Goal: Communication & Community: Answer question/provide support

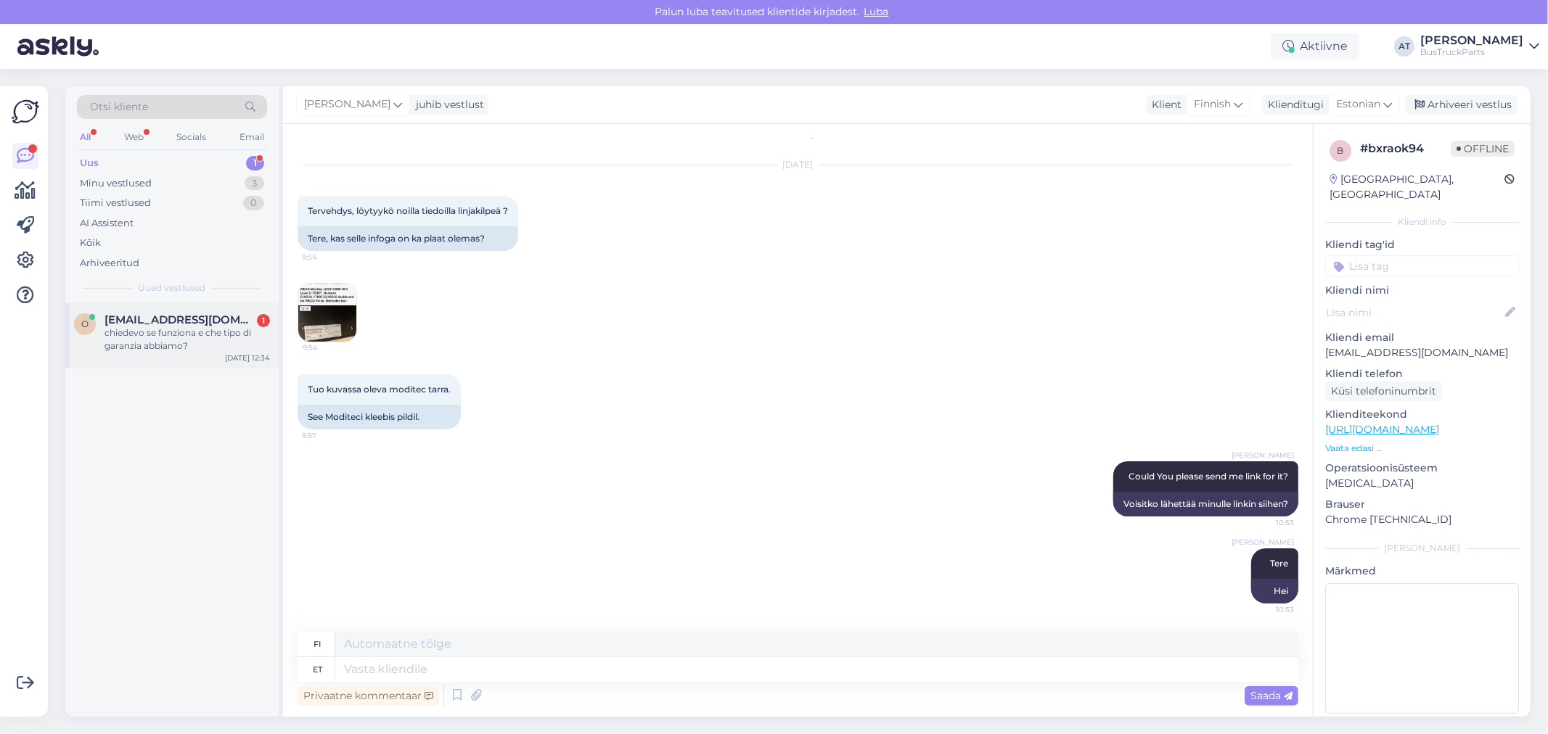
click at [162, 335] on div "chiedevo se funziona e che tipo di garanzia abbiamo?" at bounding box center [187, 340] width 165 height 26
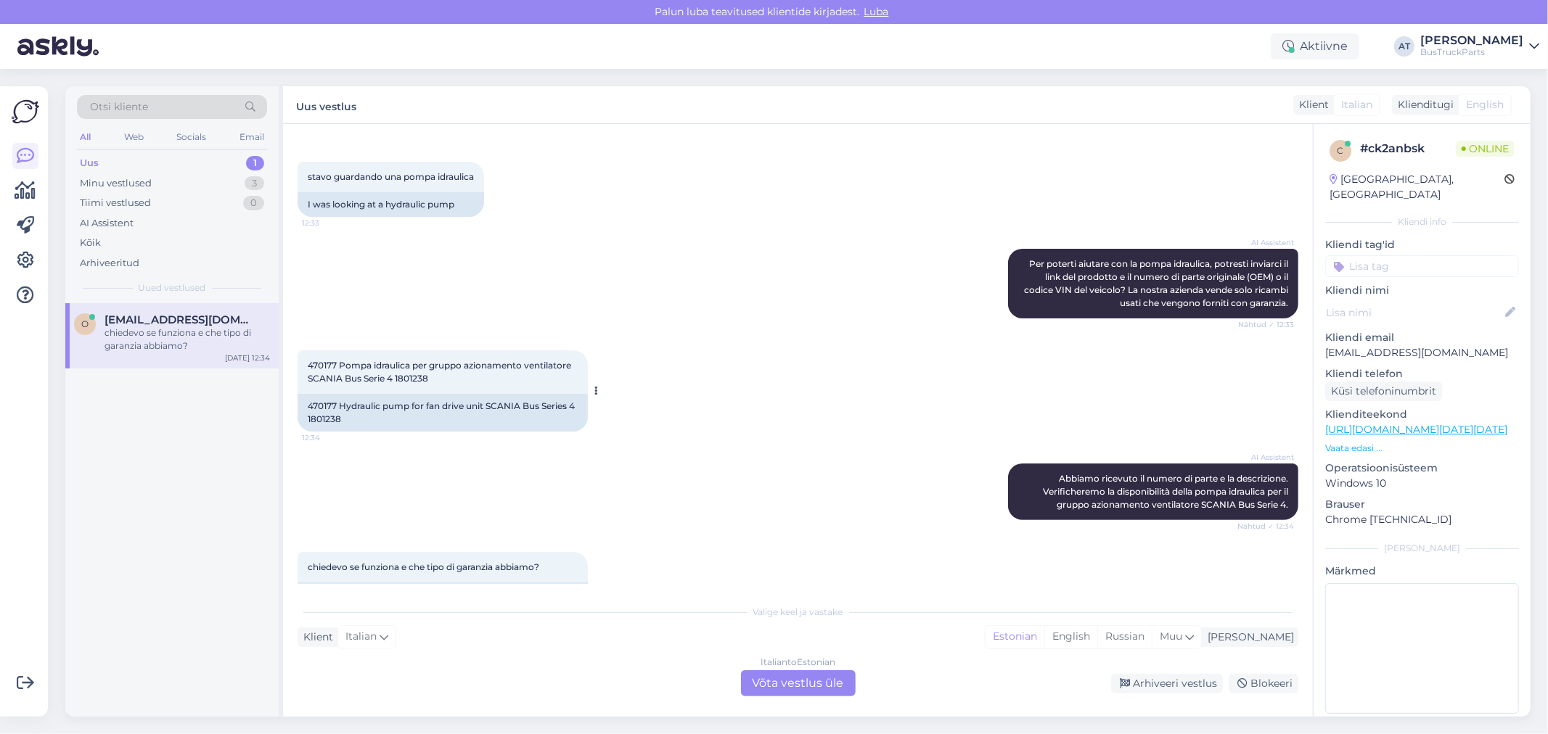
scroll to position [255, 0]
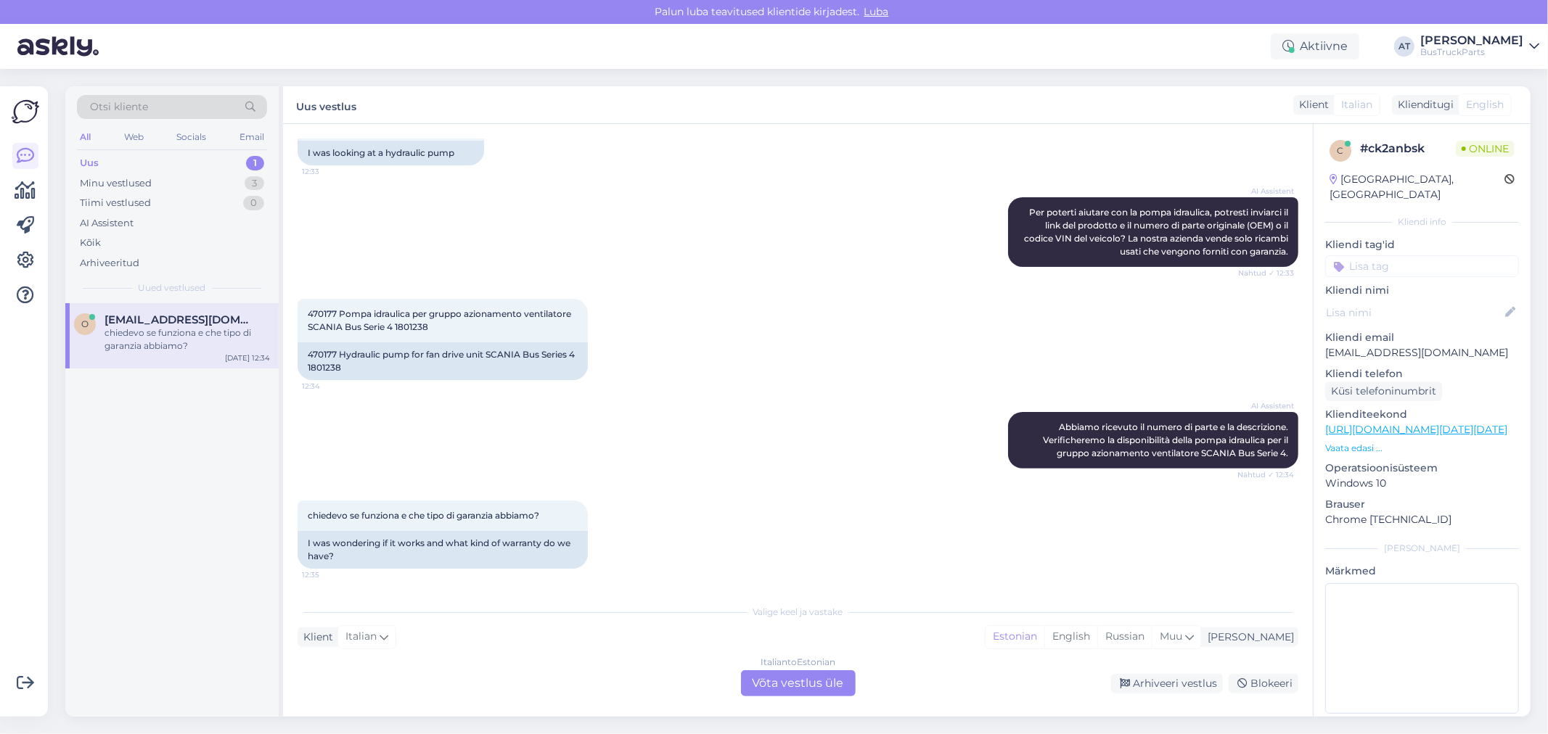
click at [1366, 442] on p "Vaata edasi ..." at bounding box center [1422, 448] width 194 height 13
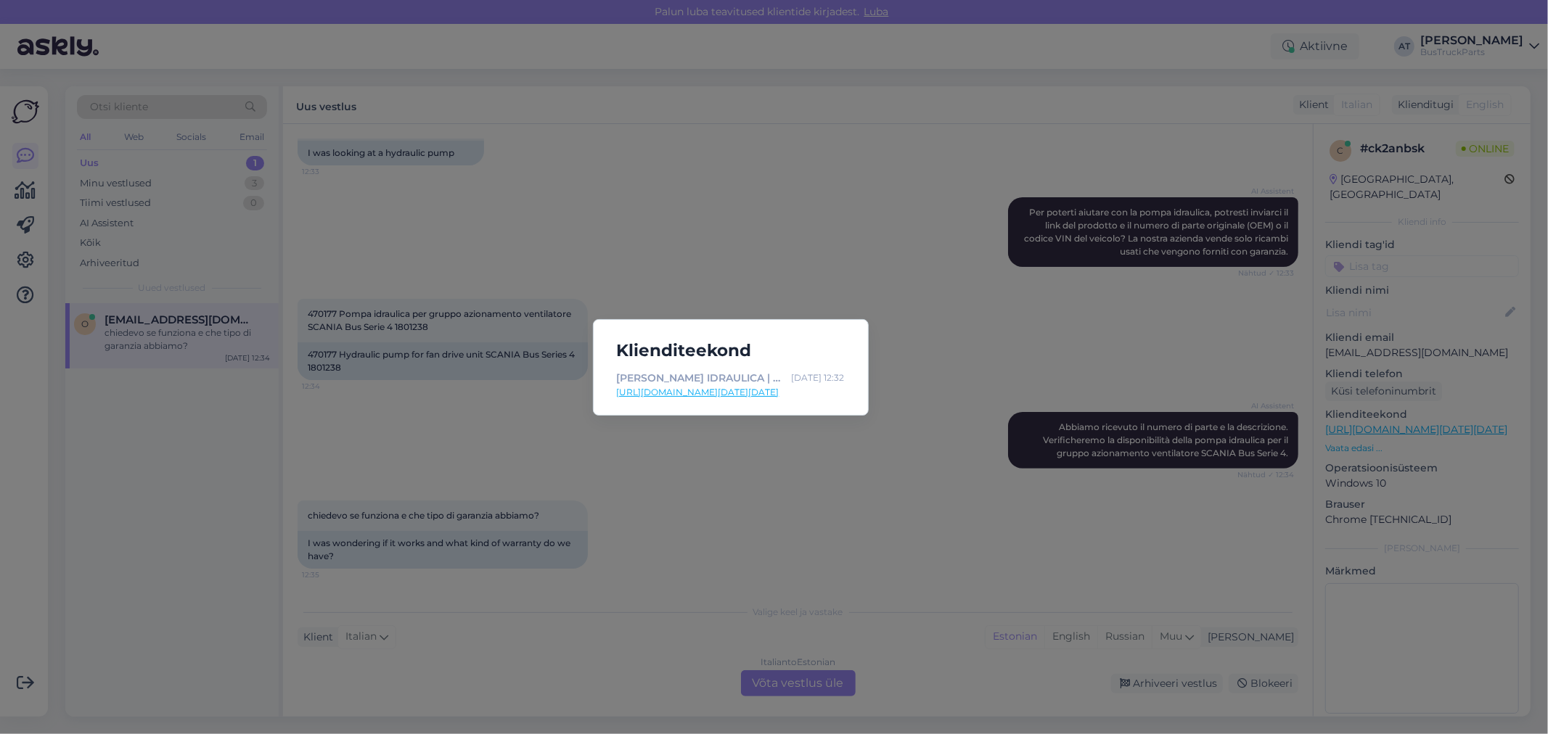
click at [742, 383] on div "[PERSON_NAME] IDRAULICA | SCANIA SERIE 4 ([DATE]-[DATE]), 2001, [470177] (ID: T…" at bounding box center [701, 378] width 169 height 16
click at [742, 388] on link "[URL][DOMAIN_NAME][DATE][DATE]" at bounding box center [731, 392] width 228 height 13
click at [744, 437] on div "Klienditeekond [PERSON_NAME] IDRAULICA | SCANIA SERIE 4 ([DATE]-[DATE]), 2001, …" at bounding box center [774, 367] width 1548 height 734
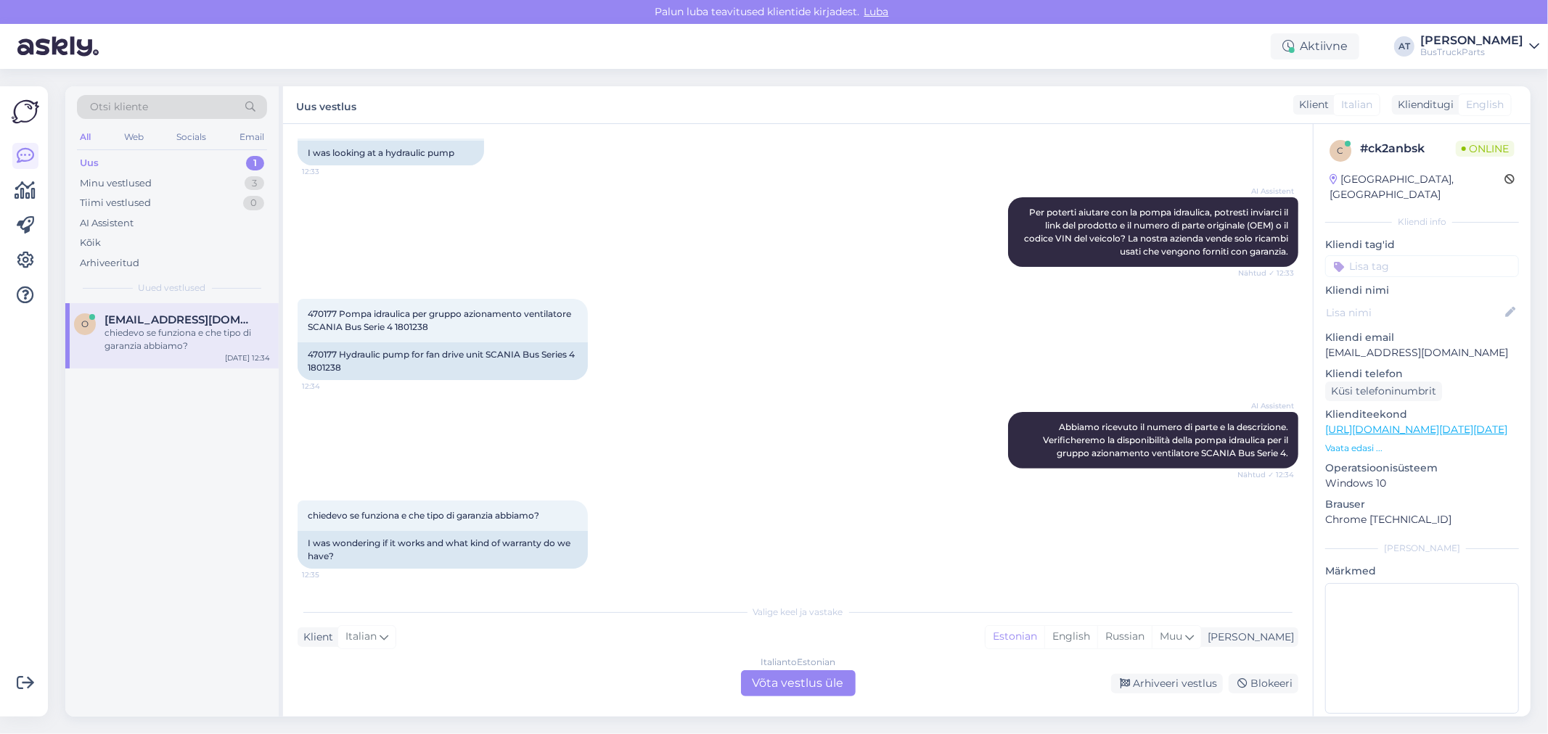
click at [788, 684] on div "Italian to Estonian Võta vestlus üle" at bounding box center [798, 684] width 115 height 26
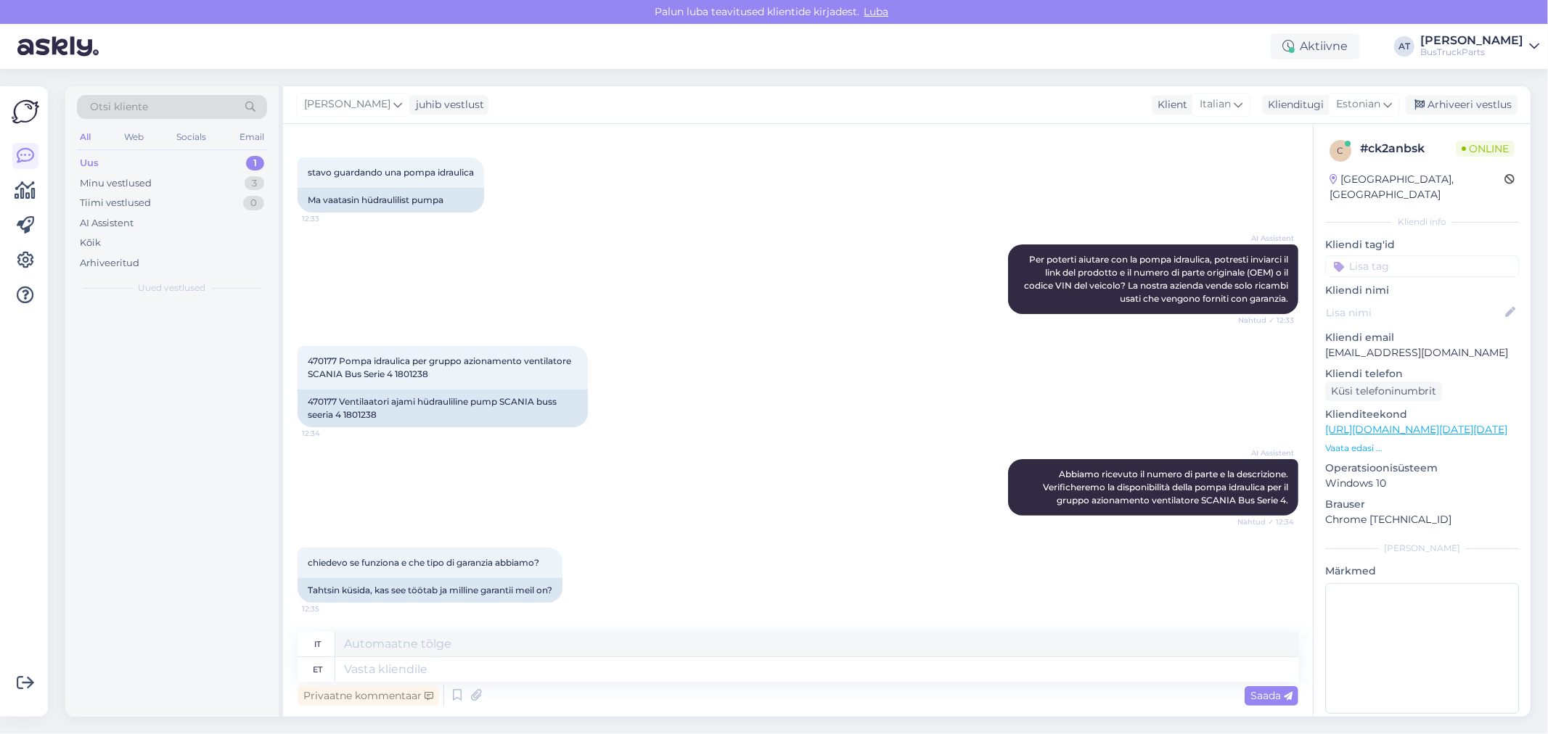
scroll to position [207, 0]
click at [764, 662] on textarea at bounding box center [816, 669] width 963 height 25
type textarea "By"
type textarea "Di"
type textarea "By dtd"
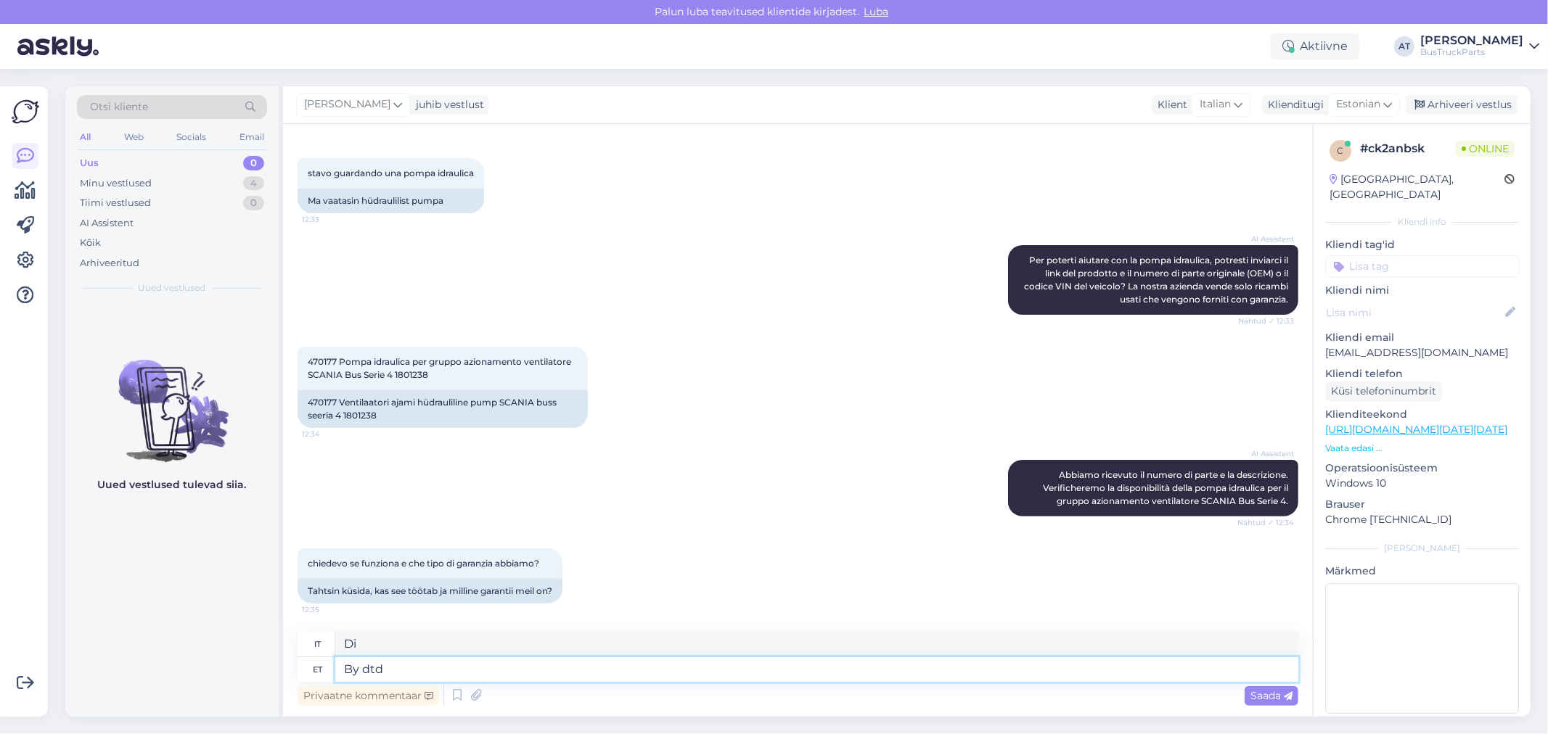
type textarea "Di dtd"
type textarea "By data f"
type textarea "Per dati"
type textarea "By data from ou"
type textarea "Dai dati di"
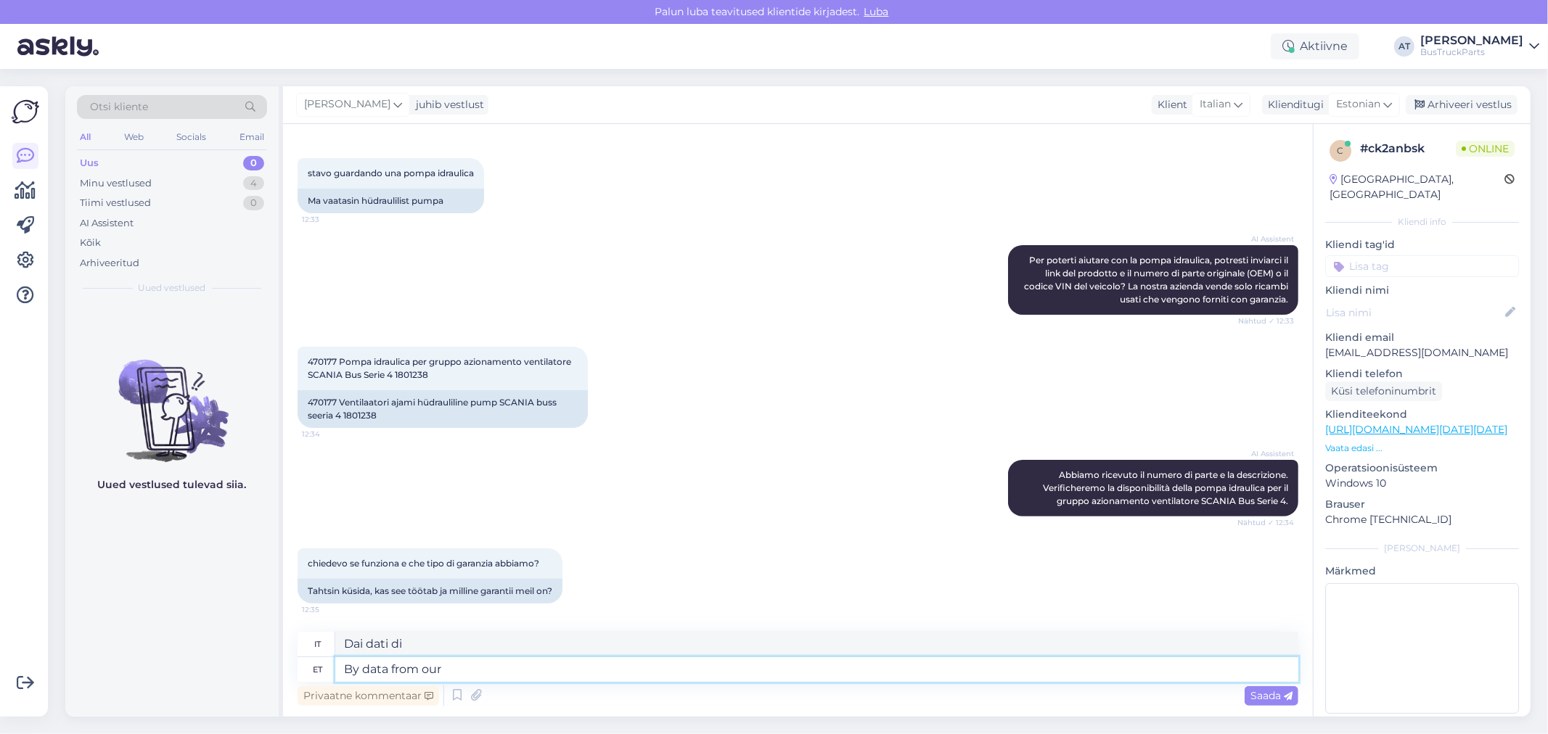
type textarea "By data from our"
type textarea "Dai dati provenienti dal nostro"
type textarea "By data from our system,"
type textarea "Dai dati del nostro sistema,"
type textarea "By data from our system, the"
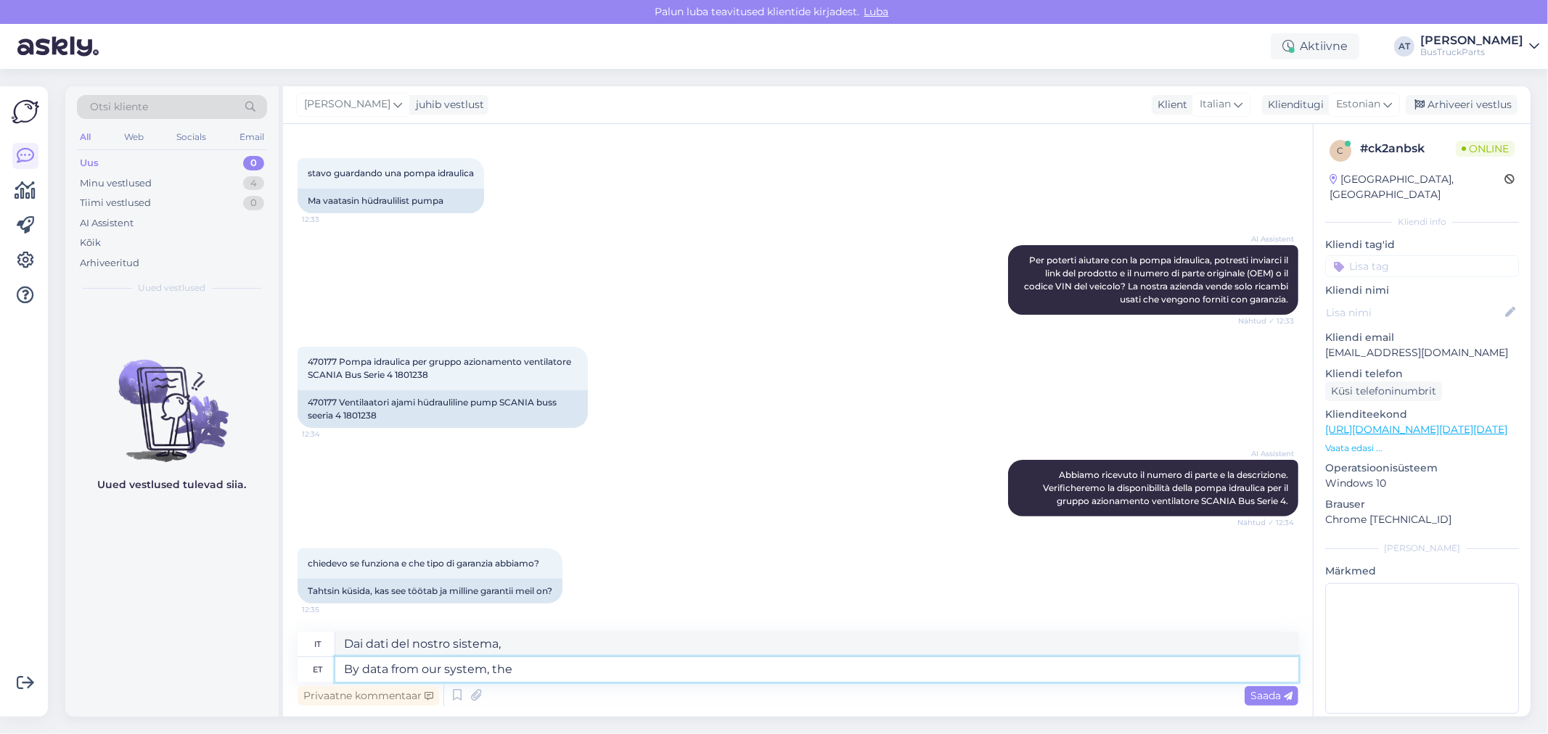
type textarea "Dai dati del nostro sistema, il"
click at [819, 653] on textarea "Dai dati del nostro sistema, il" at bounding box center [816, 644] width 963 height 25
click at [822, 664] on textarea "By data from our system, the" at bounding box center [816, 669] width 963 height 25
paste textarea "ydraulic pump"
type textarea "By data from our system, the hydraulic pump"
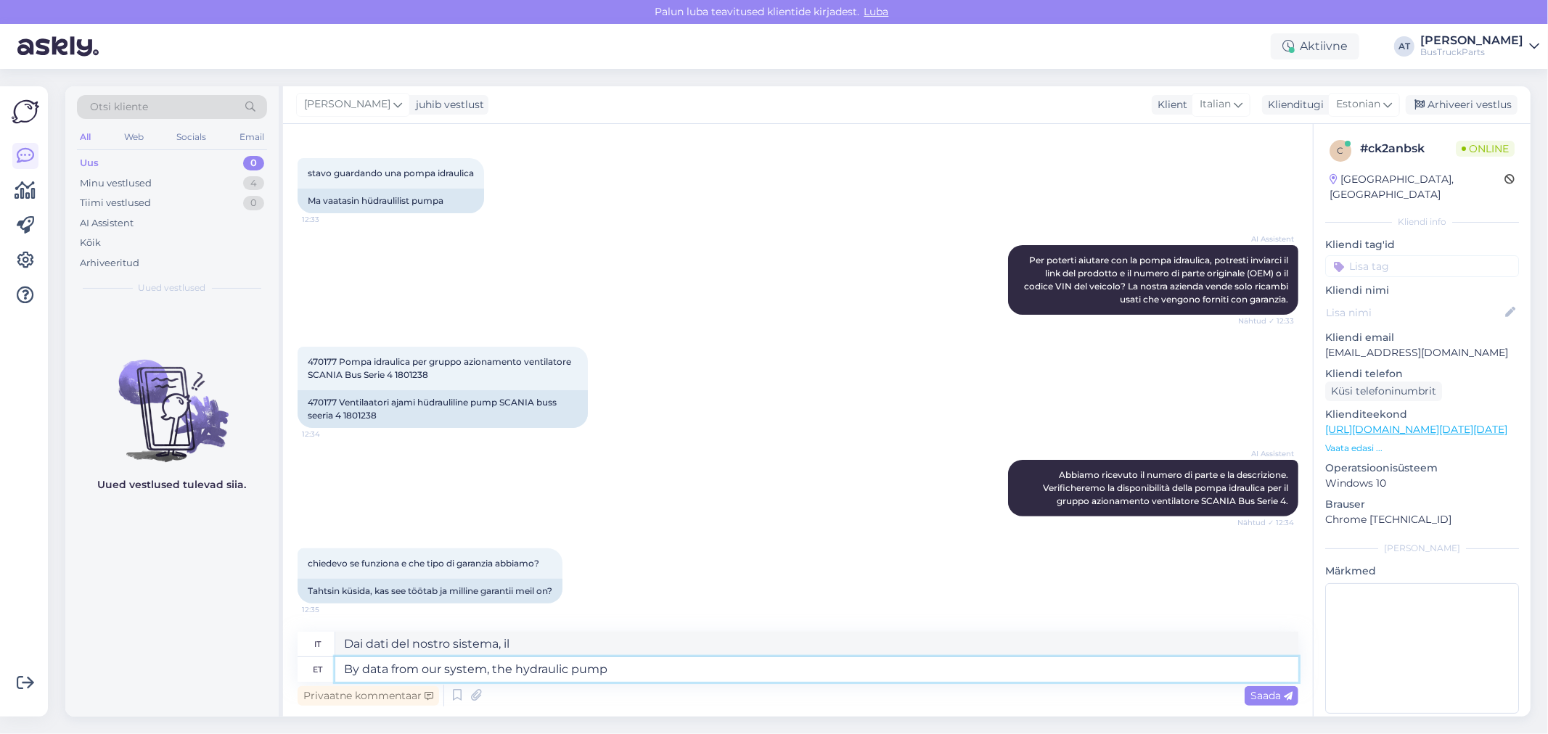
type textarea "Dai dati del nostro sistema, [PERSON_NAME] idraulica"
type textarea "By data from our system, the hydraulic pump is"
type textarea "Dai dati del nostro sistema, [PERSON_NAME] idraulica è"
type textarea "By data from our system, the hydraulic pump is in no"
type textarea "Dai dati del nostro sistema, [PERSON_NAME] idraulica è in"
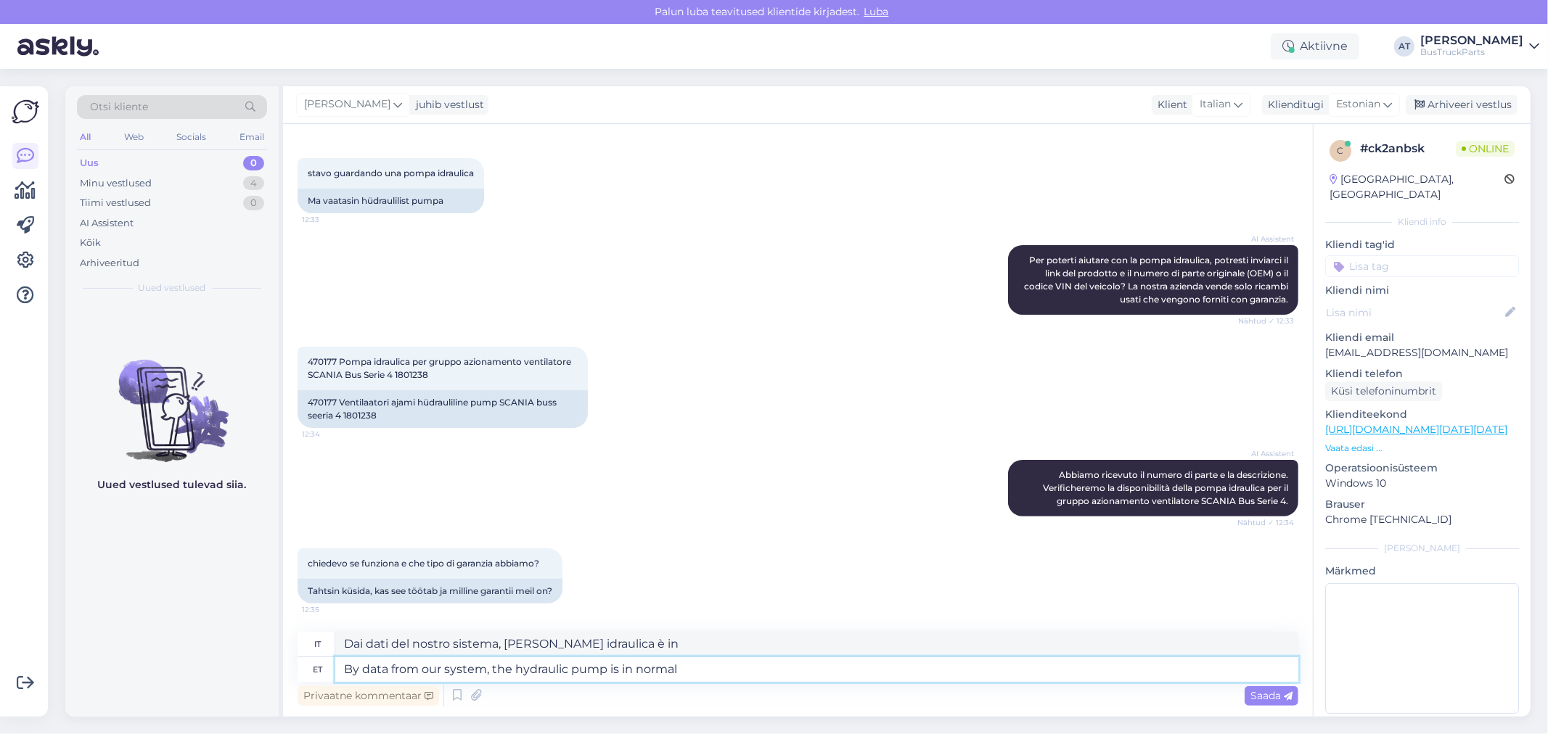
type textarea "By data from our system, the hydraulic pump is in normal"
type textarea "Secondo i dati del nostro sistema, la pompa idraulica è in condizioni normali"
type textarea "By data from our system, the hydraulic pump is in normal condition"
drag, startPoint x: 1470, startPoint y: 330, endPoint x: 1326, endPoint y: 337, distance: 144.6
click at [1326, 345] on p "[EMAIL_ADDRESS][DOMAIN_NAME]" at bounding box center [1422, 352] width 194 height 15
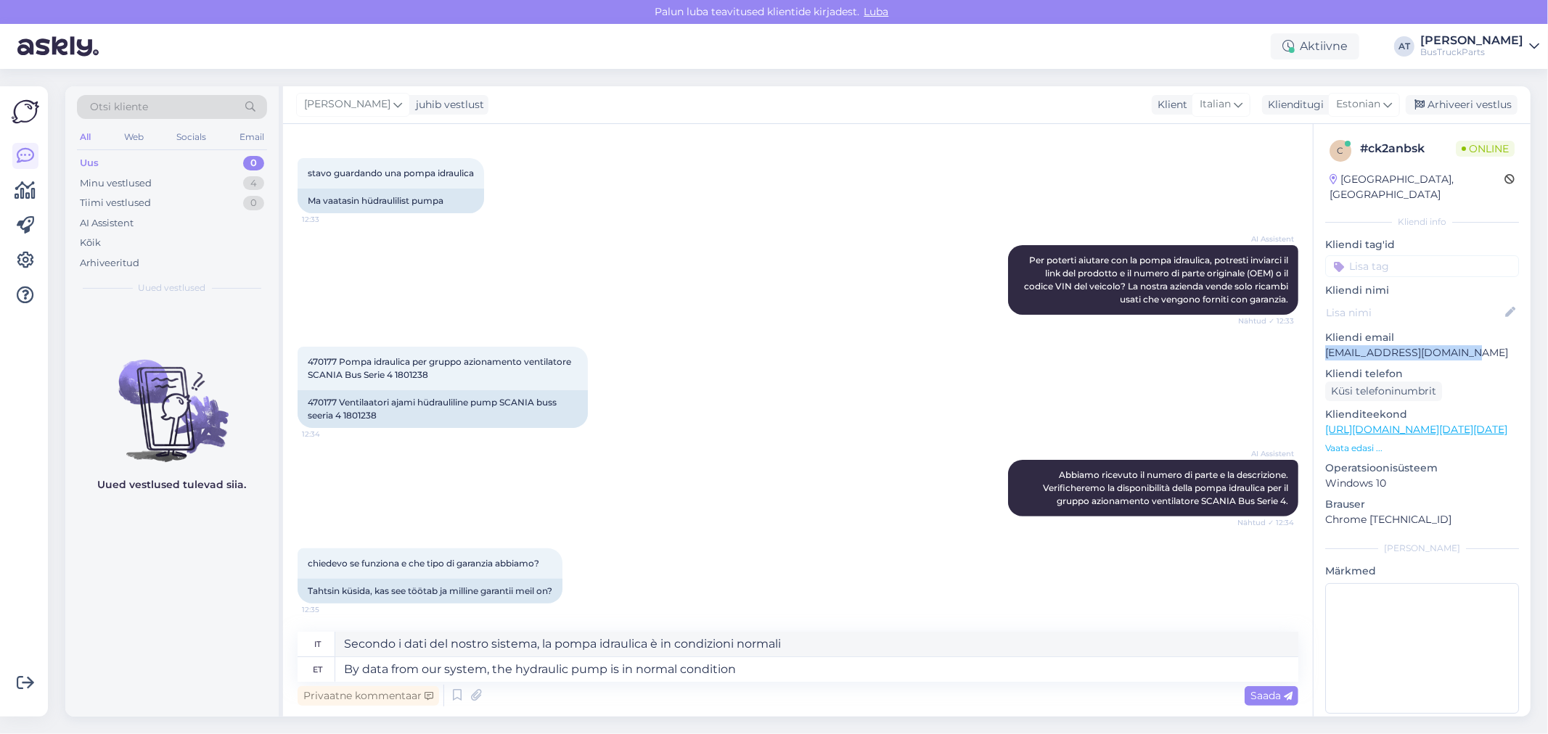
copy p "[EMAIL_ADDRESS][DOMAIN_NAME]"
drag, startPoint x: 1271, startPoint y: 692, endPoint x: 1248, endPoint y: 684, distance: 23.9
click at [1271, 692] on span "Saada" at bounding box center [1271, 695] width 42 height 13
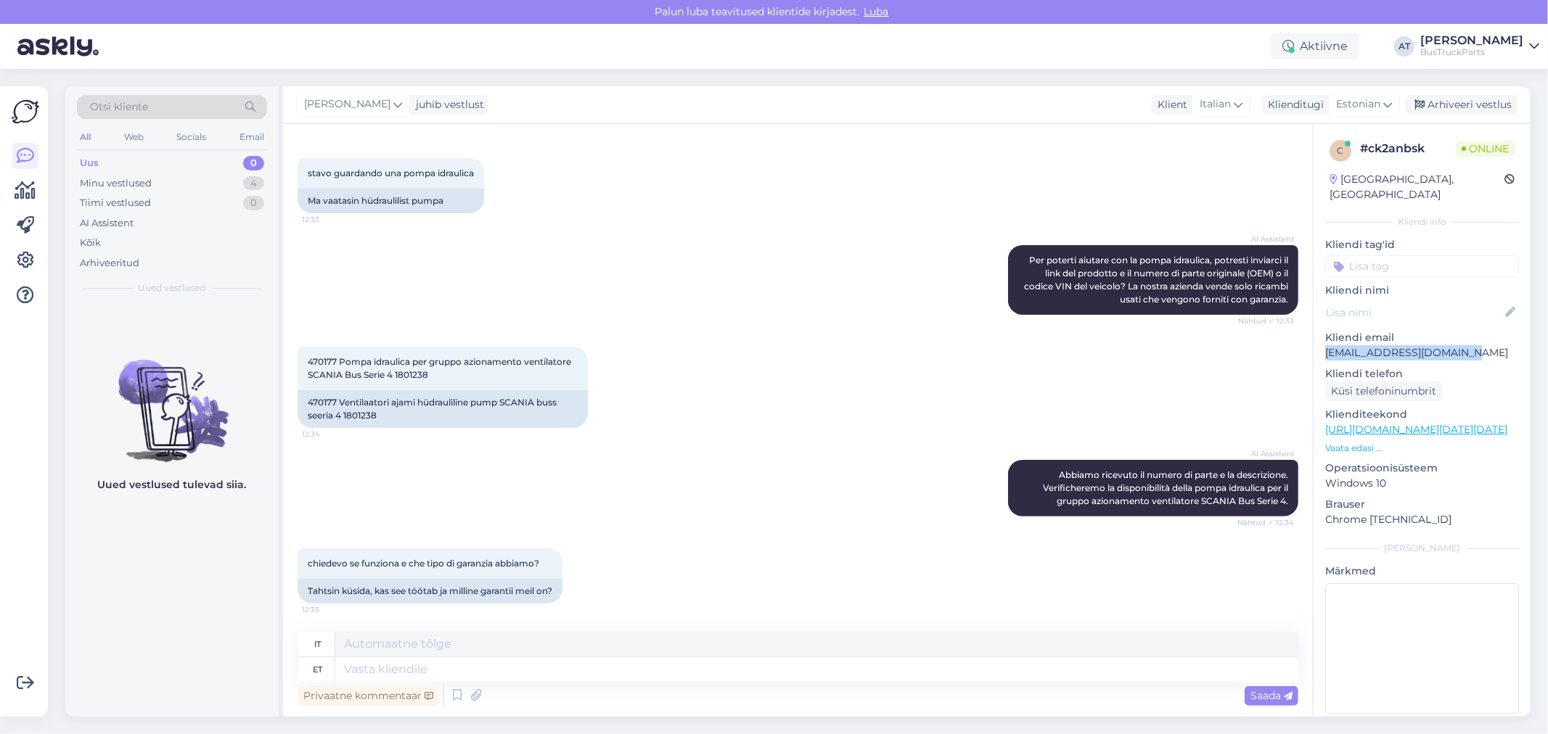
scroll to position [320, 0]
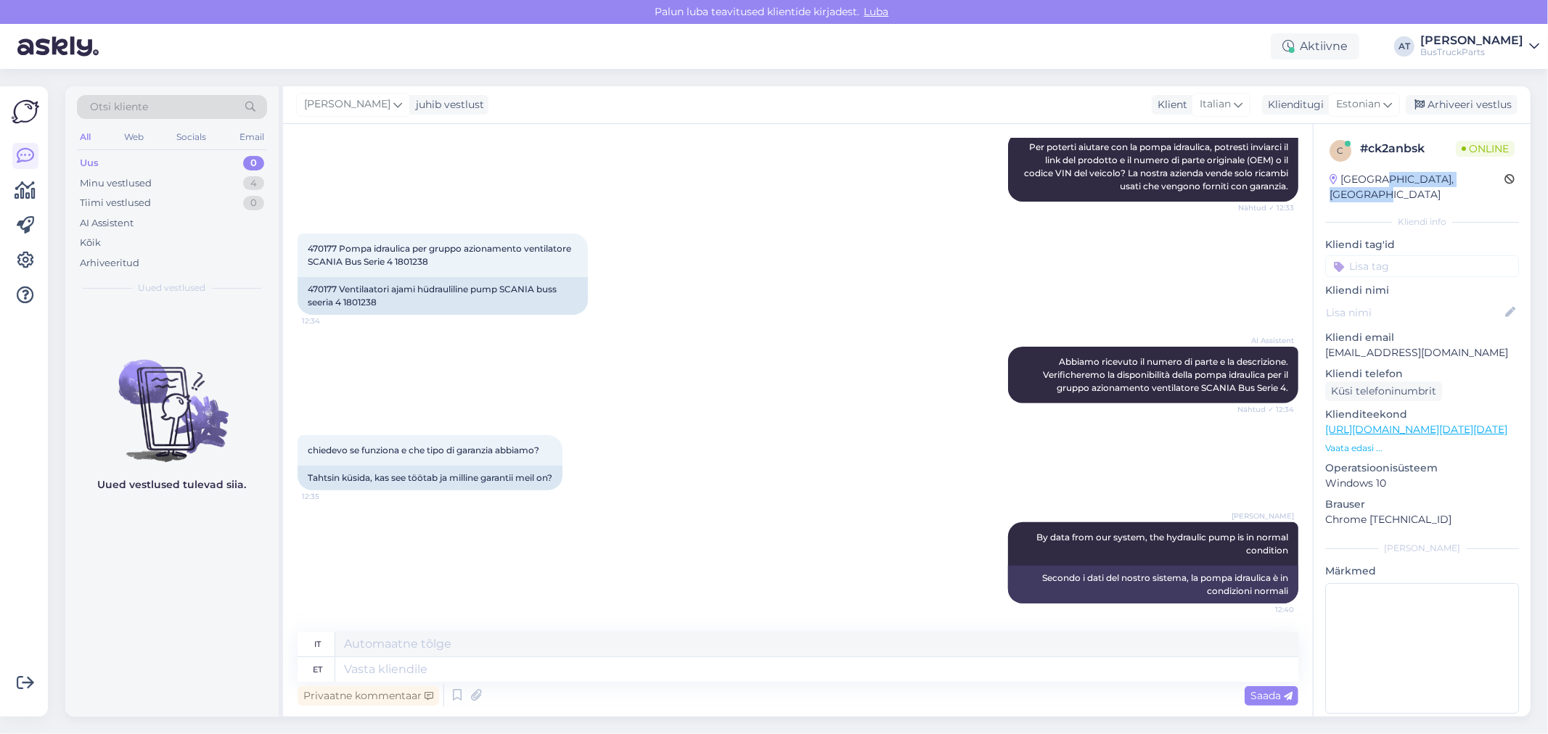
drag, startPoint x: 1476, startPoint y: 176, endPoint x: 1366, endPoint y: 171, distance: 110.4
click at [1366, 172] on div "[GEOGRAPHIC_DATA], [GEOGRAPHIC_DATA]" at bounding box center [1417, 187] width 175 height 30
copy div "[GEOGRAPHIC_DATA]"
click at [1107, 673] on textarea at bounding box center [816, 669] width 963 height 25
type textarea "Please, s"
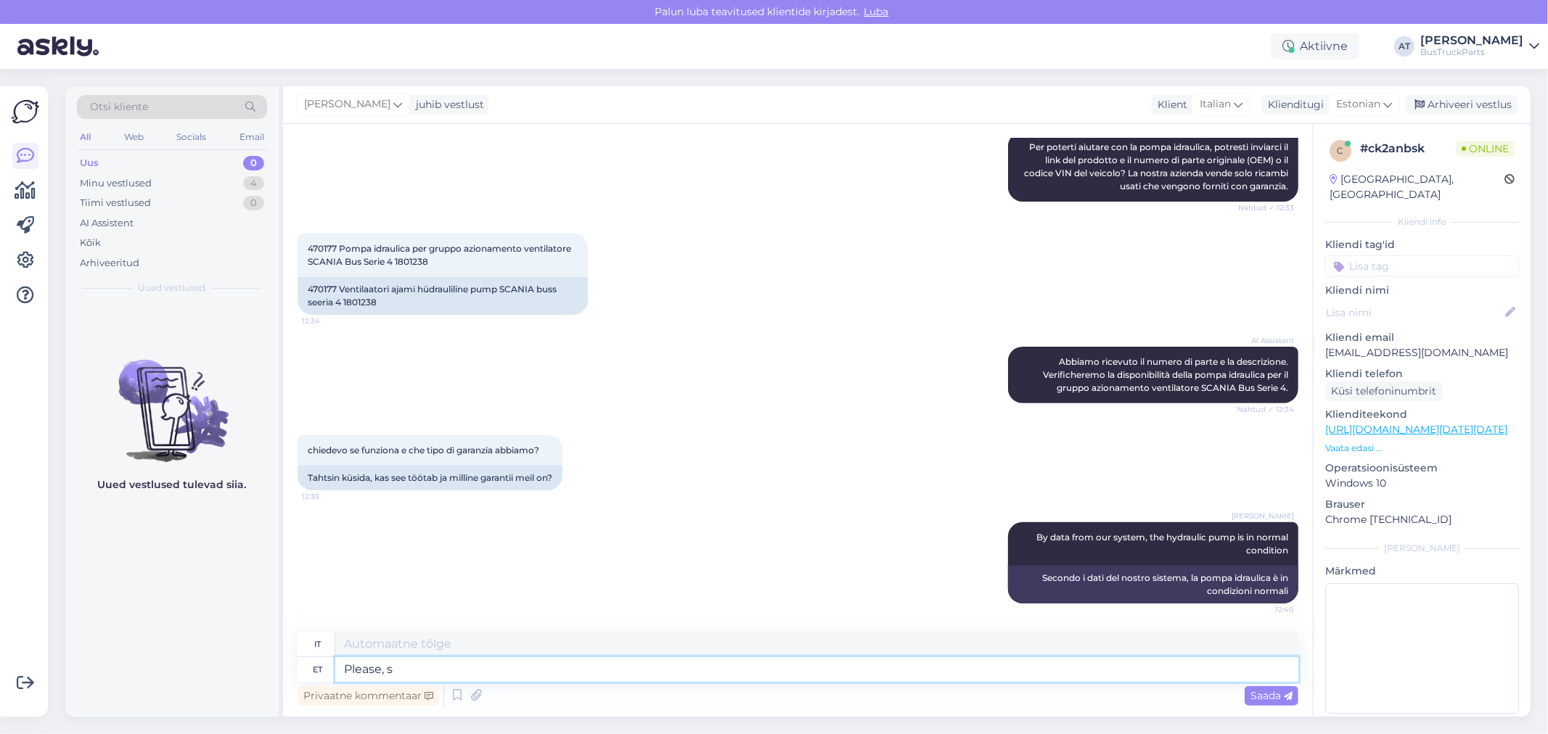
type textarea "Per favore,"
type textarea "Please, send me"
type textarea "Si prega di inviare"
type textarea "Please, send me"
type textarea "Per favore, mandami"
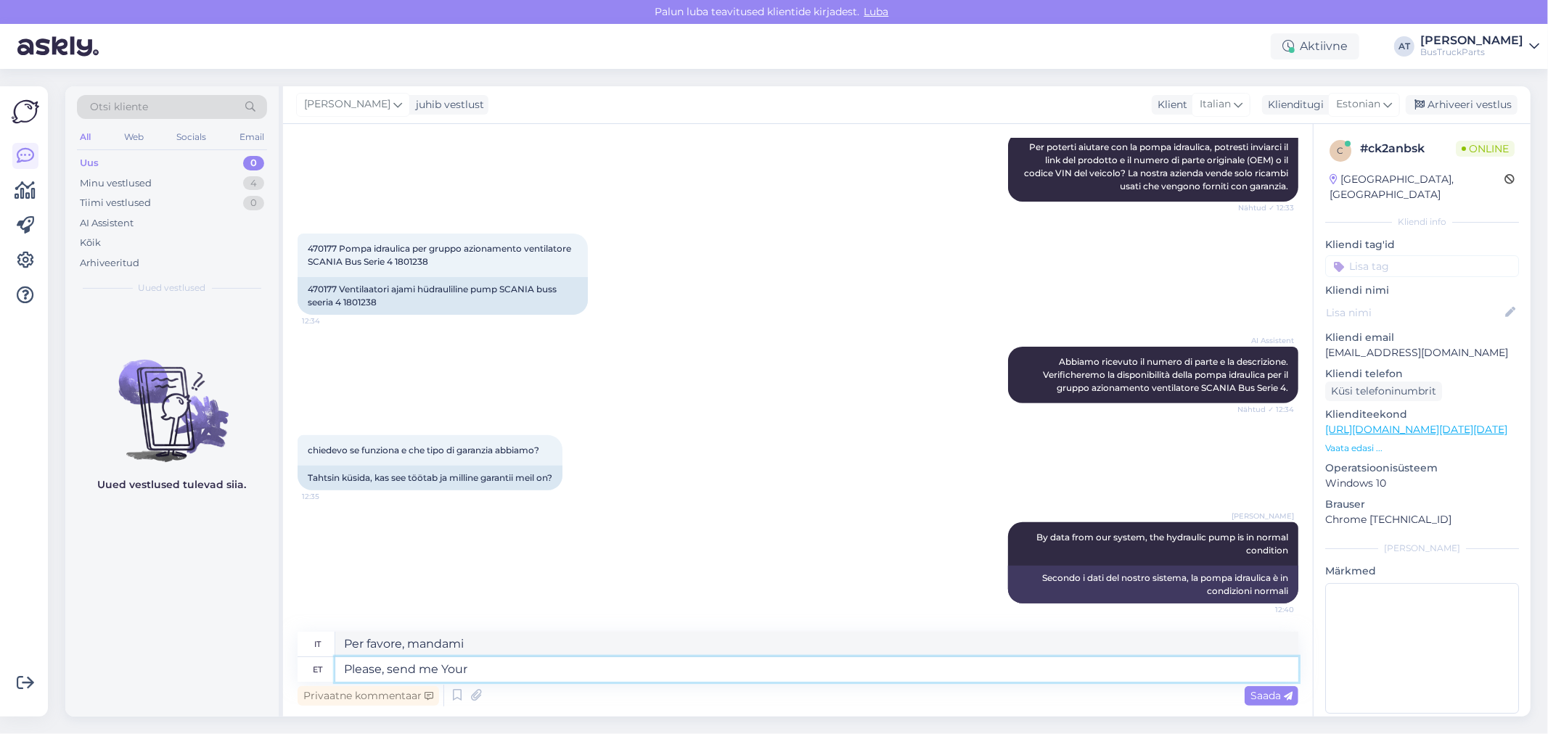
type textarea "Please, send me Your"
type textarea "Per favore, mandami il tuo"
type textarea "Please, send me Your [PERSON_NAME]"
type textarea "Per favore, mandami il tuo [MEDICAL_DATA]."
type textarea "Please, send me Your comany"
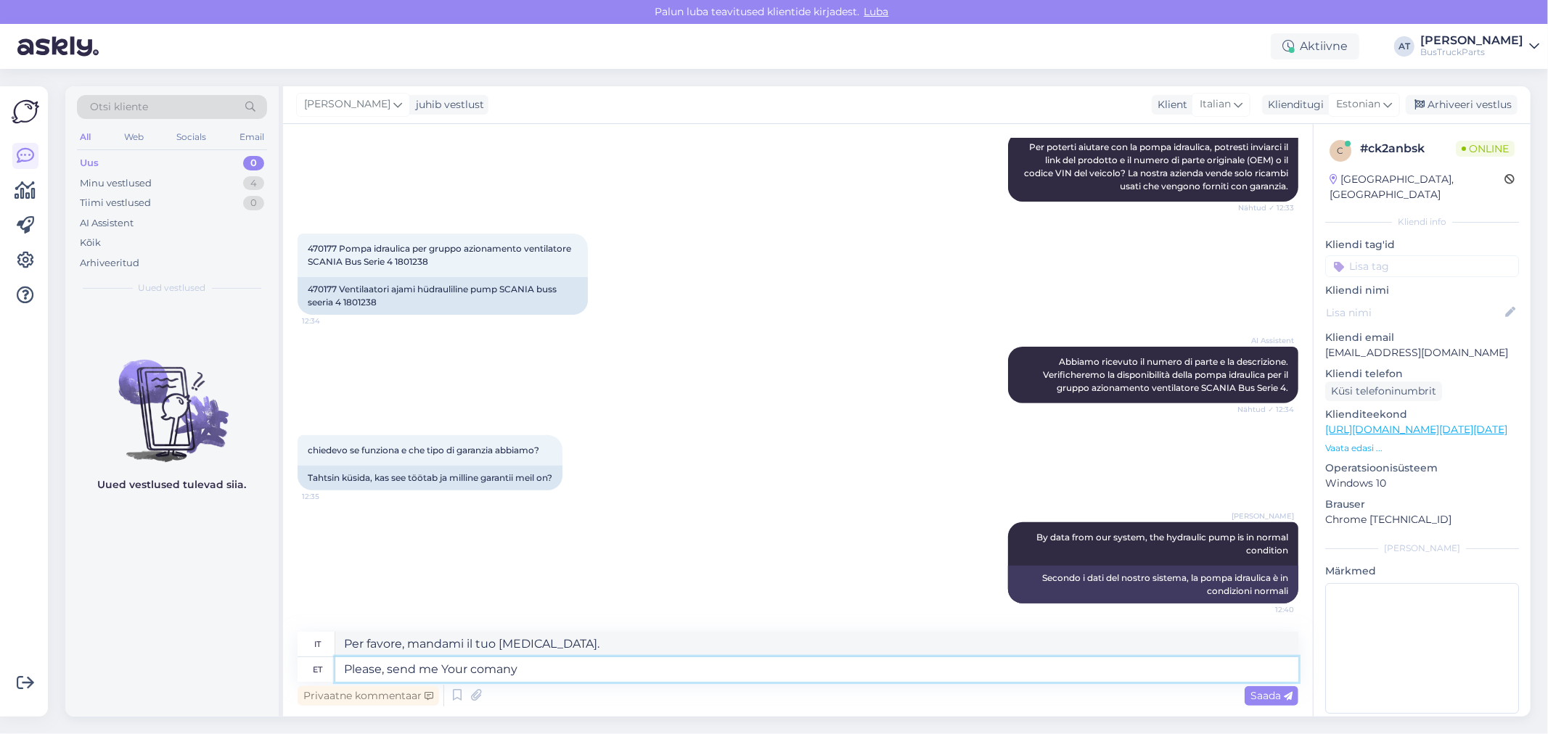
type textarea "Per favore, mandami la tua azienda."
type textarea "Please, send me Your comany data /("
type textarea "Per favore, inviami i dati [PERSON_NAME] azienda"
type textarea "Please, send me Your comany data (I"
type textarea "Per favore, inviami i dati [PERSON_NAME] azienda ("
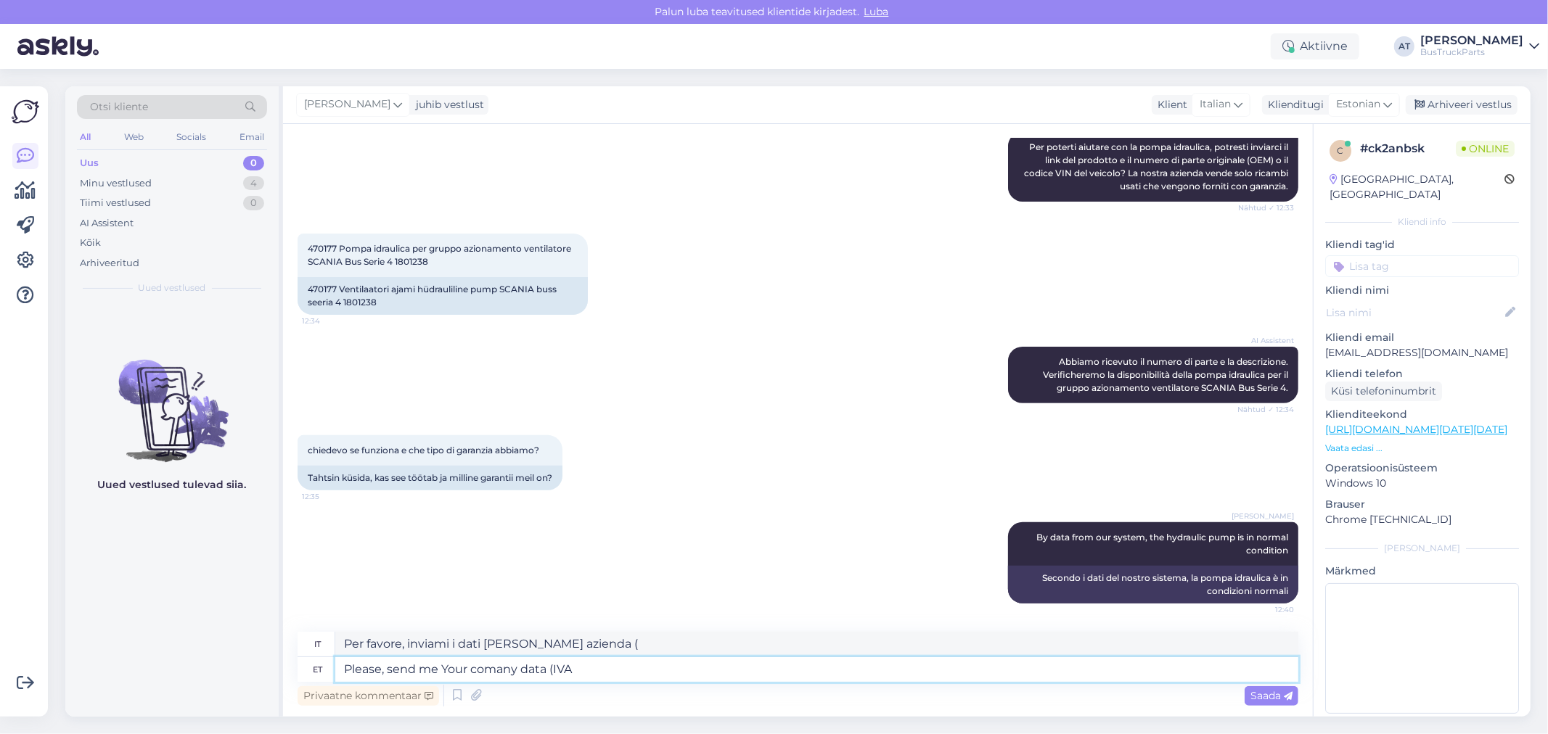
type textarea "Please, send me Your comany data (IVA,"
type textarea "Per favore, inviami i dati [PERSON_NAME] azienda (IVA,"
type textarea "Please, send me Your comany data (IVA, legal a"
type textarea "Per favore, inviami i dati [PERSON_NAME] azienda (IVA, codice fiscale,"
type textarea "Please, send me Your comany data (IVA, legal address an"
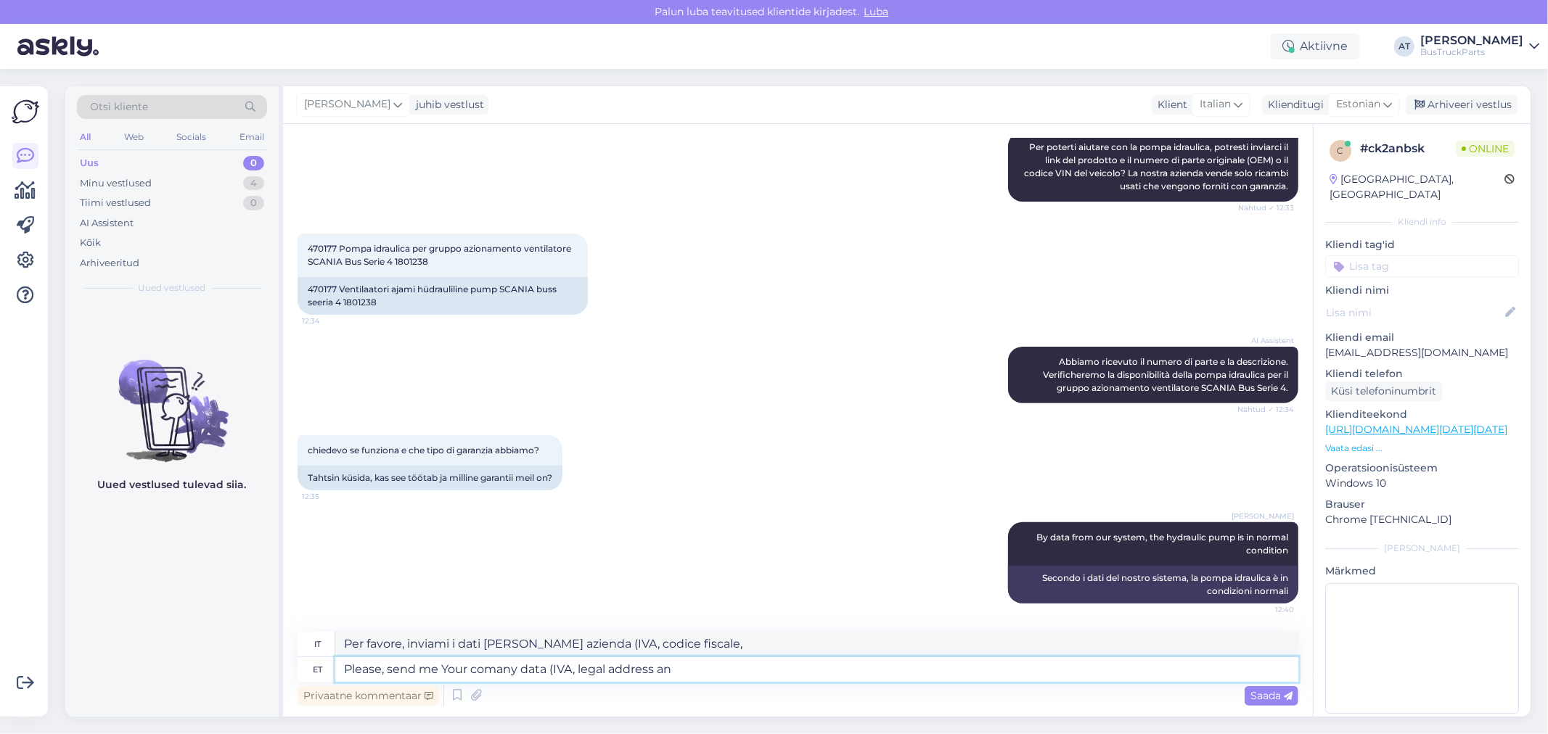
type textarea "Per favore, inviami i dati [PERSON_NAME] azienda (P. IVA, indirizzo legale)"
type textarea "Please, send me Your comany data (IVA, legal address and delivery addres is"
type textarea "Per favore, inviami i dati [PERSON_NAME] azienda (P. IVA, indirizzo legale e re…"
type textarea "Please, send me Your comany data (IVA, legal address and delivery addres if t"
type textarea "Per favore, inviami i dati [PERSON_NAME] azienda (P. IVA, indirizzo legale e in…"
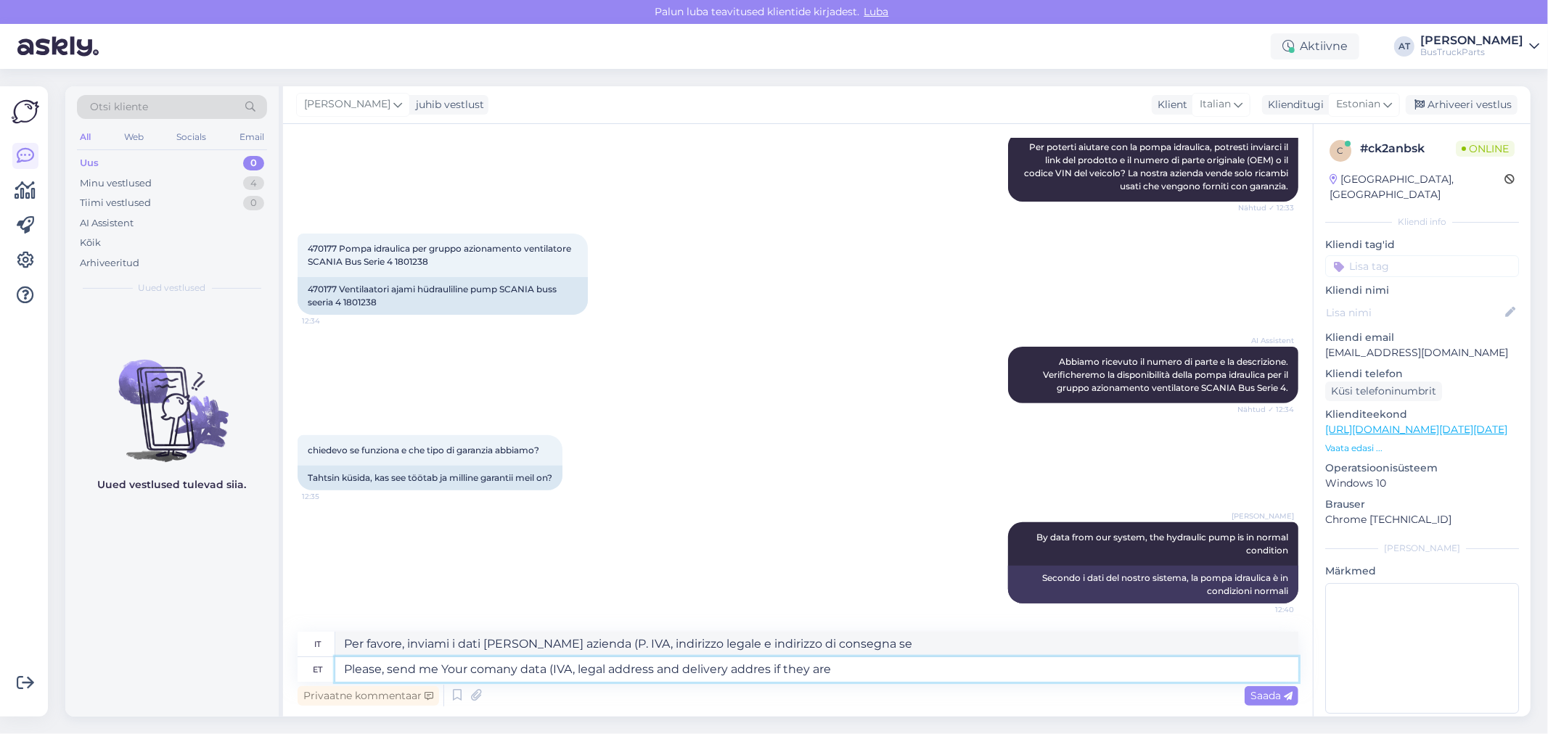
type textarea "Please, send me Your comany data (IVA, legal address and delivery addres if the…"
type textarea "Per favore, inviami i dati [PERSON_NAME] azienda (P. IVA, indirizzo legale e in…"
type textarea "Please, send me Your comany data (IVA, legal address and delivery addres if the…"
type textarea "Per favore, inviami i dati [PERSON_NAME] azienda (P. IVA, indirizzo legale e in…"
type textarea "Please, send me Your comany data (IVA, legal address and delivery addres if the…"
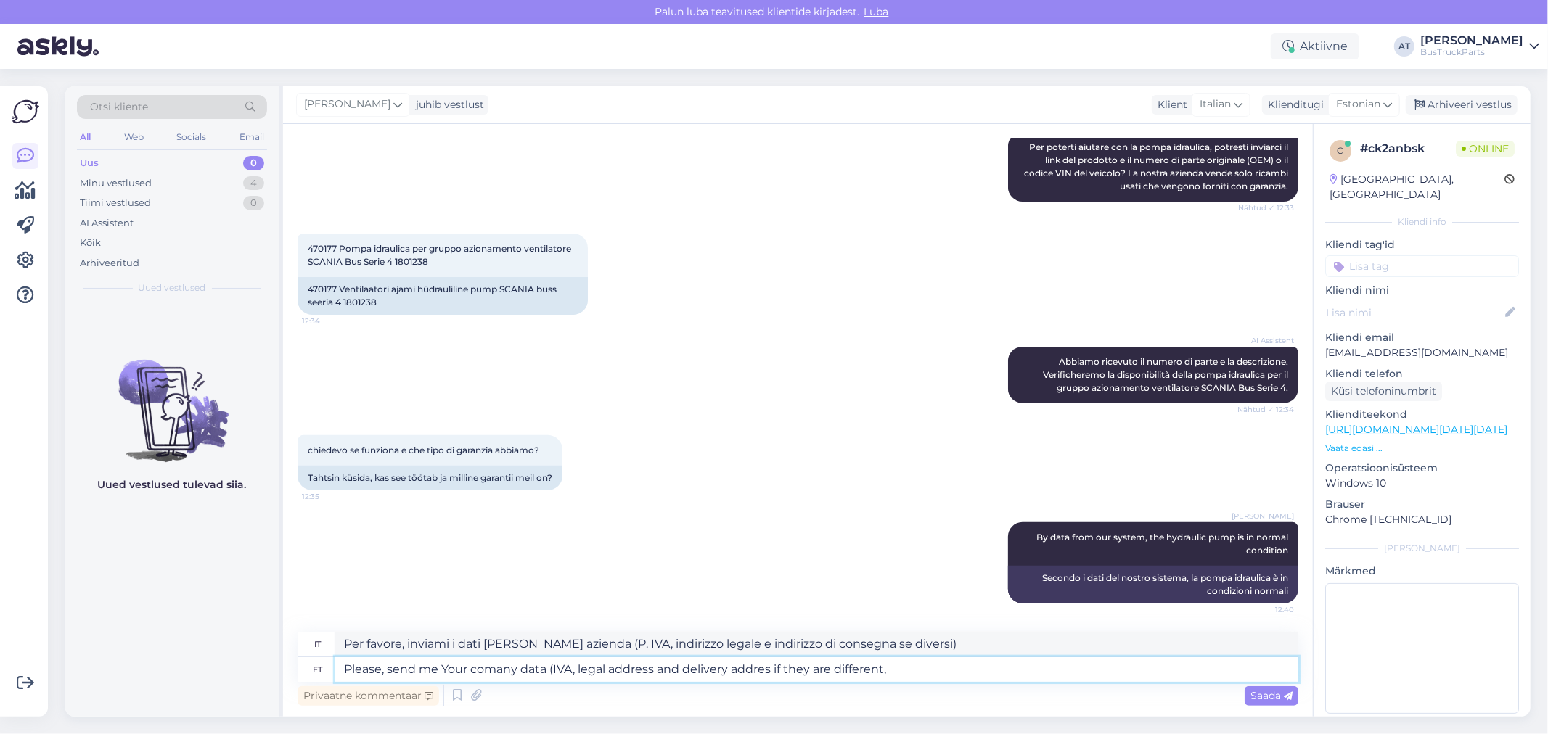
type textarea "Per favore, inviami i dati [PERSON_NAME] azienda (P. IVA, indirizzo legale e in…"
type textarea "Please, send me Your comany data (IVA, legal address and delivery addres if the…"
type textarea "Per favore, inviami i dati [PERSON_NAME] azienda (P. IVA, indirizzo legale e in…"
type textarea "Please, send me Your comany data (IVA, legal address and delivery addres if the…"
type textarea "Per favore, inviami i dati [PERSON_NAME] azienda (P. [PERSON_NAME], indirizzo l…"
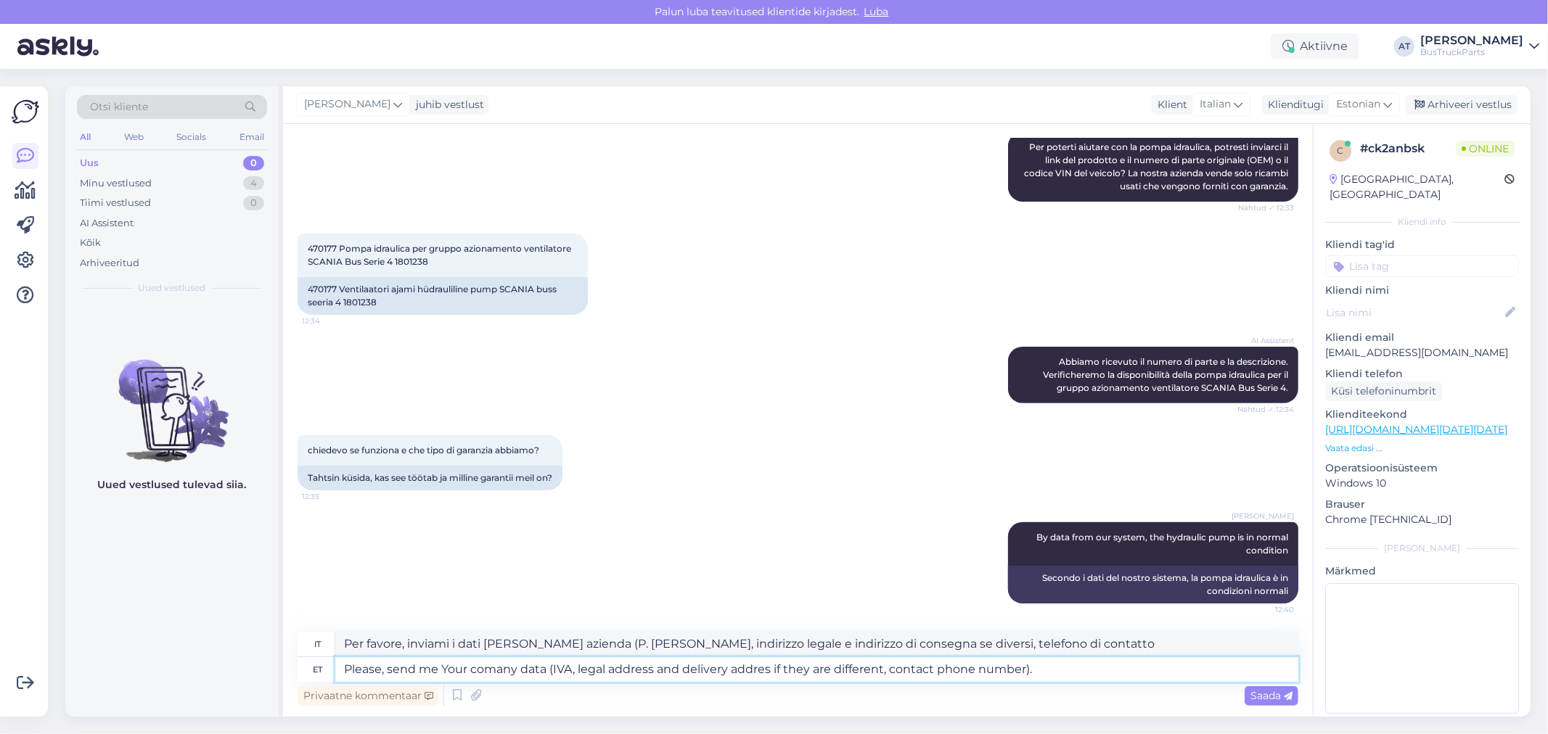
type textarea "Please, send me Your comany data (IVA, legal address and delivery addres if the…"
type textarea "Per favore, inviatemi i dati della vostra azienda (P. [PERSON_NAME], indirizzo …"
click at [1107, 673] on textarea "Please, send me Your comany data (IVA, legal address and delivery addres if the…" at bounding box center [816, 669] width 963 height 25
type textarea "Please, send me Your comany data (IVA, legal address and delivery addres if the…"
click at [1251, 699] on span "Saada" at bounding box center [1271, 695] width 42 height 13
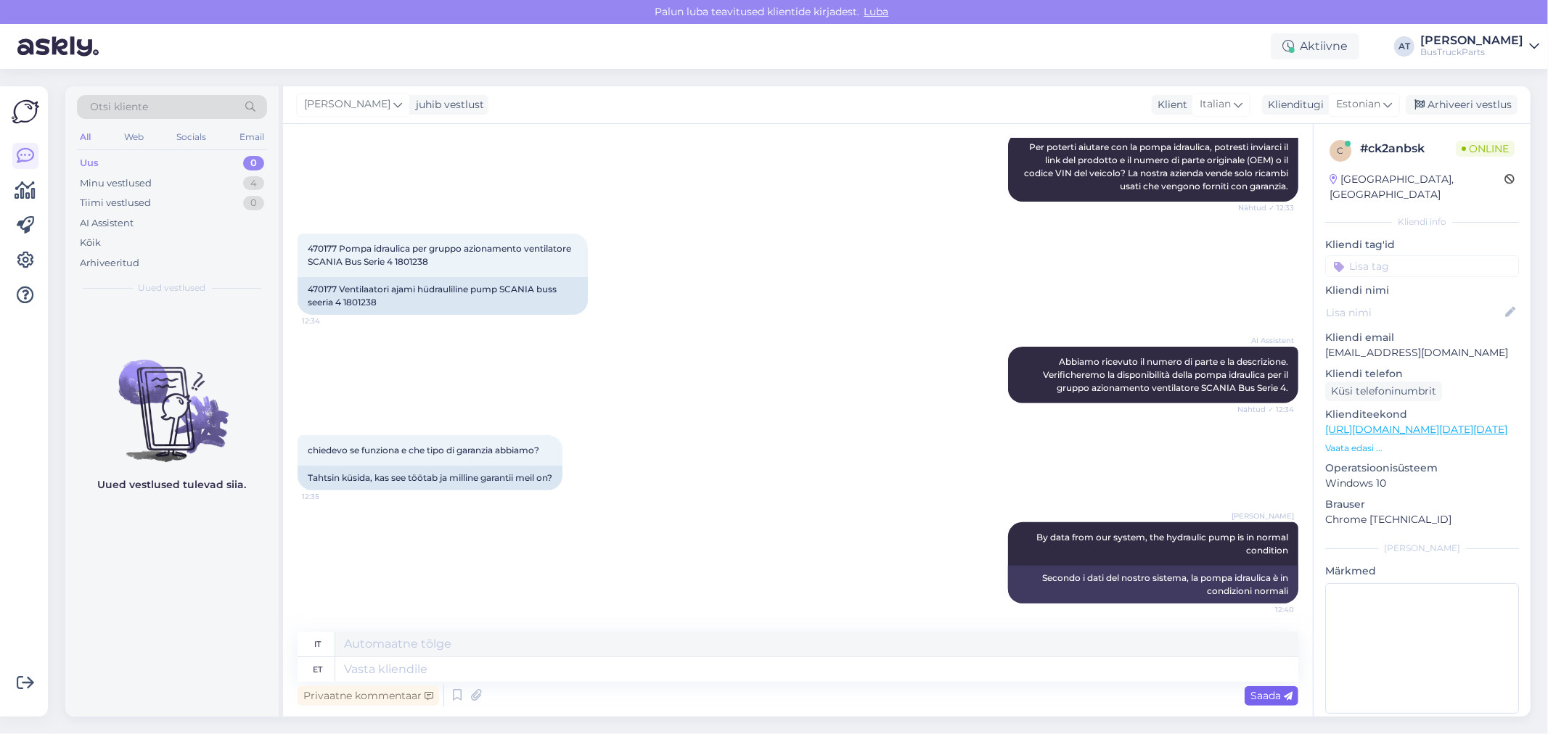
scroll to position [446, 0]
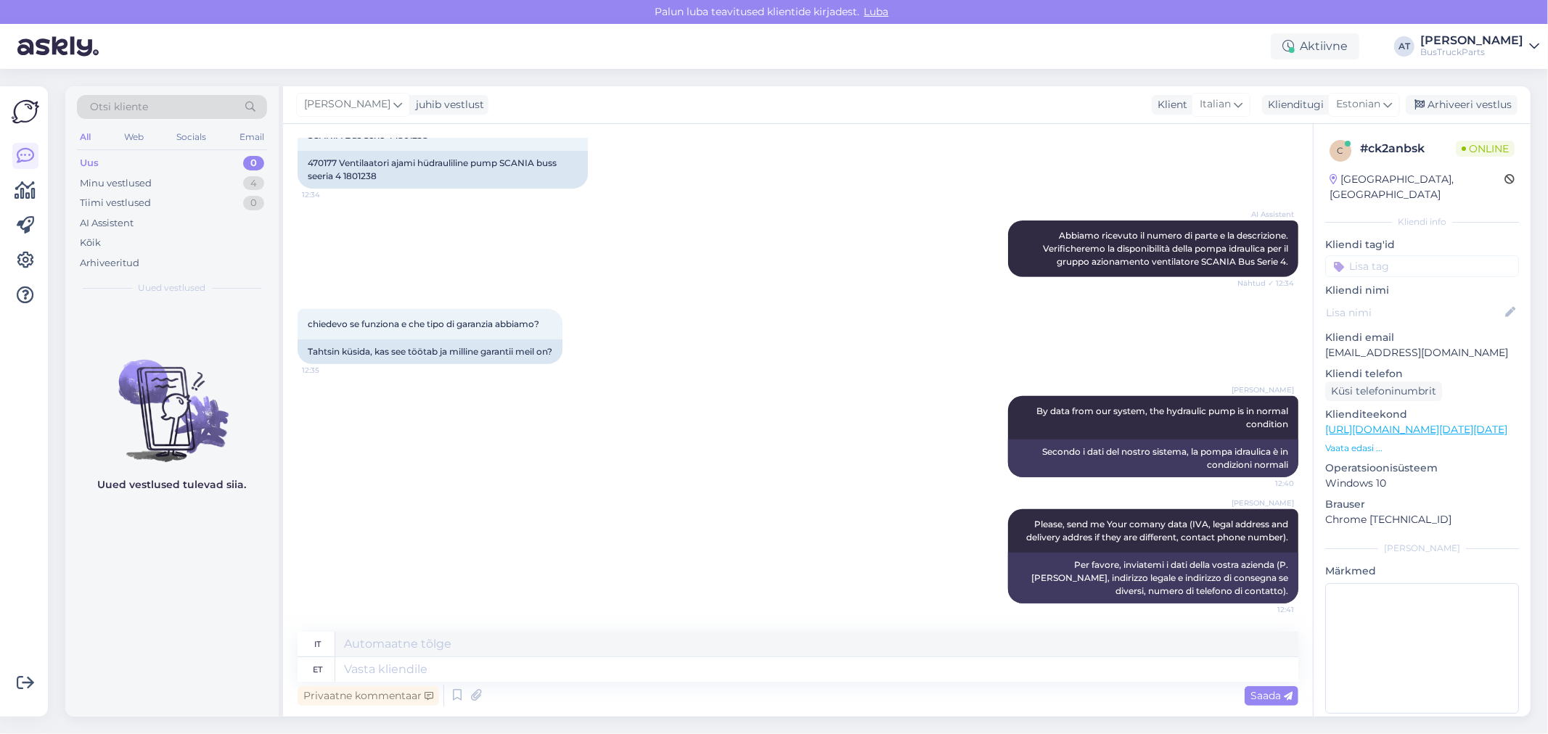
click at [459, 456] on div "Alina Tihhon By data from our system, the hydraulic pump is in normal condition…" at bounding box center [798, 436] width 1001 height 113
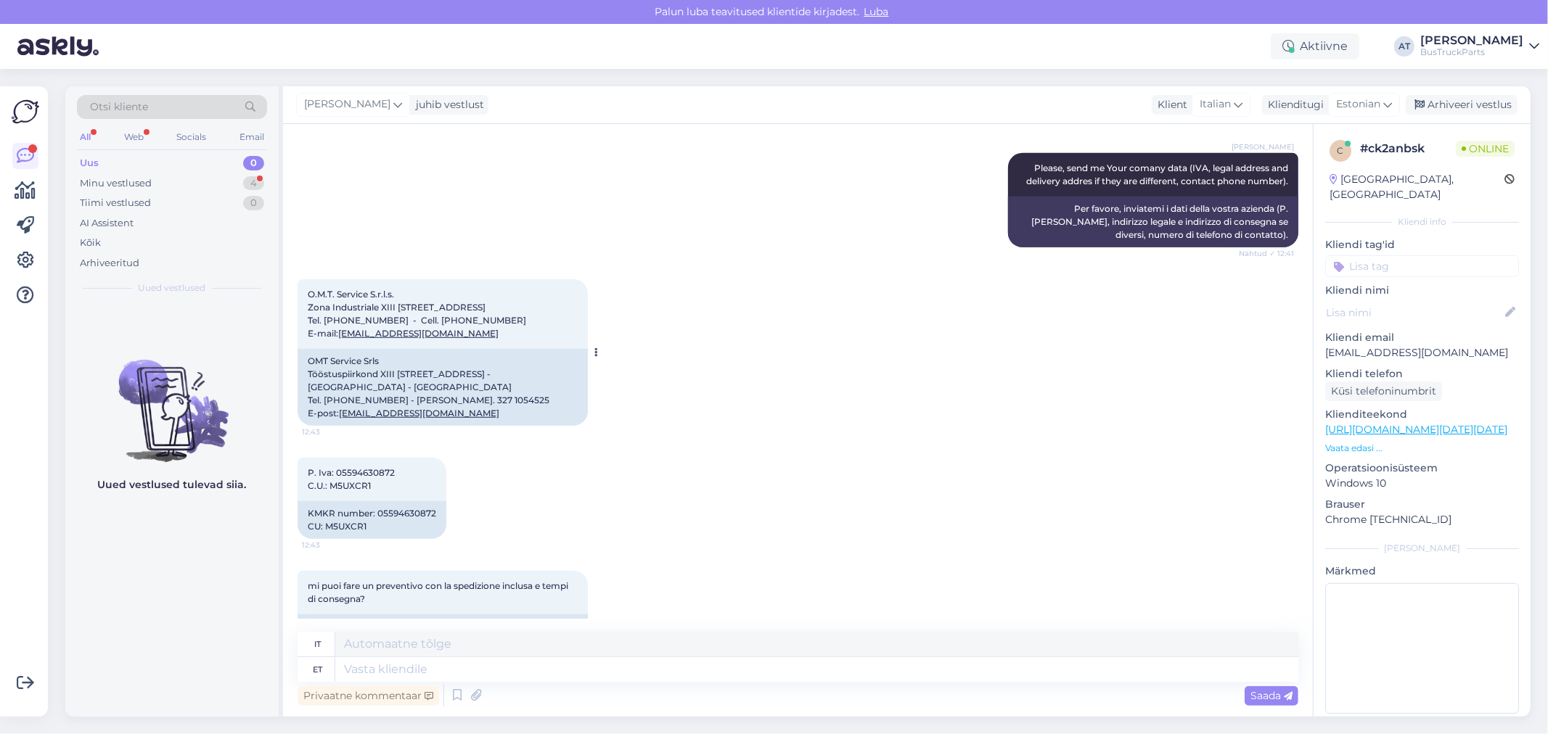
scroll to position [951, 0]
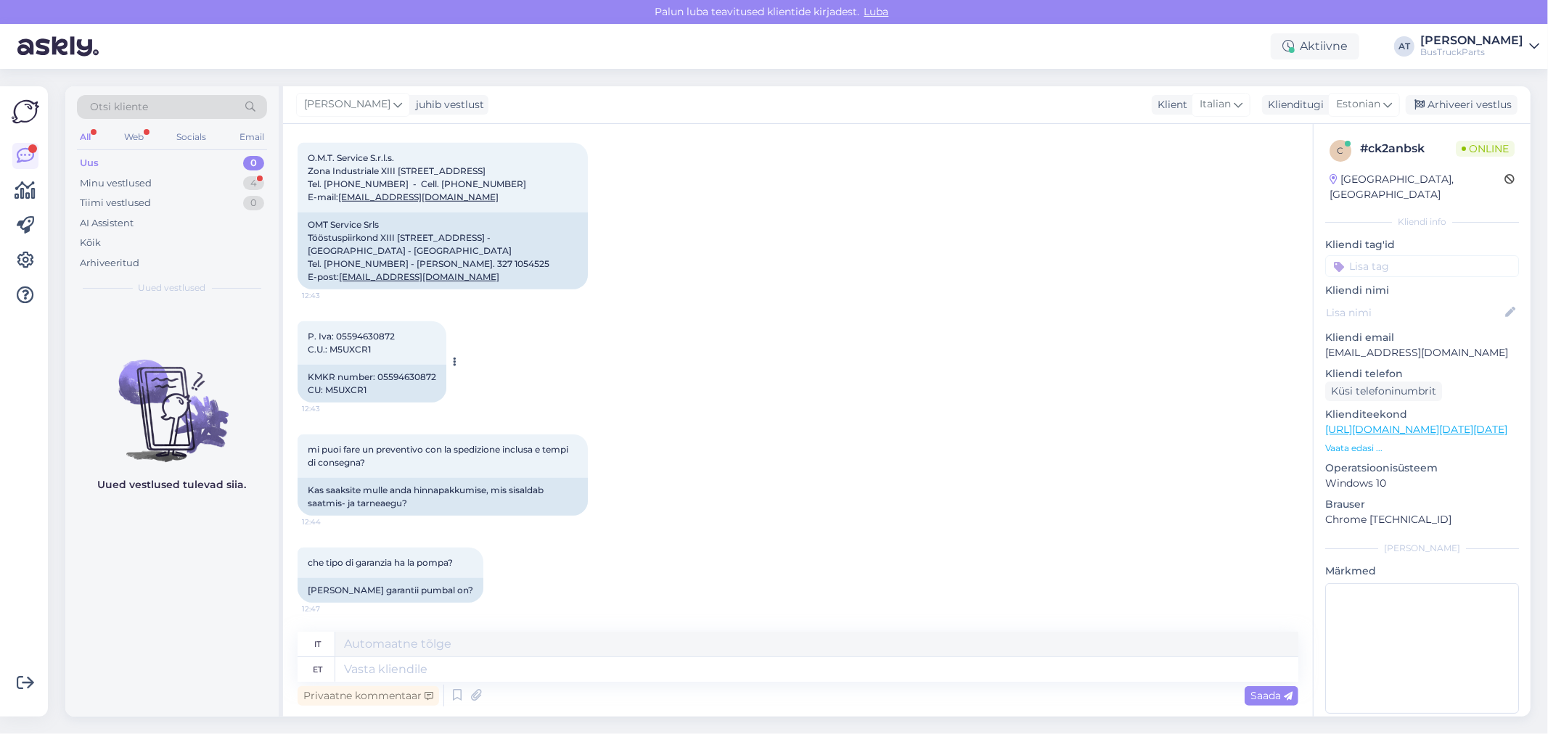
click at [372, 332] on span "P. Iva: 05594630872 C.U.: M5UXCR1" at bounding box center [352, 343] width 89 height 24
copy span "05594630872"
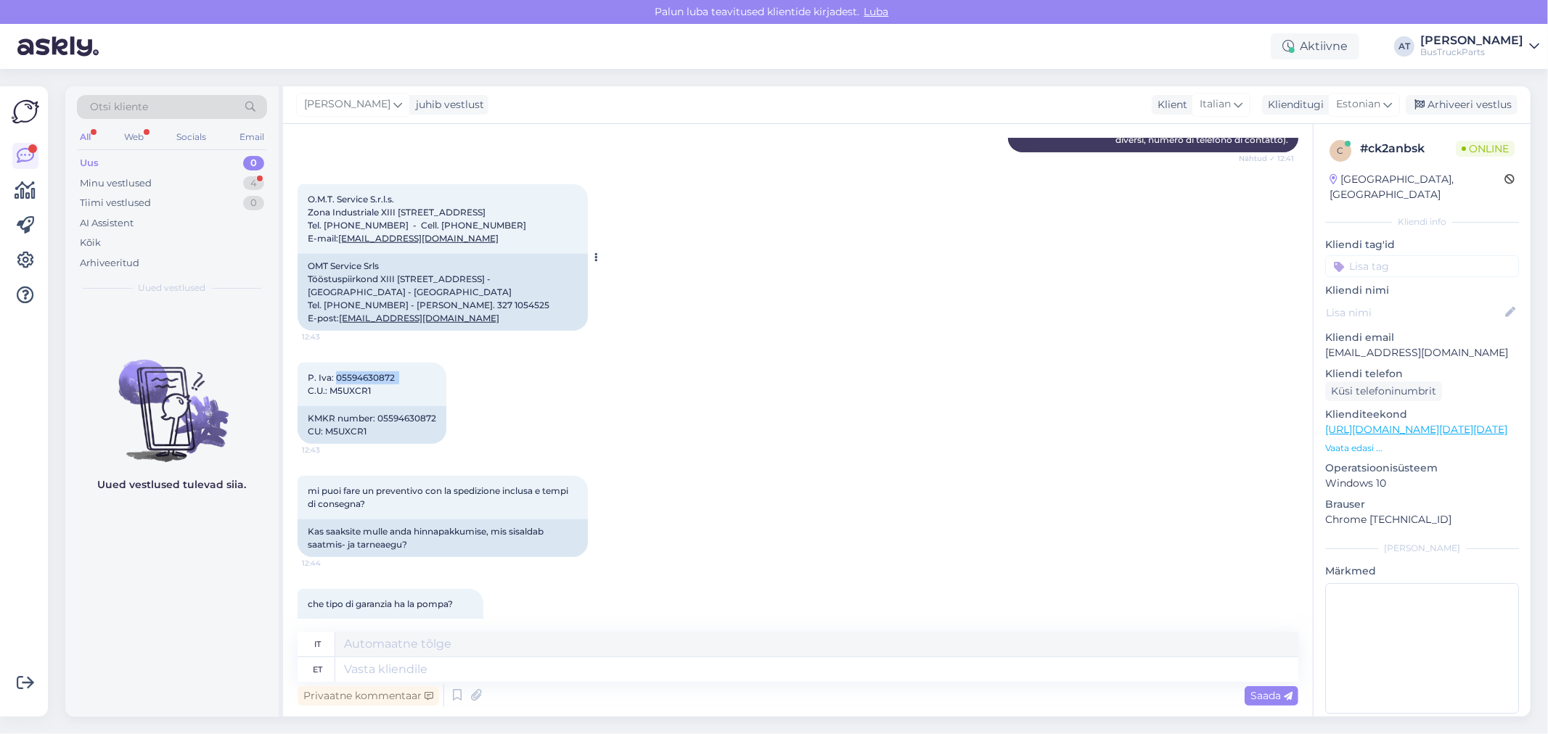
scroll to position [869, 0]
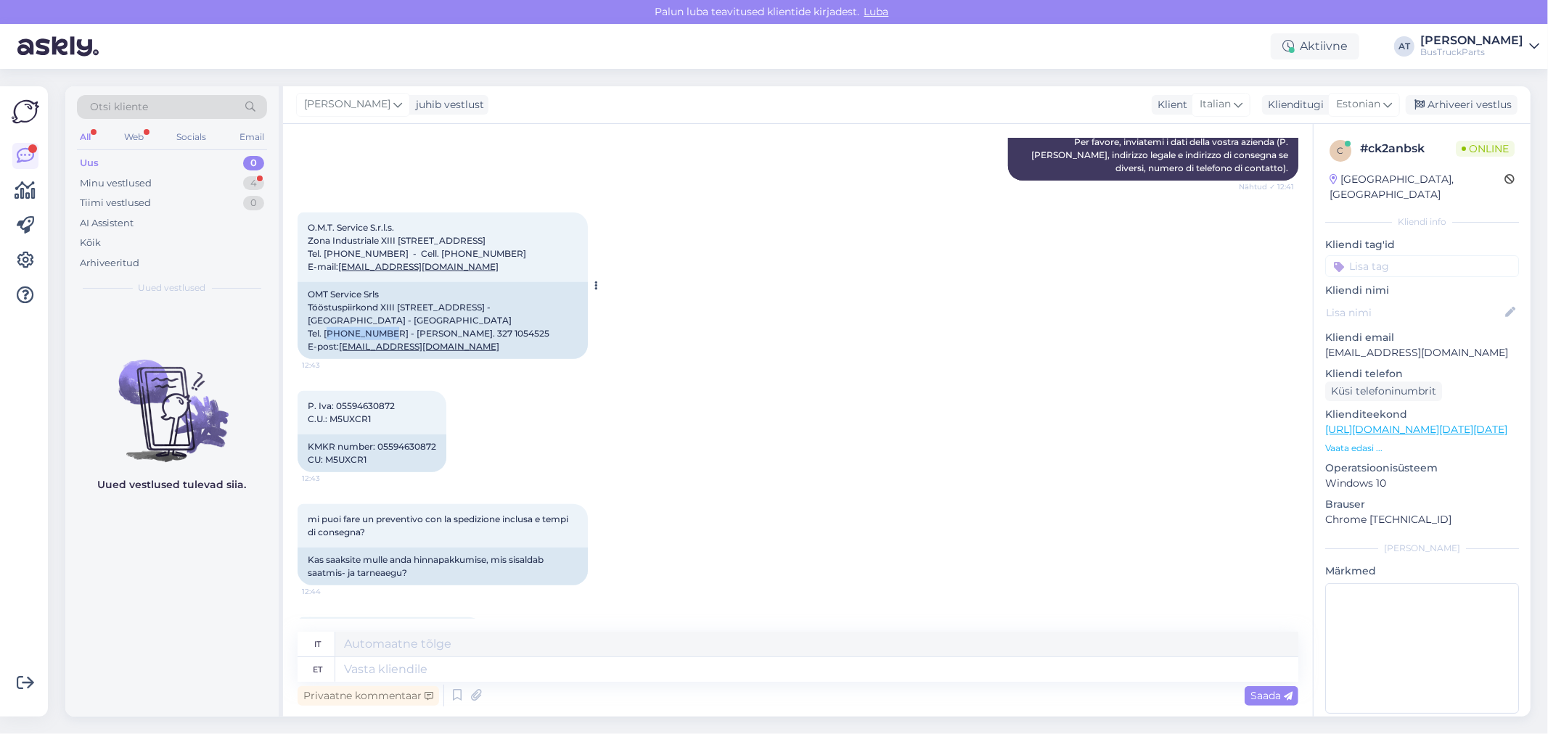
drag, startPoint x: 377, startPoint y: 342, endPoint x: 325, endPoint y: 345, distance: 52.3
click at [325, 345] on div "OMT Service Srls Tööstuspiirkond XIII [STREET_ADDRESS] - [GEOGRAPHIC_DATA] - [G…" at bounding box center [443, 320] width 290 height 77
copy div "095 4192090"
click at [642, 425] on div "P. Iva: 05594630872 C.U.: M5UXCR1 12:43 KMKR number: 05594630872 CU: M5UXCR1" at bounding box center [798, 431] width 1001 height 113
click at [467, 668] on textarea at bounding box center [816, 669] width 963 height 25
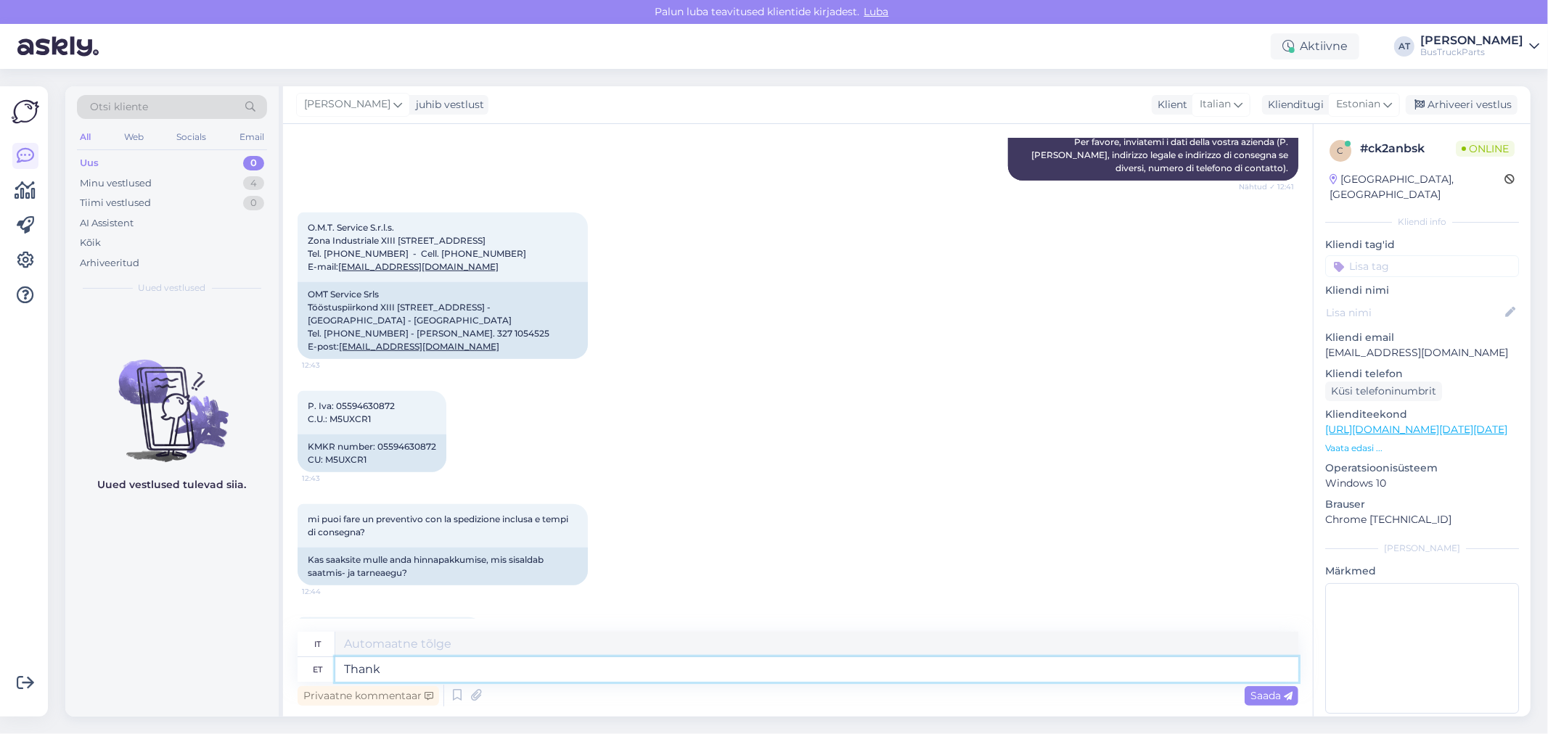
type textarea "Thank"
type textarea "Grazie"
type textarea "Thank You for th"
type textarea "Grazie per"
type textarea "Thank You for the"
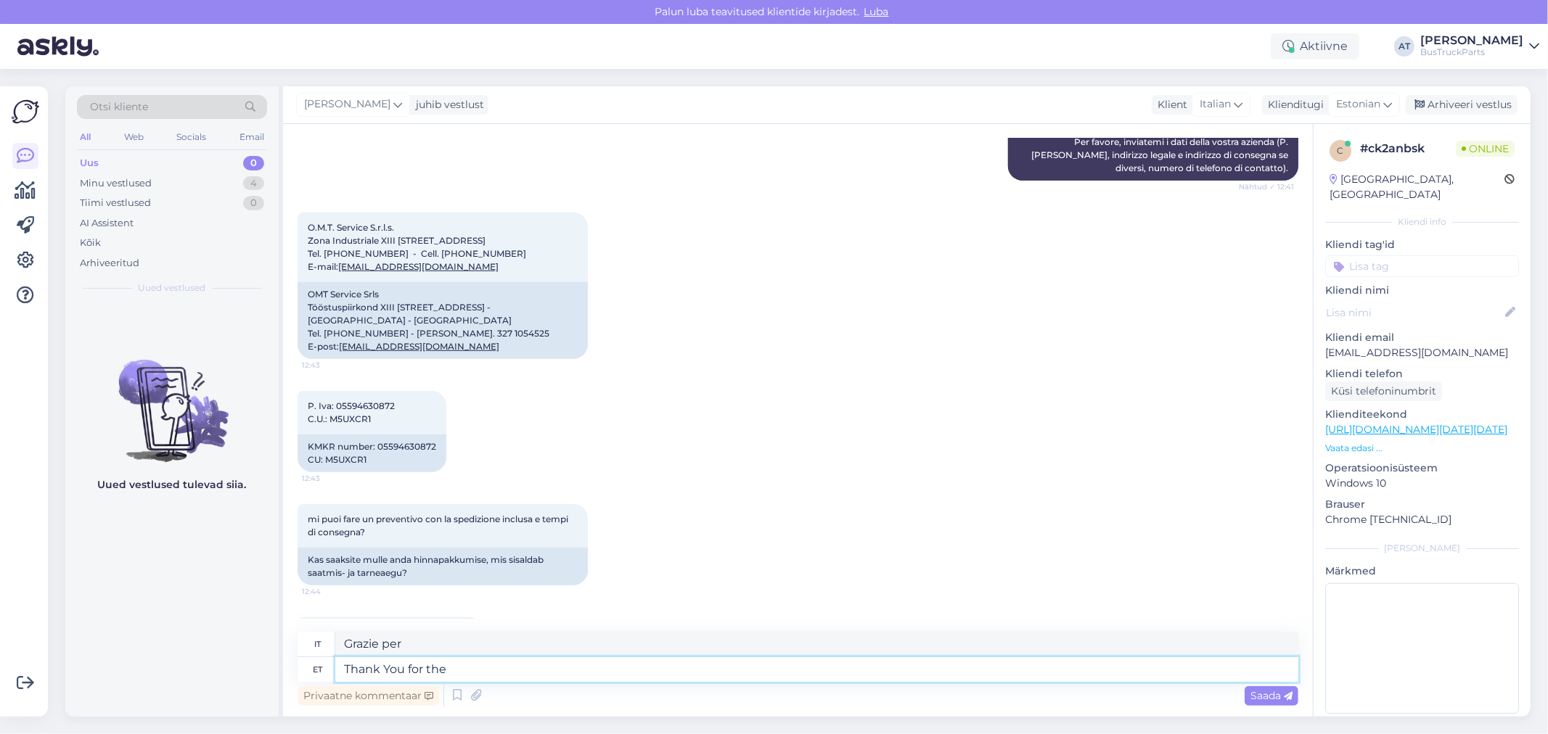
type textarea "Grazie per il"
type textarea "Thank You for the data! :"
type textarea "Grazie per i dati!"
type textarea "Thank You for the data! :)"
type textarea "Grazie per i dati! :)"
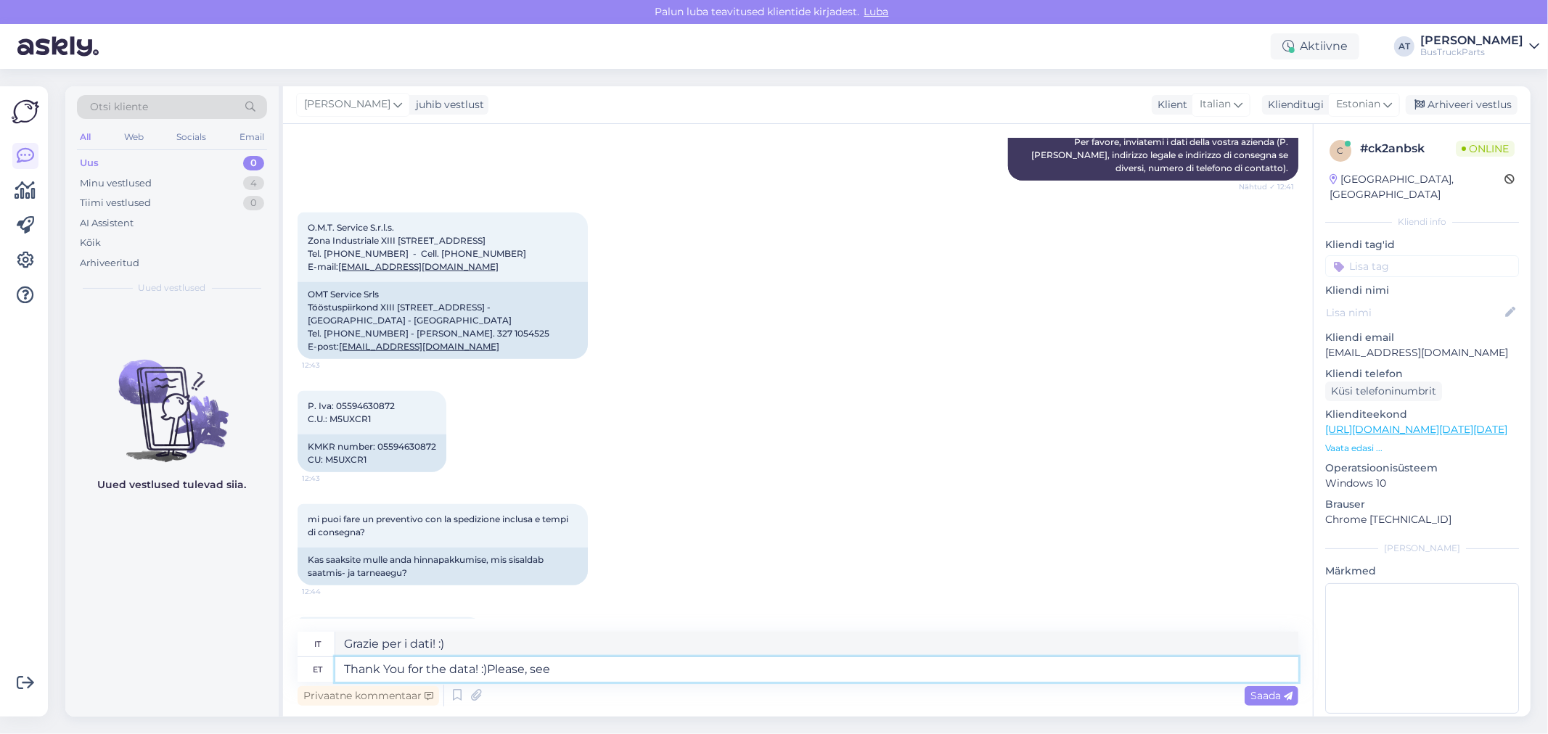
type textarea "Thank You for the data! :)Please, see"
type textarea "Grazie per i dati! :) Per favore,"
type textarea "Thank You for the data! :)Please, see"
type textarea "Grazie per i dati! :) Per favore, questo"
type textarea "Thank You for the data! :)Ple"
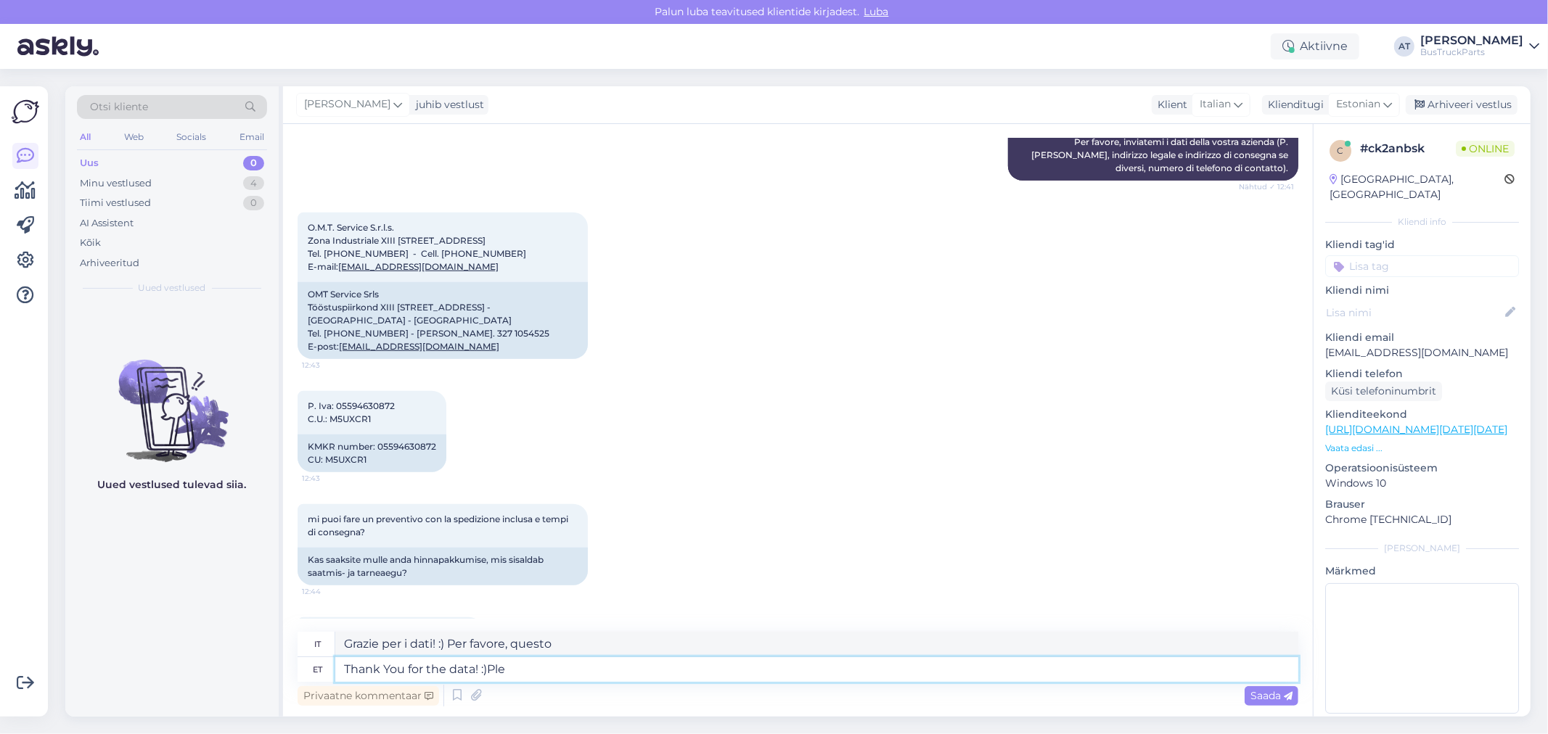
type textarea "Grazie per i dati! :) Per favore,"
type textarea "Thank You for the data! :)"
type textarea "Grazie per i dati! :)"
type textarea "Thank You for the data!"
type textarea "Grazie per i dati!"
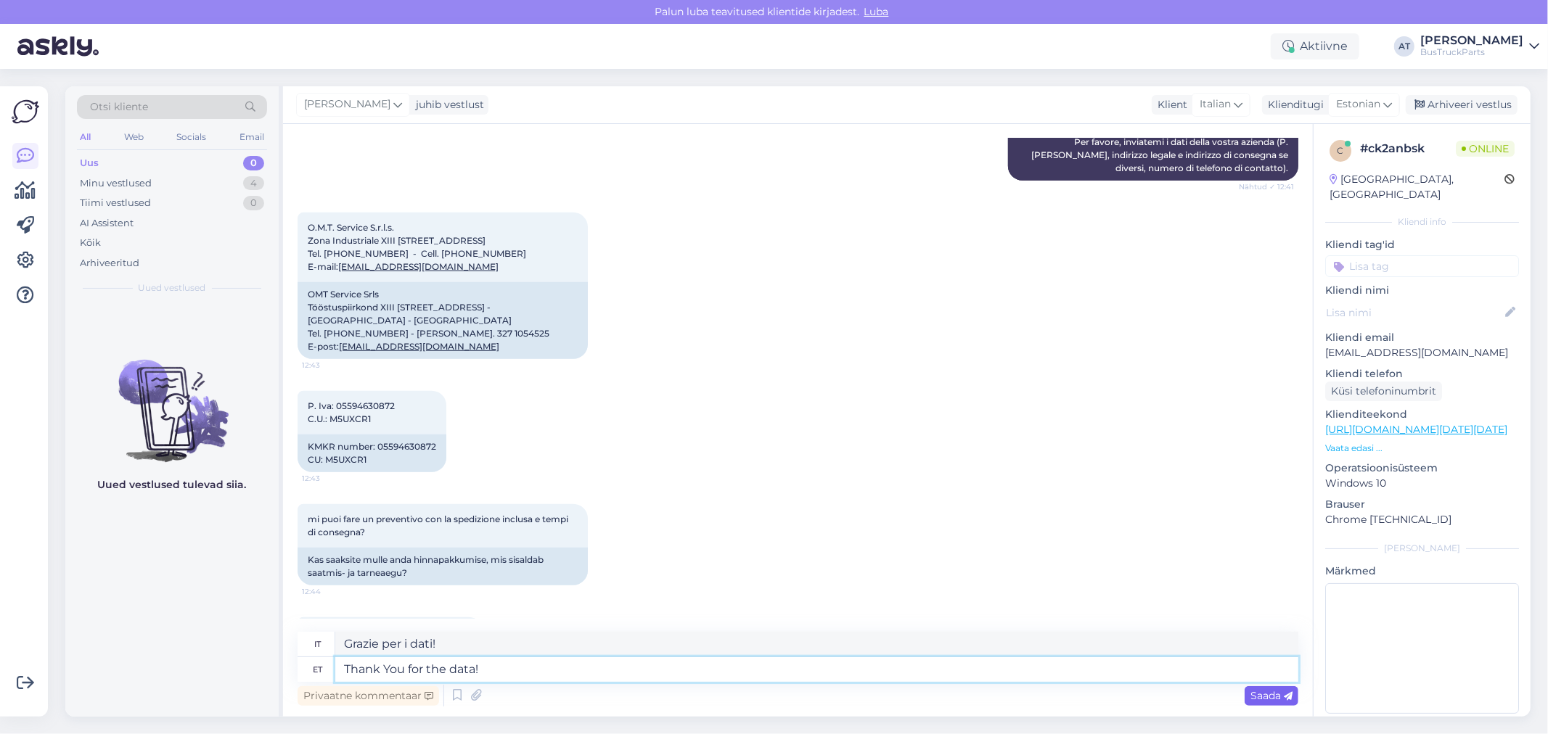
type textarea "Thank You for the data!"
click at [1269, 697] on span "Saada" at bounding box center [1271, 695] width 42 height 13
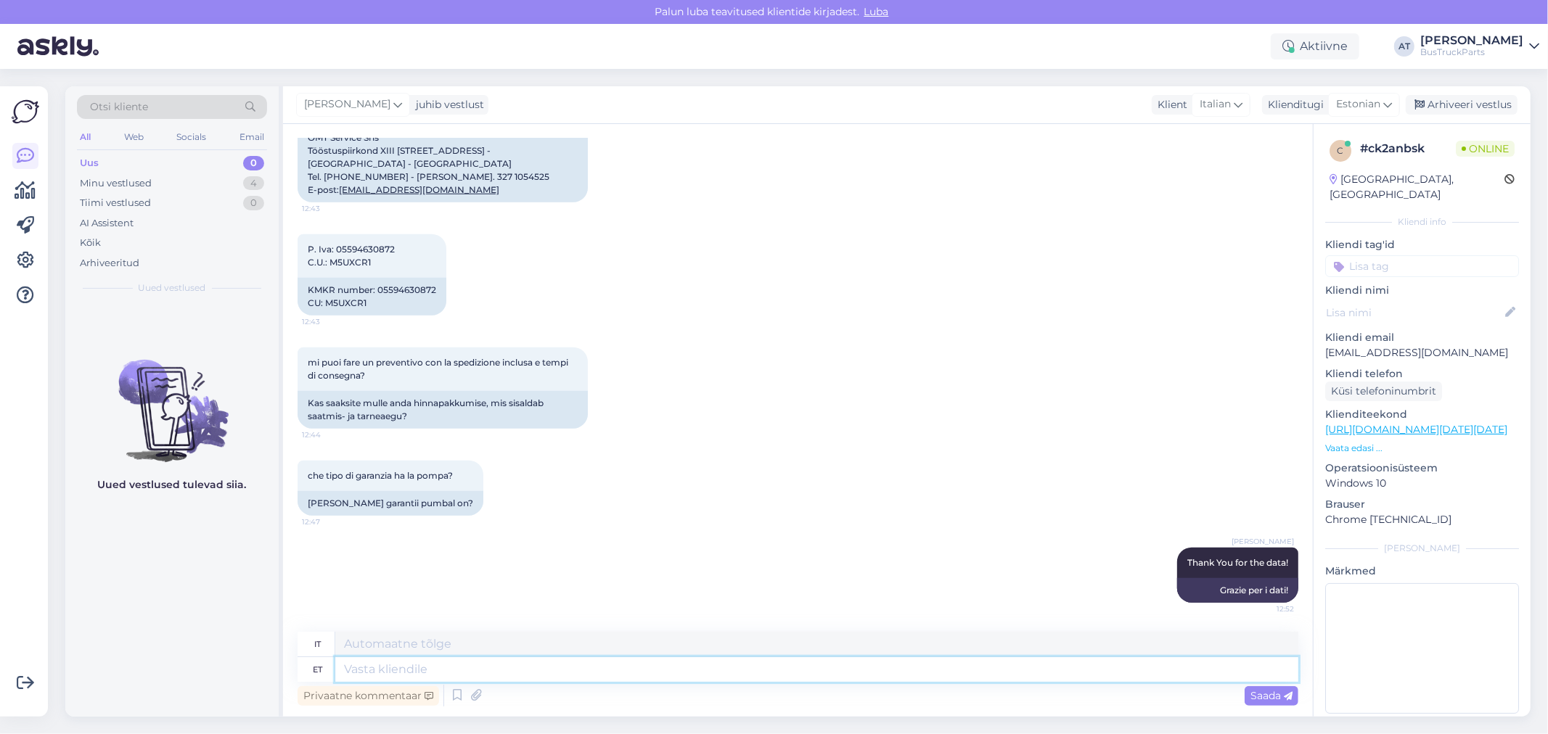
click at [1221, 672] on textarea at bounding box center [816, 669] width 963 height 25
type textarea "Please, se"
type textarea "Per favore,"
type textarea "Please, see"
type textarea "Per favore, questo"
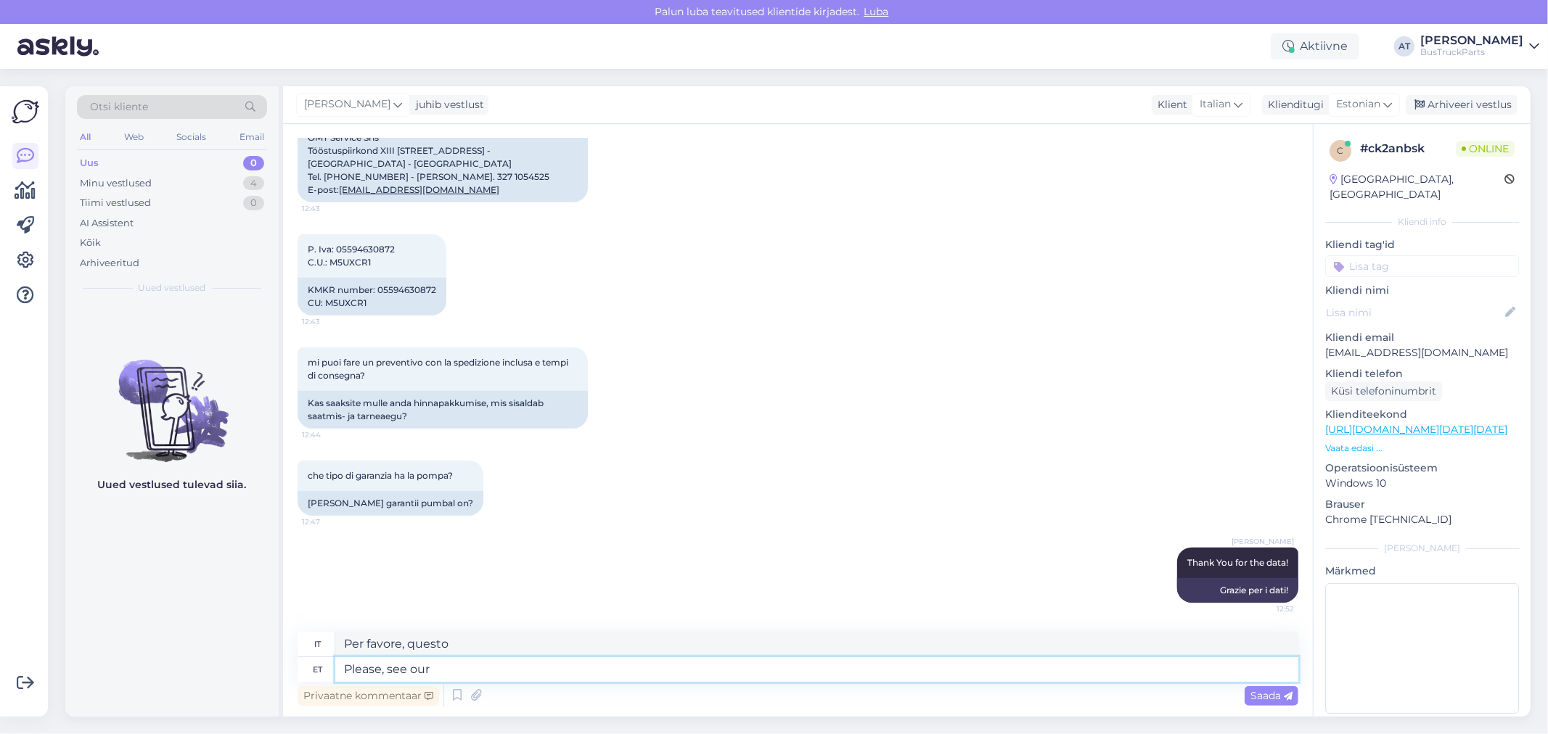
type textarea "Please, see our o"
type textarea "Per favore, vedi il nostro"
type textarea "Please, see our offer"
type textarea "Per favore, vedi la nostra offerta"
type textarea "Please, see our offer below."
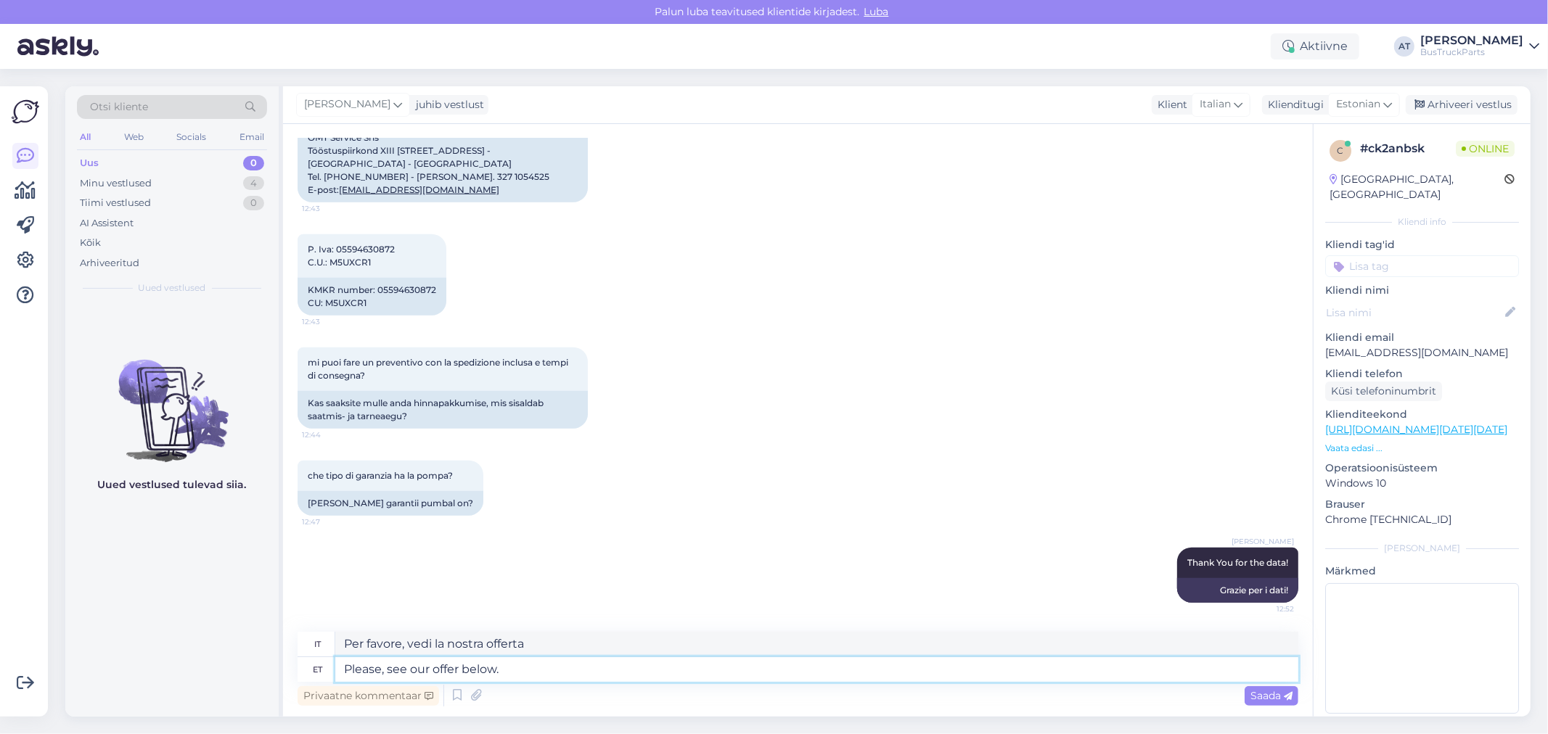
type textarea "Vi preghiamo di consultare la nostra offerta qui sotto."
type textarea "Please, see our offer below."
click at [1272, 693] on span "Saada" at bounding box center [1271, 695] width 42 height 13
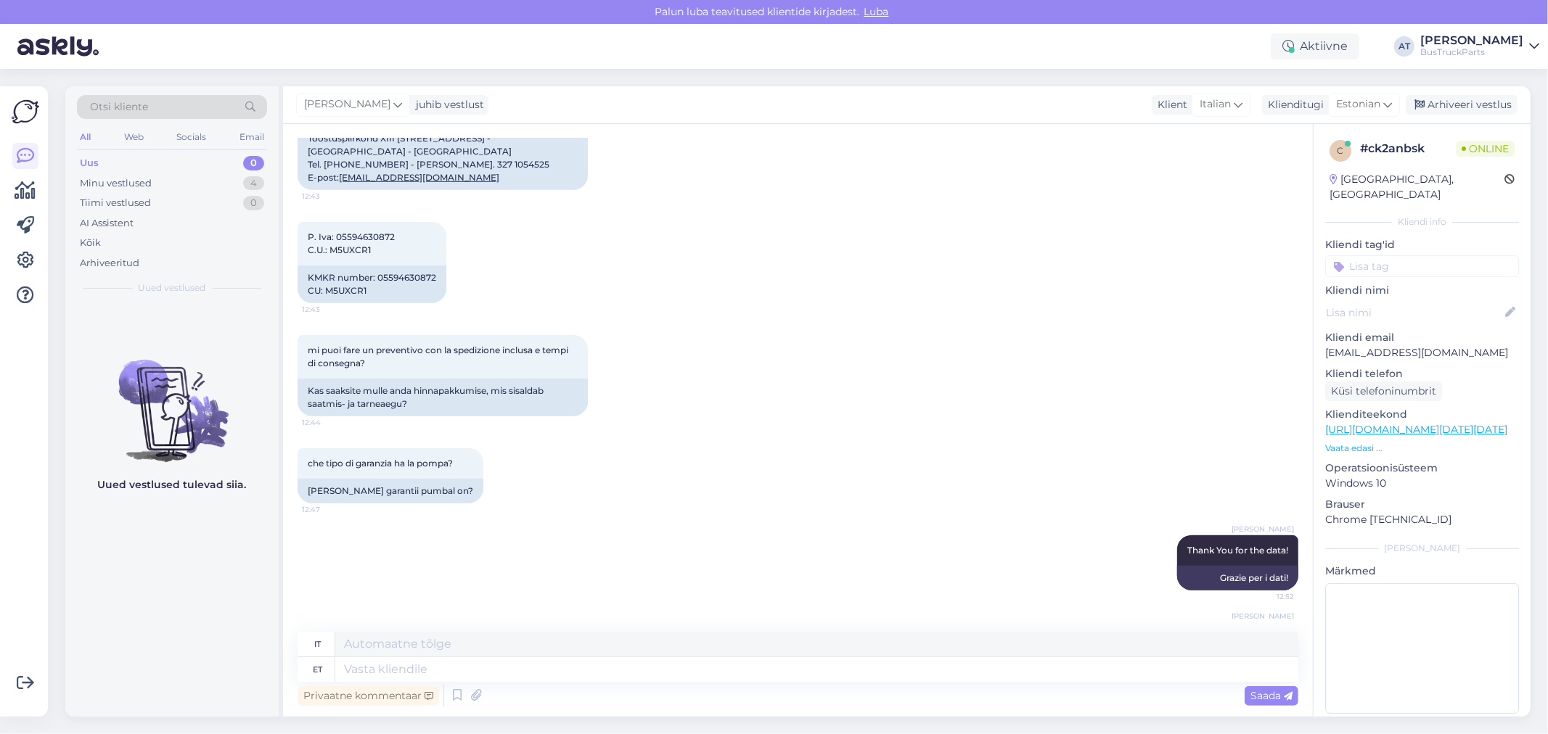
scroll to position [1125, 0]
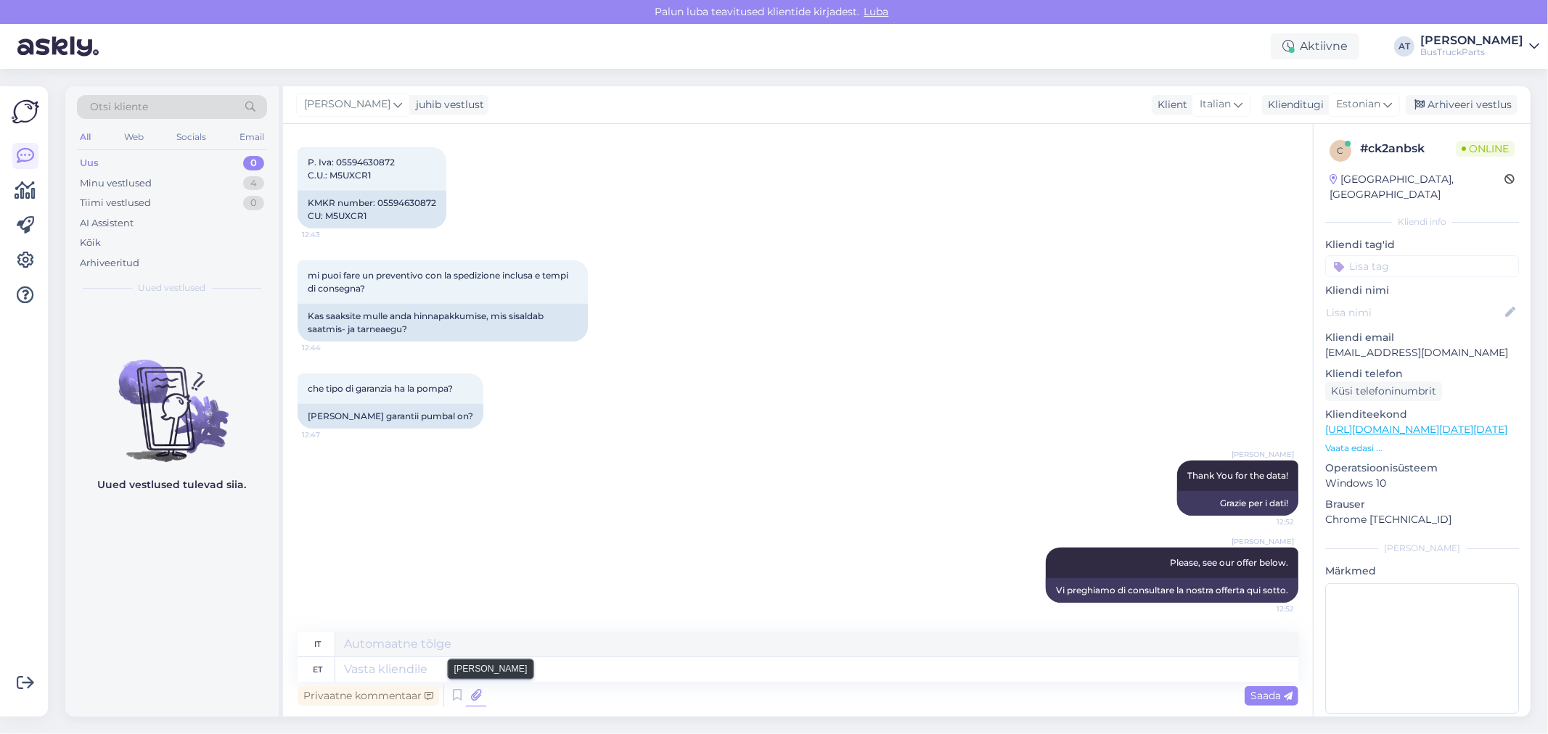
click at [472, 695] on icon at bounding box center [476, 696] width 20 height 22
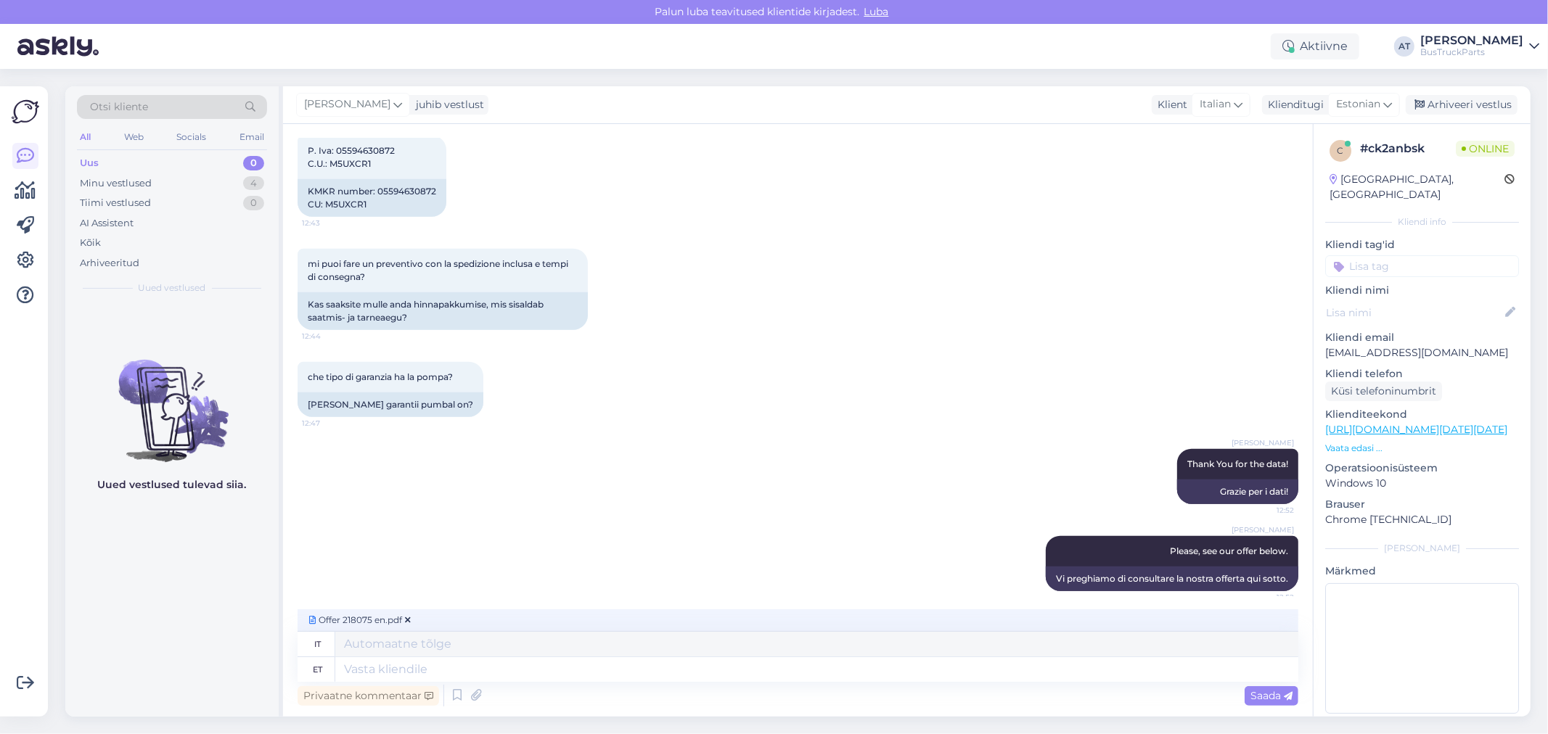
click at [1275, 697] on span "Saada" at bounding box center [1271, 695] width 42 height 13
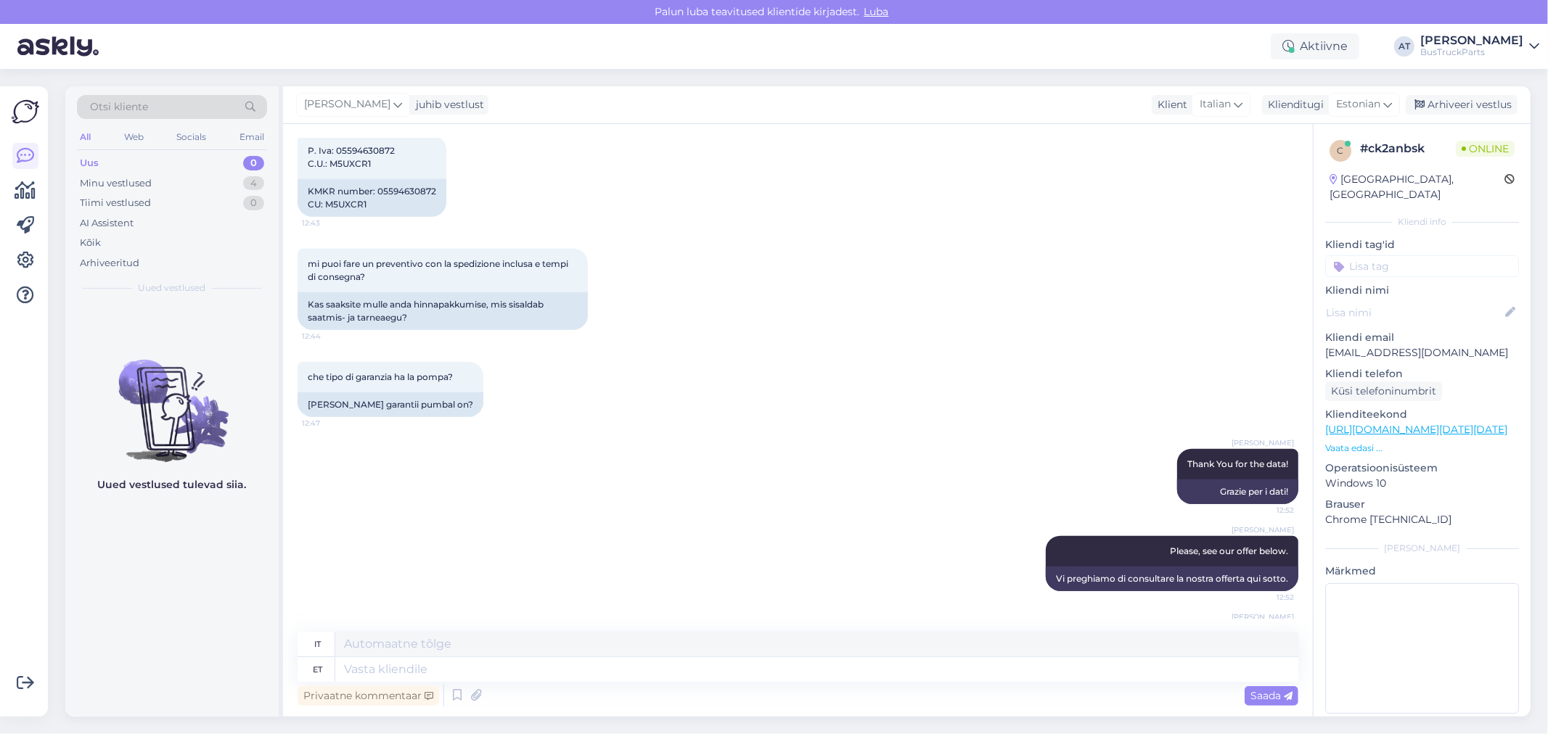
scroll to position [1188, 0]
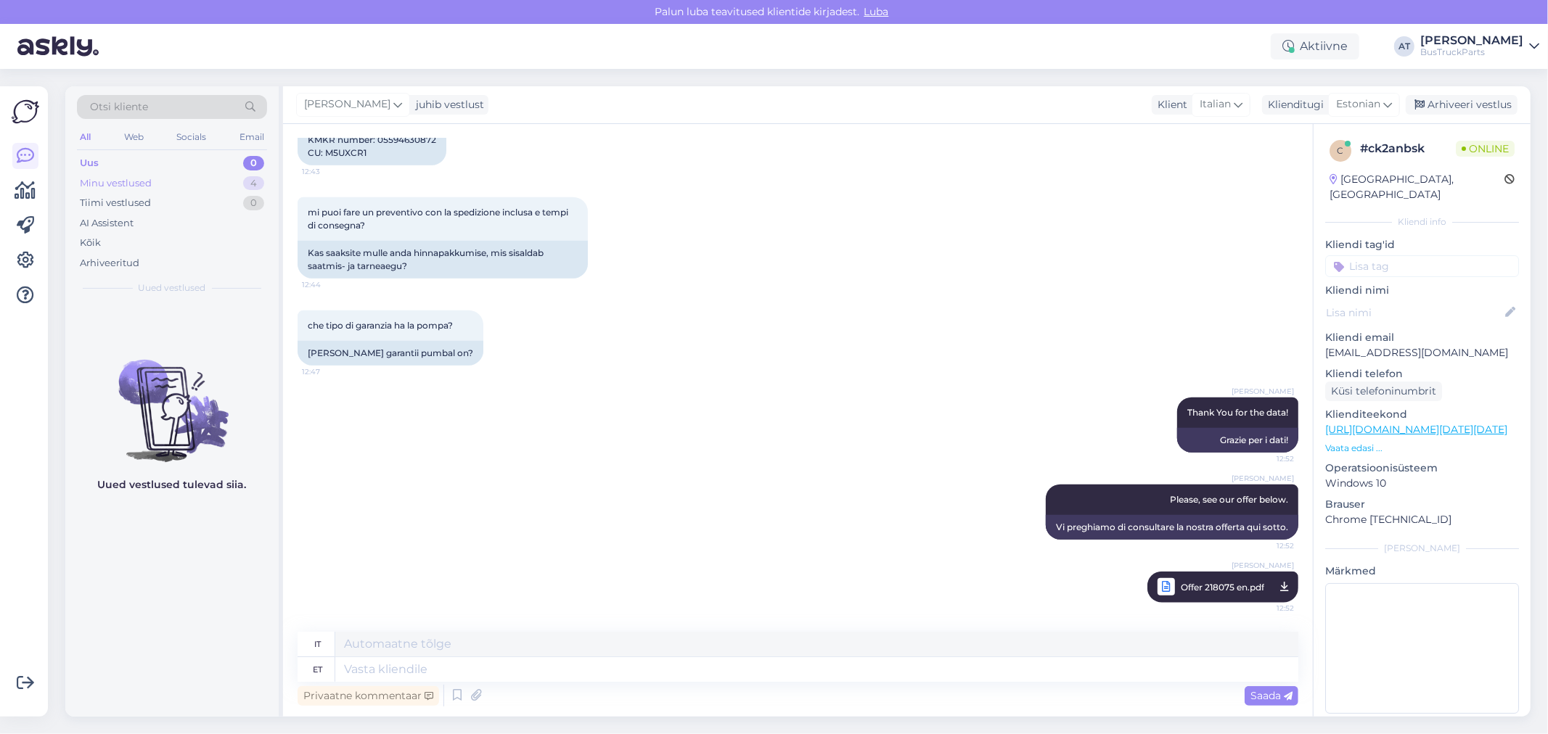
click at [126, 184] on div "Minu vestlused" at bounding box center [116, 183] width 72 height 15
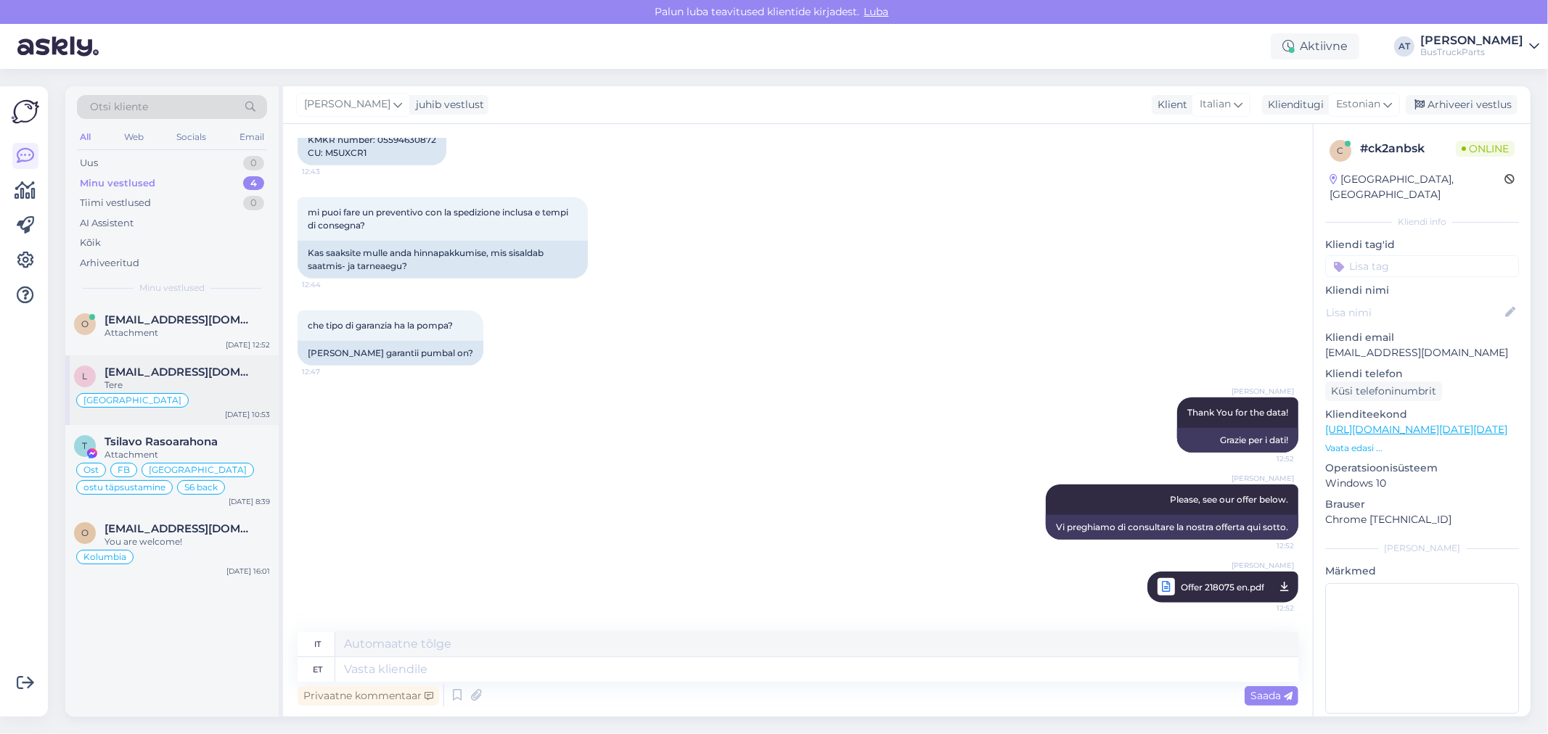
click at [163, 385] on div "Tere" at bounding box center [187, 385] width 165 height 13
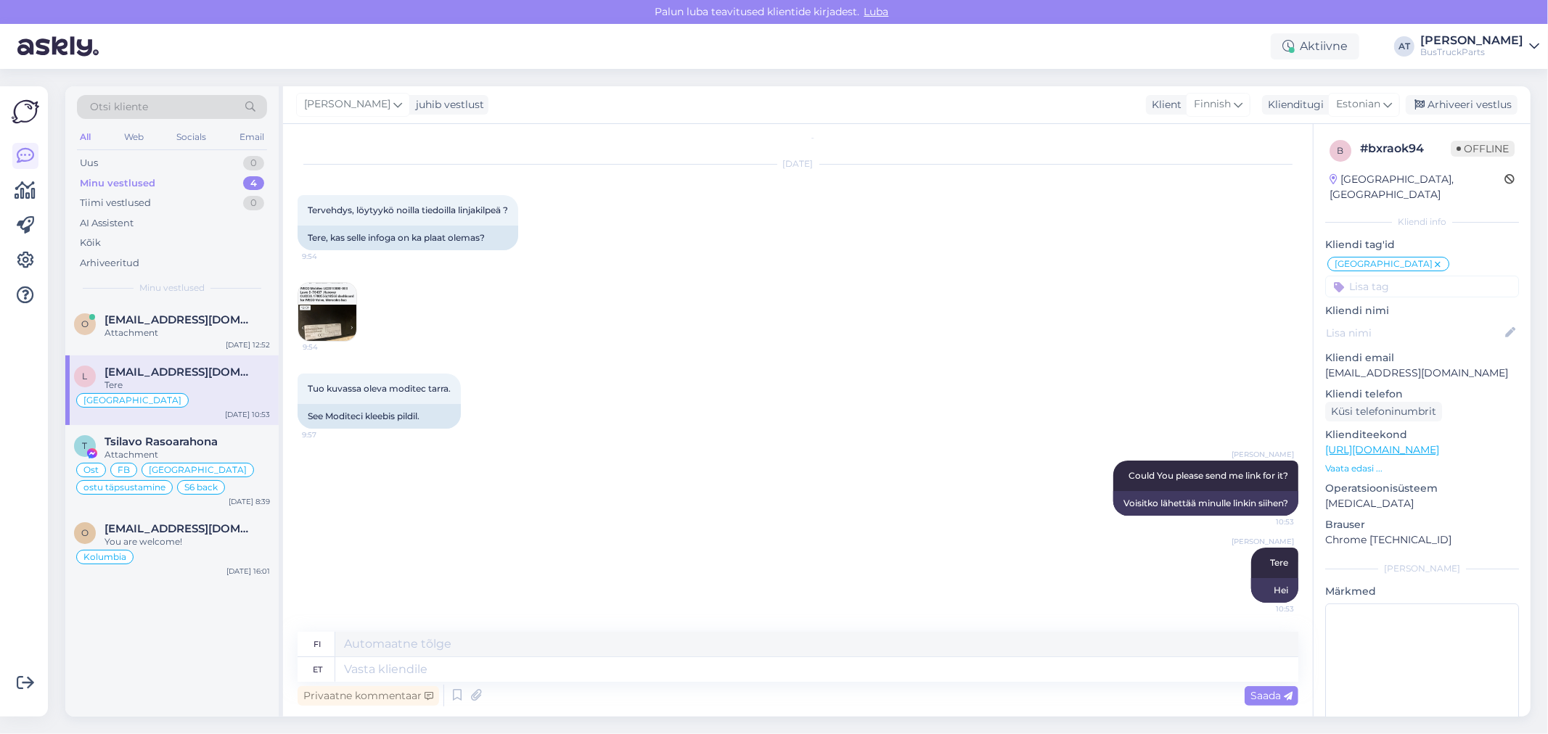
scroll to position [20, 0]
click at [1359, 462] on p "Vaata edasi ..." at bounding box center [1422, 468] width 194 height 13
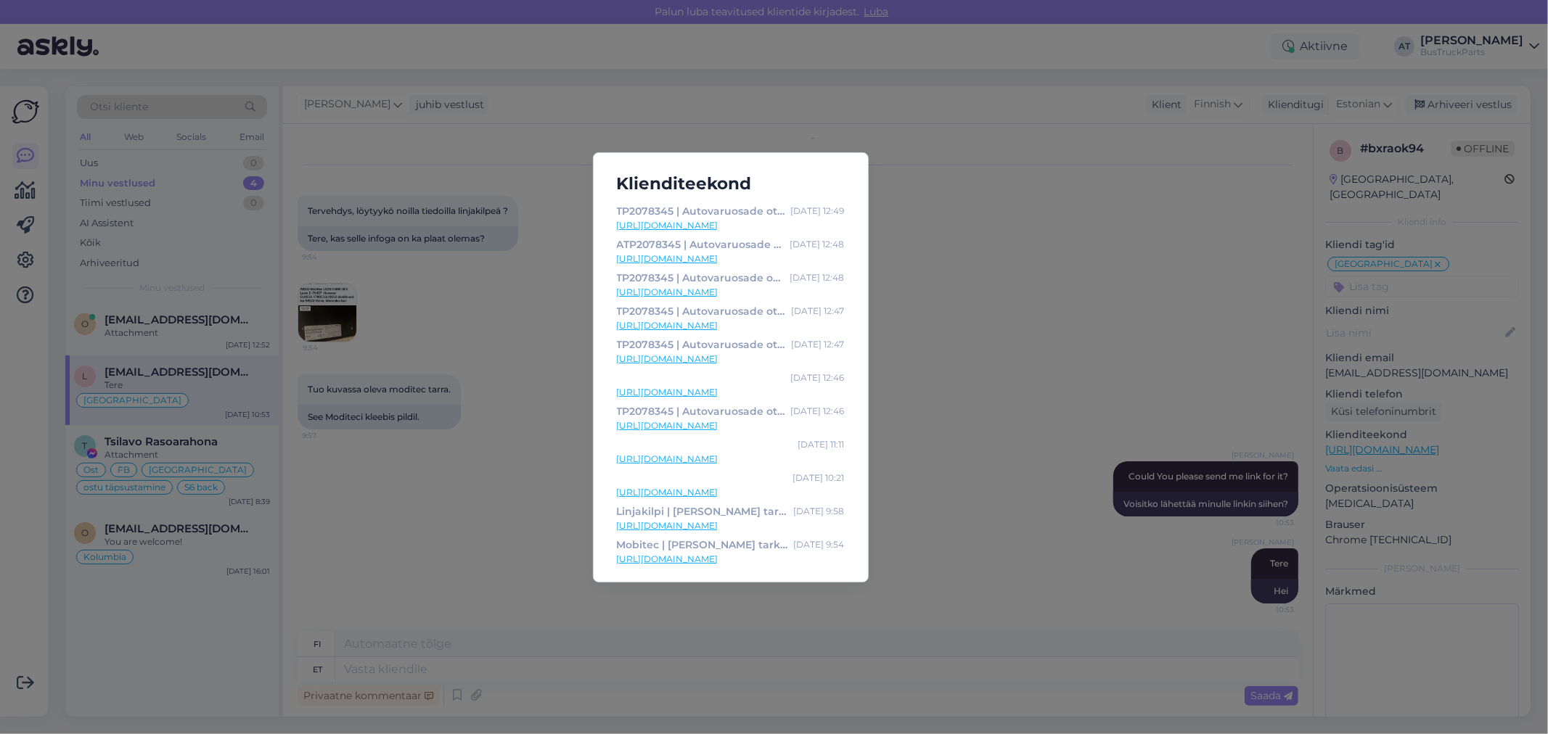
drag, startPoint x: 966, startPoint y: 377, endPoint x: 920, endPoint y: 388, distance: 46.8
click at [966, 377] on div "Klienditeekond TP2078345 | Autovaruosade otsing | TruckParts Eesti OÜ [DATE] 12…" at bounding box center [774, 367] width 1548 height 734
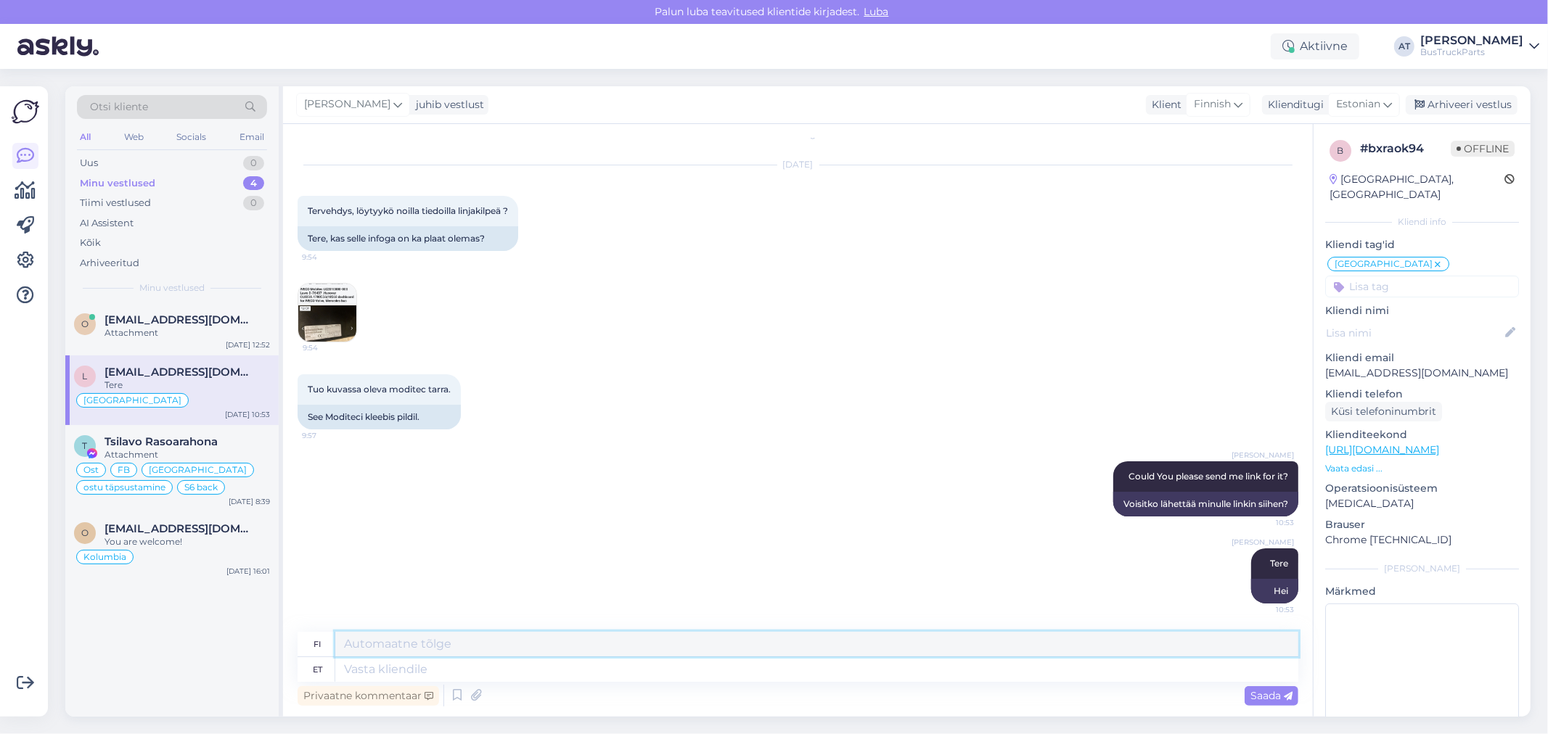
click at [860, 652] on textarea at bounding box center [816, 644] width 963 height 25
drag, startPoint x: 164, startPoint y: 335, endPoint x: 474, endPoint y: 382, distance: 313.5
click at [168, 335] on div "posso farlo con carta?" at bounding box center [187, 333] width 165 height 13
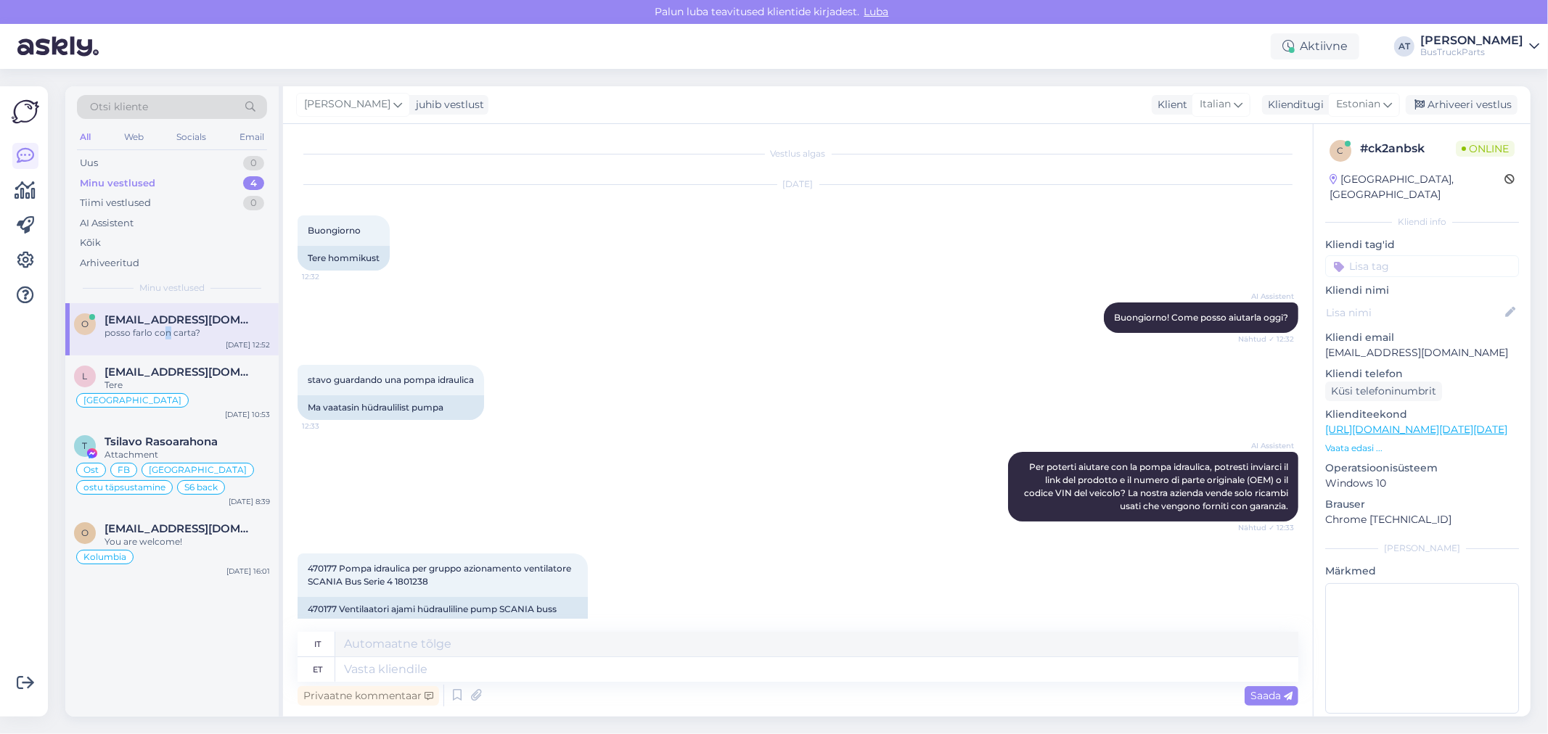
scroll to position [1362, 0]
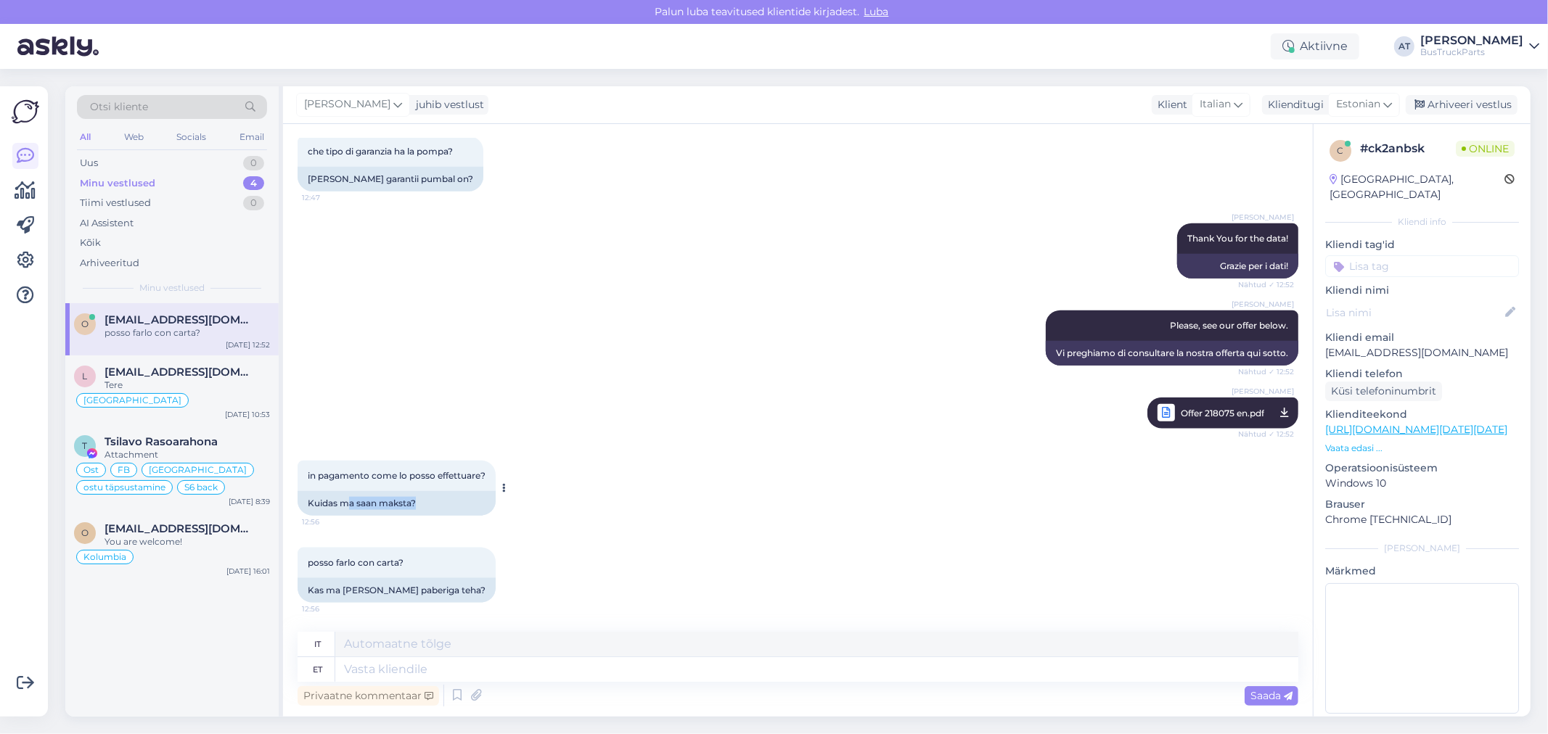
drag, startPoint x: 347, startPoint y: 505, endPoint x: 429, endPoint y: 505, distance: 82.0
click at [429, 505] on div "Kuidas ma saan maksta?" at bounding box center [397, 503] width 198 height 25
click at [415, 590] on div "Kas ma [PERSON_NAME] paberiga teha?" at bounding box center [397, 590] width 198 height 25
click at [407, 596] on div "Kas ma [PERSON_NAME] paberiga teha?" at bounding box center [397, 590] width 198 height 25
click at [406, 589] on div "Kas ma [PERSON_NAME] paberiga teha?" at bounding box center [397, 590] width 198 height 25
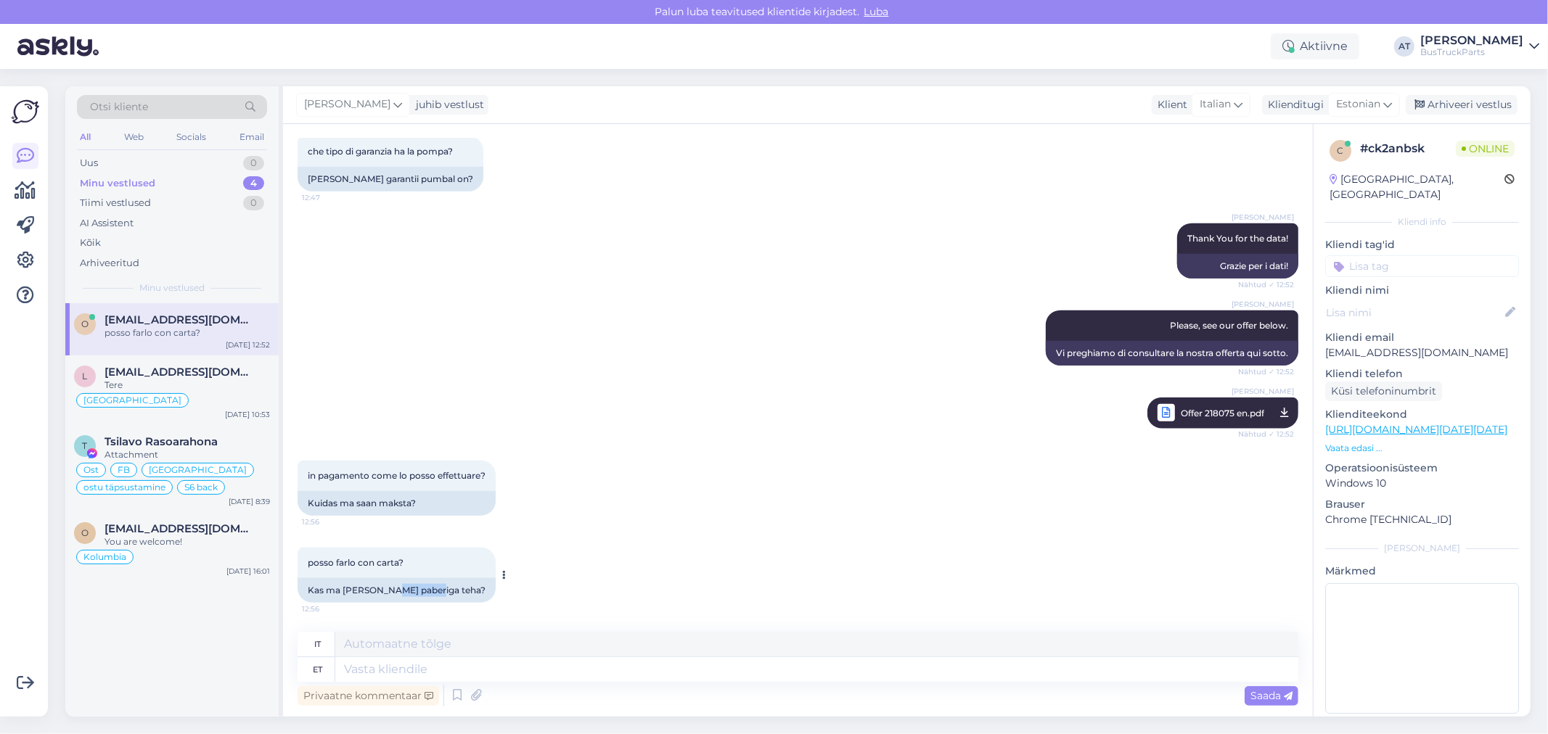
click at [406, 589] on div "Kas ma [PERSON_NAME] paberiga teha?" at bounding box center [397, 590] width 198 height 25
click at [433, 673] on textarea at bounding box center [816, 669] width 963 height 25
type textarea "Yes,"
type textarea "SÌ,"
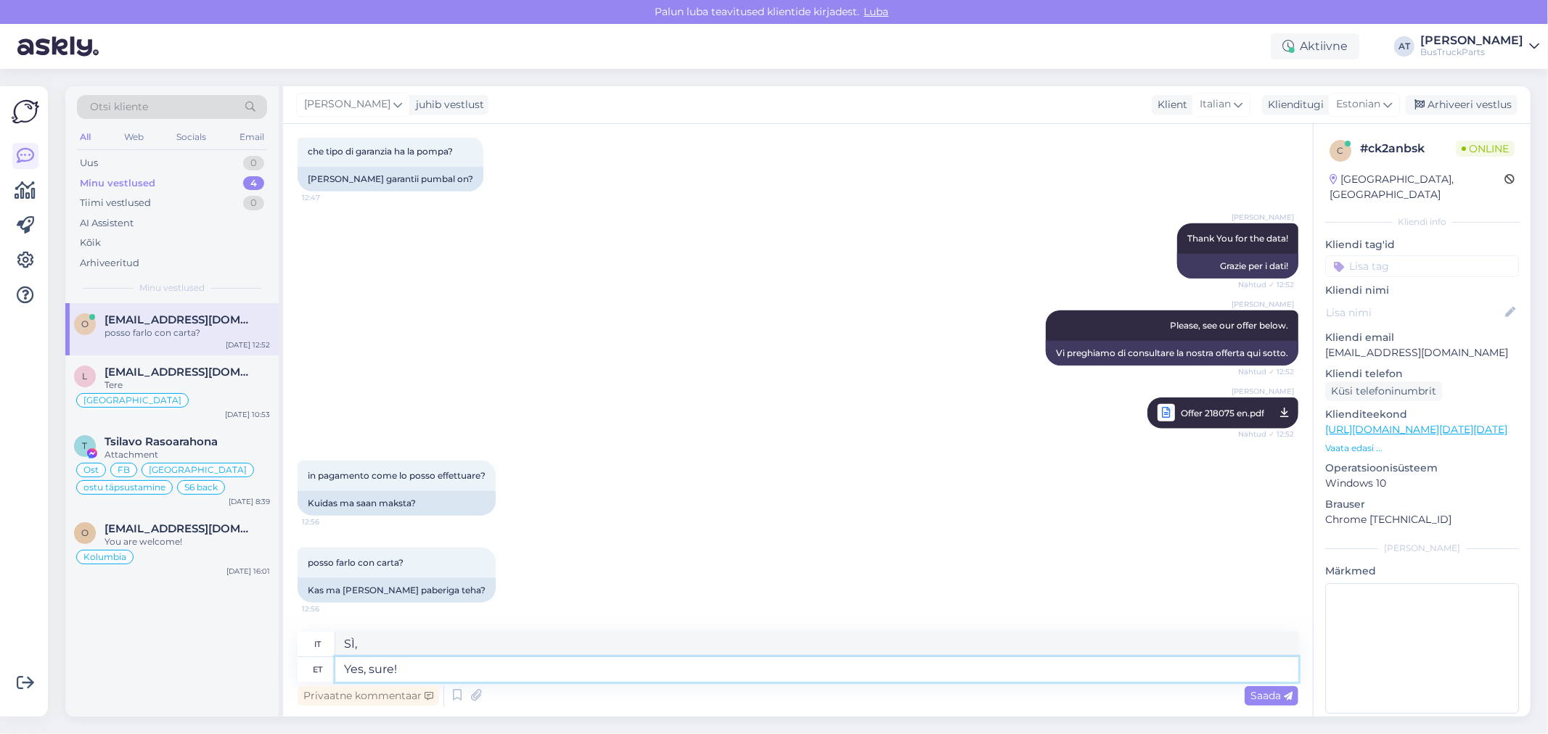
type textarea "Yes, sure!"
type textarea "Sì, muori!"
type textarea "Yes, sure! You c"
type textarea "Sì, certo! Tu"
type textarea "Yes, sure! You can pa"
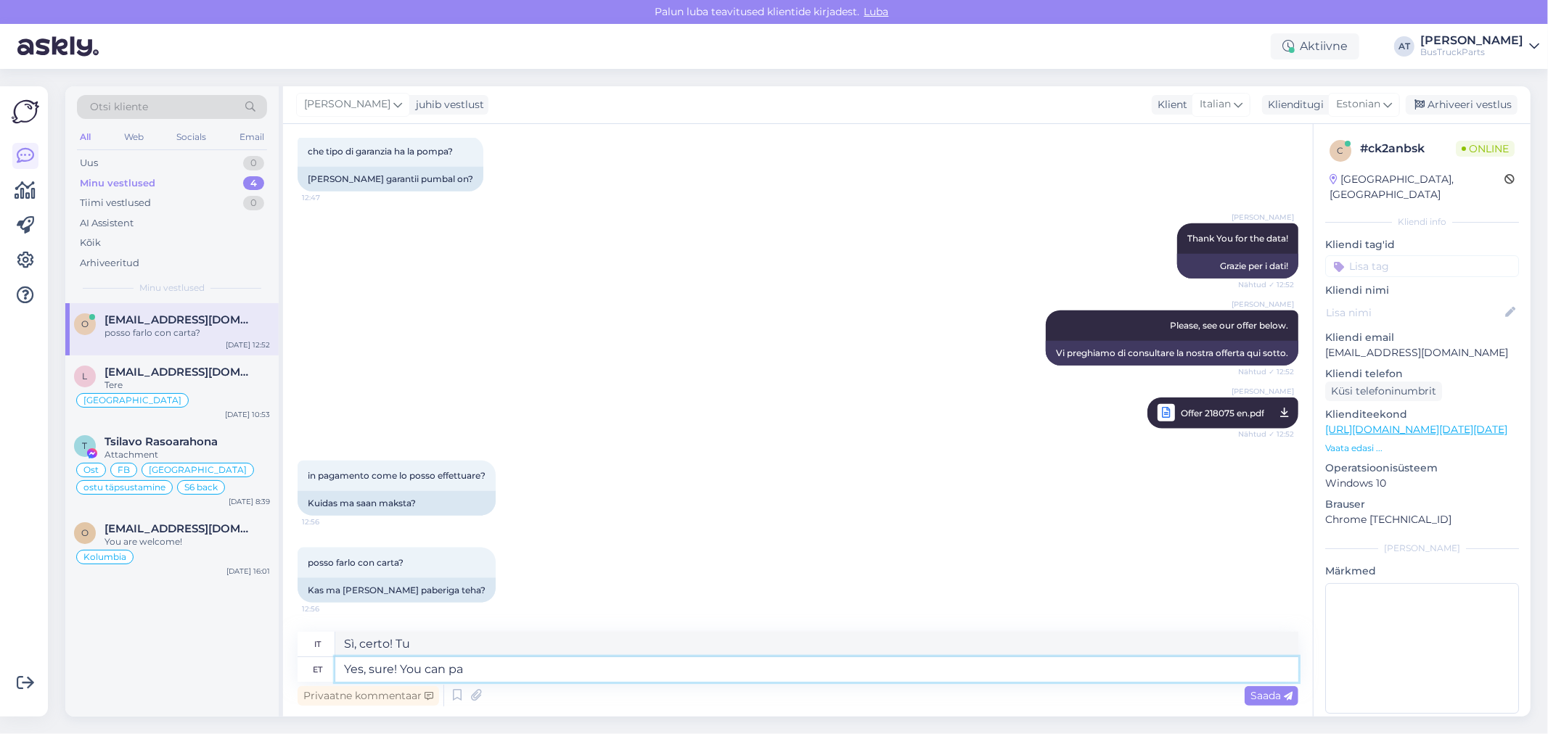
type textarea "Sì, certo! [GEOGRAPHIC_DATA]"
type textarea "Yes, sure! You can pay b"
type textarea "Sì, certo! Puoi [PERSON_NAME]"
type textarea "Yes, sure! You can pay via t"
type textarea "Sì, certo! Puoi [PERSON_NAME] tramite"
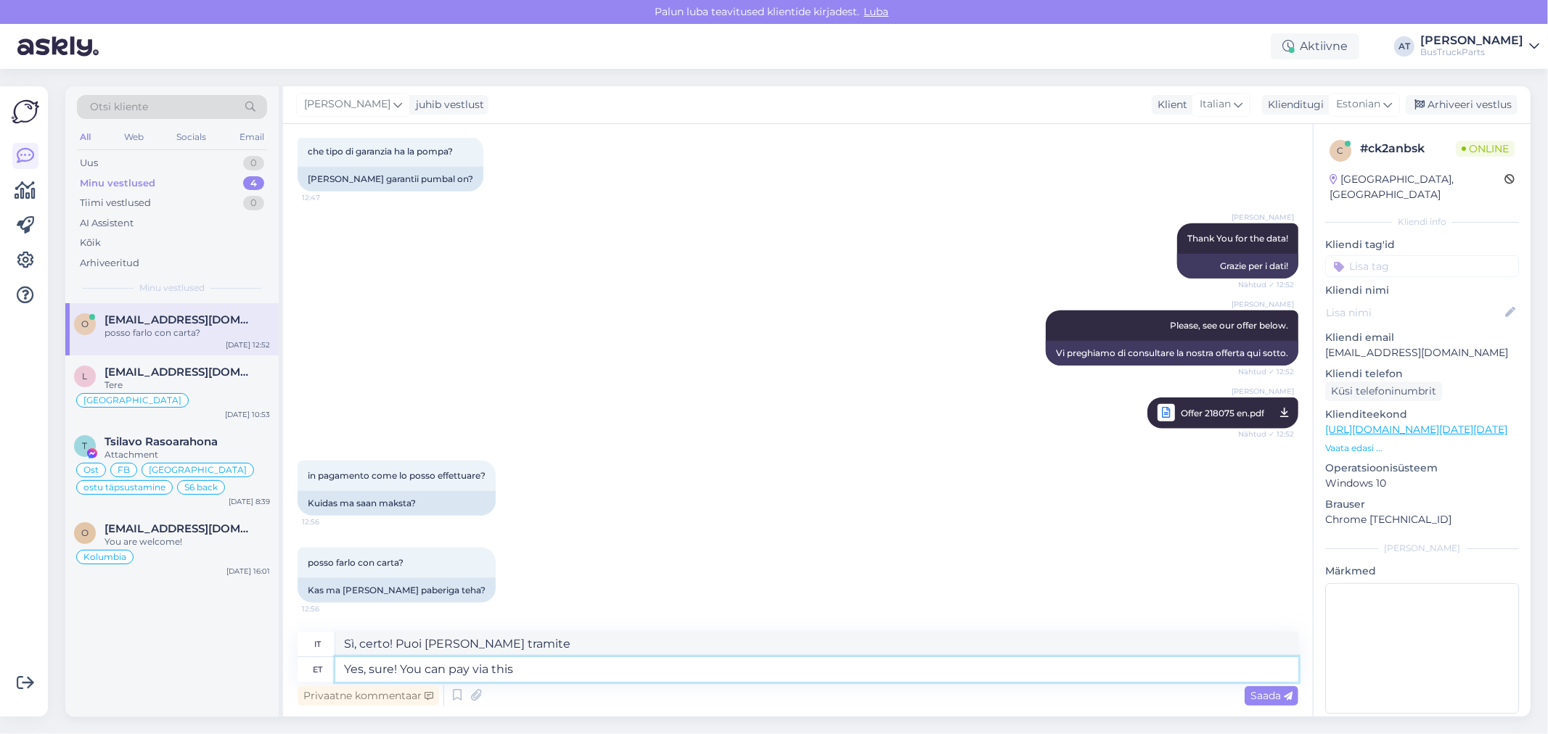
type textarea "Yes, sure! You can pay via this"
type textarea "Sì, muori! Puoi [PERSON_NAME] tramite questo"
type textarea "Yes, sure! You can pay via this link:"
type textarea "Sì, muori! Puoi pagare tramite questo link:"
paste textarea "[URL][DOMAIN_NAME]"
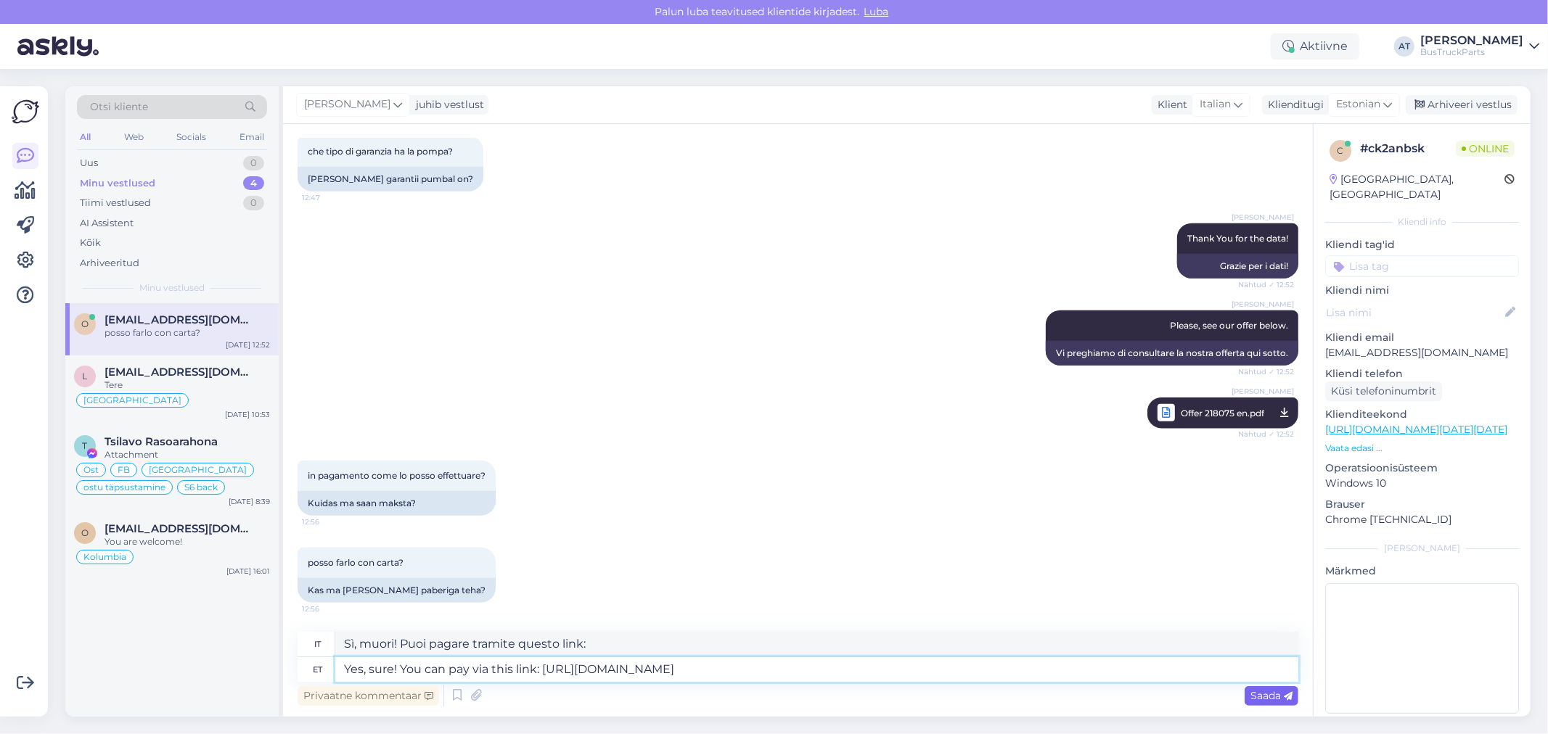
type textarea "Yes, sure! You can pay via this link: [URL][DOMAIN_NAME]"
click at [1285, 695] on icon at bounding box center [1288, 696] width 9 height 9
type textarea "Sì, muori! Puoi [PERSON_NAME] tramite questo link: [URL][DOMAIN_NAME]"
click at [1261, 700] on span "Saada" at bounding box center [1271, 695] width 42 height 13
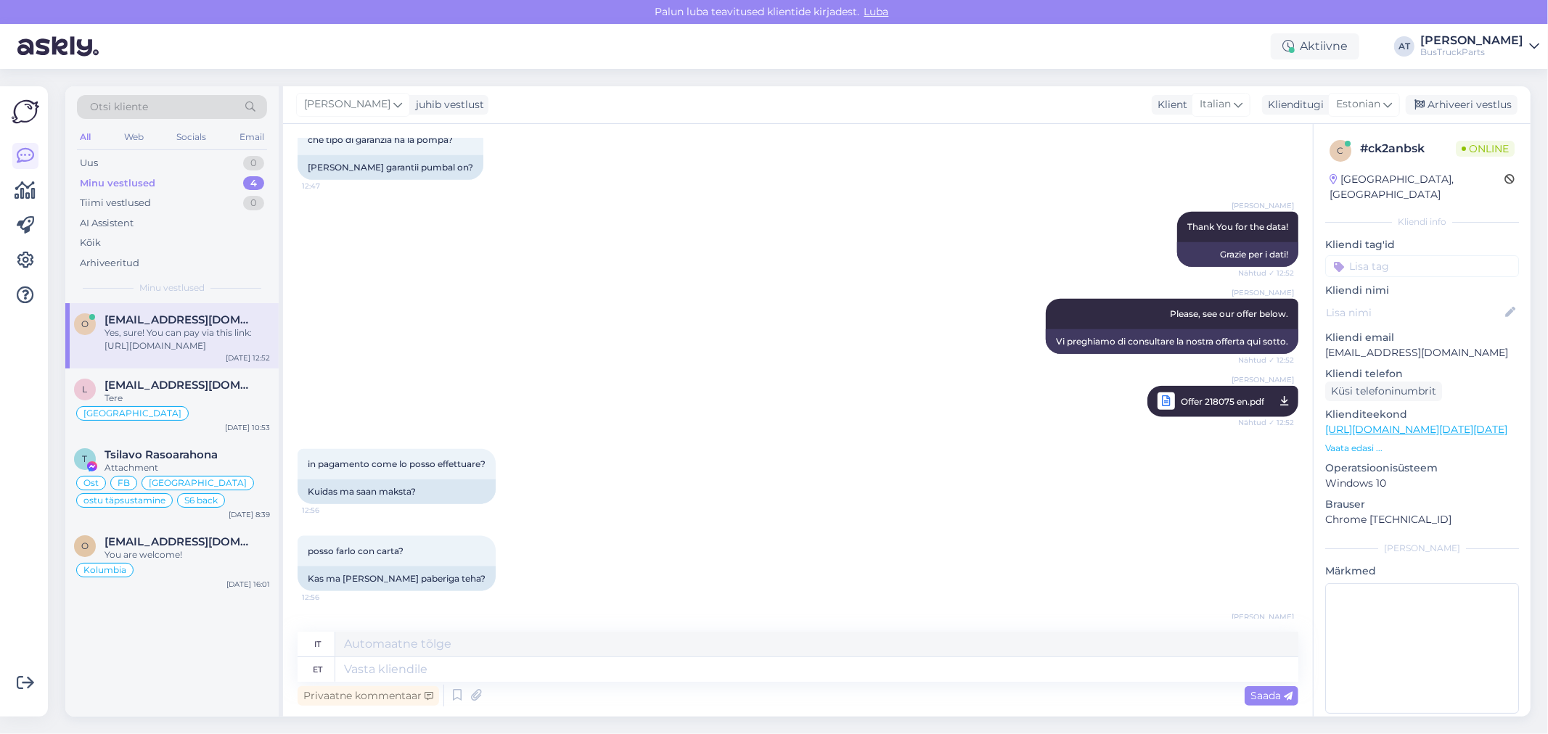
scroll to position [1475, 0]
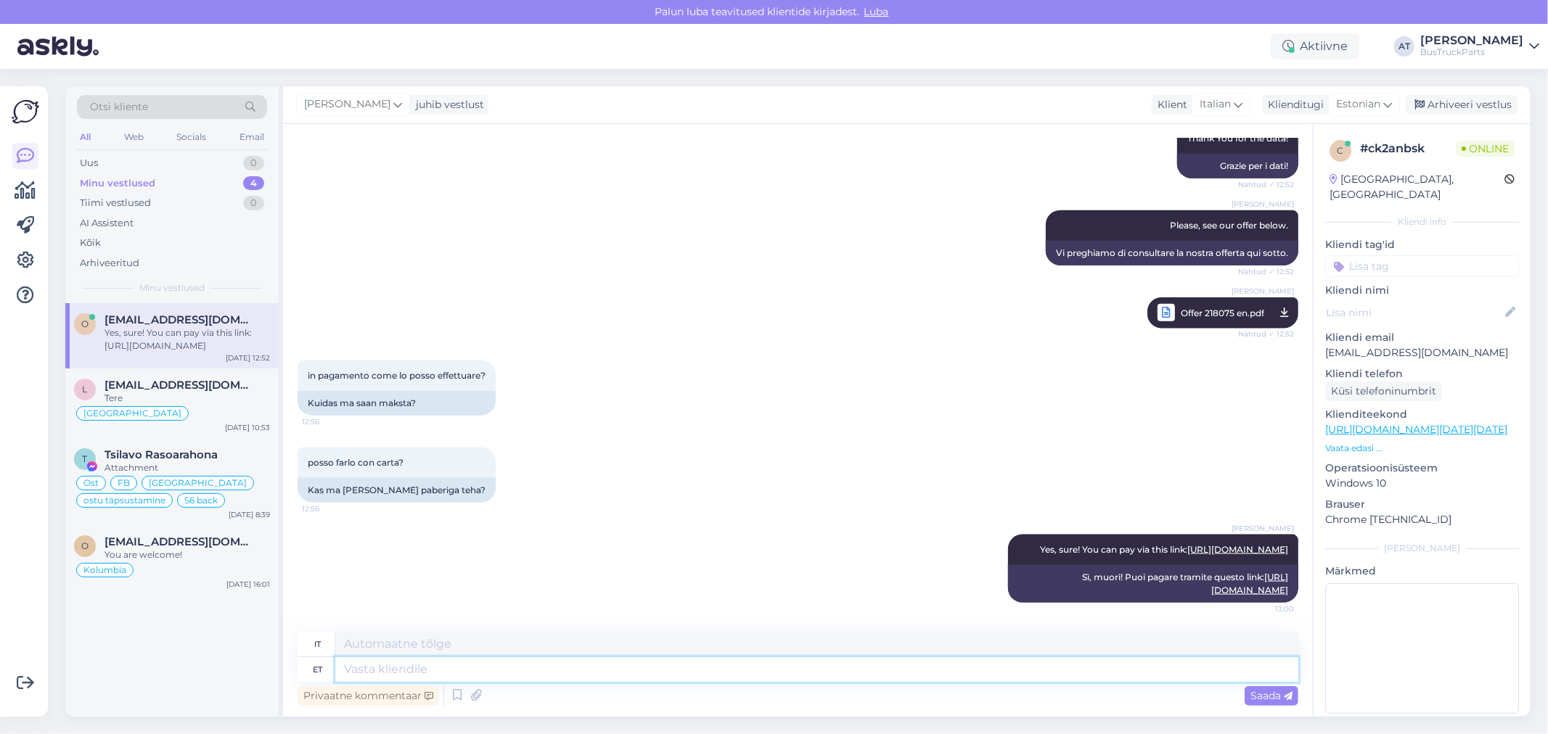
click at [1195, 677] on textarea at bounding box center [816, 669] width 963 height 25
type textarea "Please, l"
type textarea "Per favore,"
type textarea "Please, let"
type textarea "Per favore, lascia"
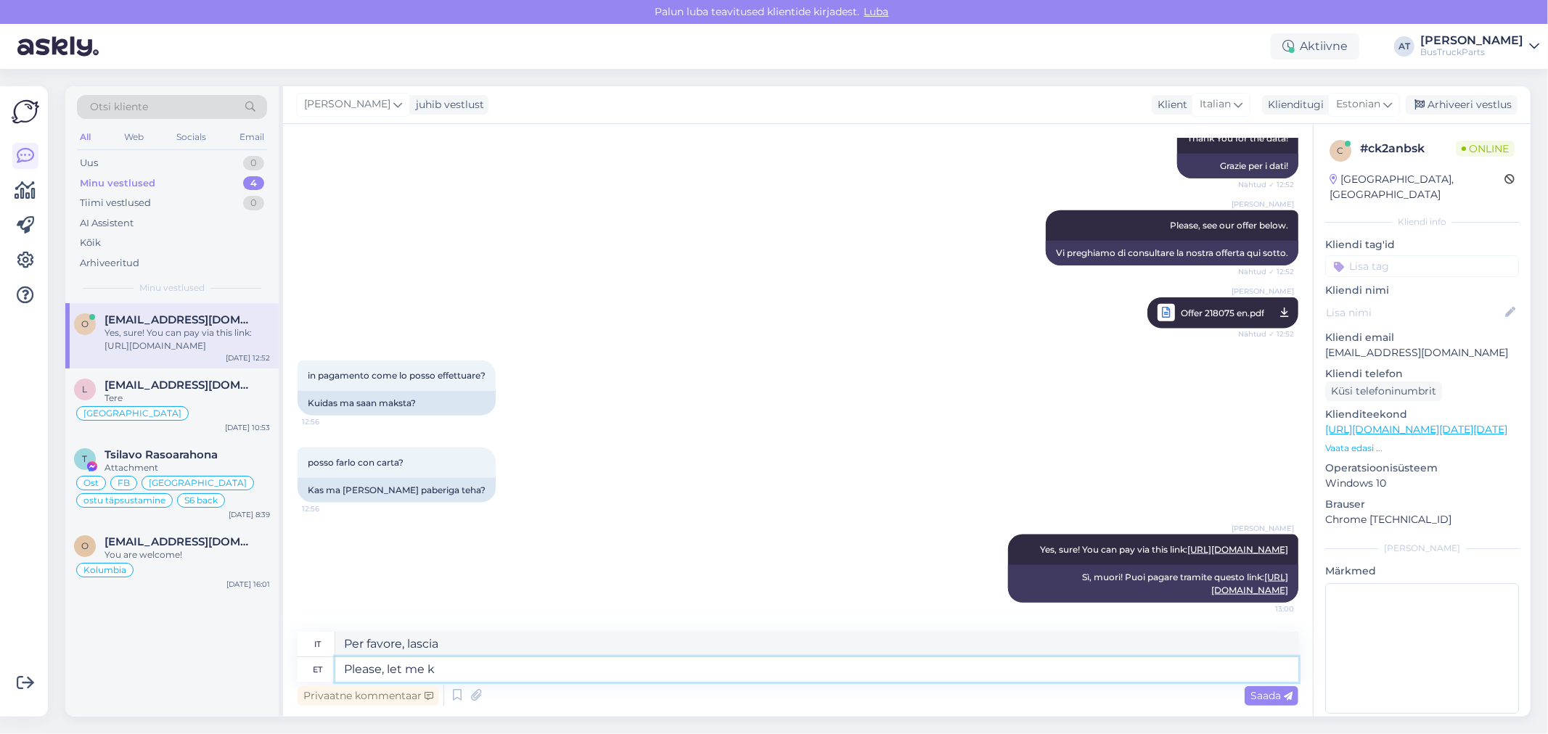
type textarea "Please, let me kn"
type textarea "Per favore, lasciami"
type textarea "Please, let me know w"
type textarea "Per favore mi faccia sapere."
type textarea "Please, let me know when"
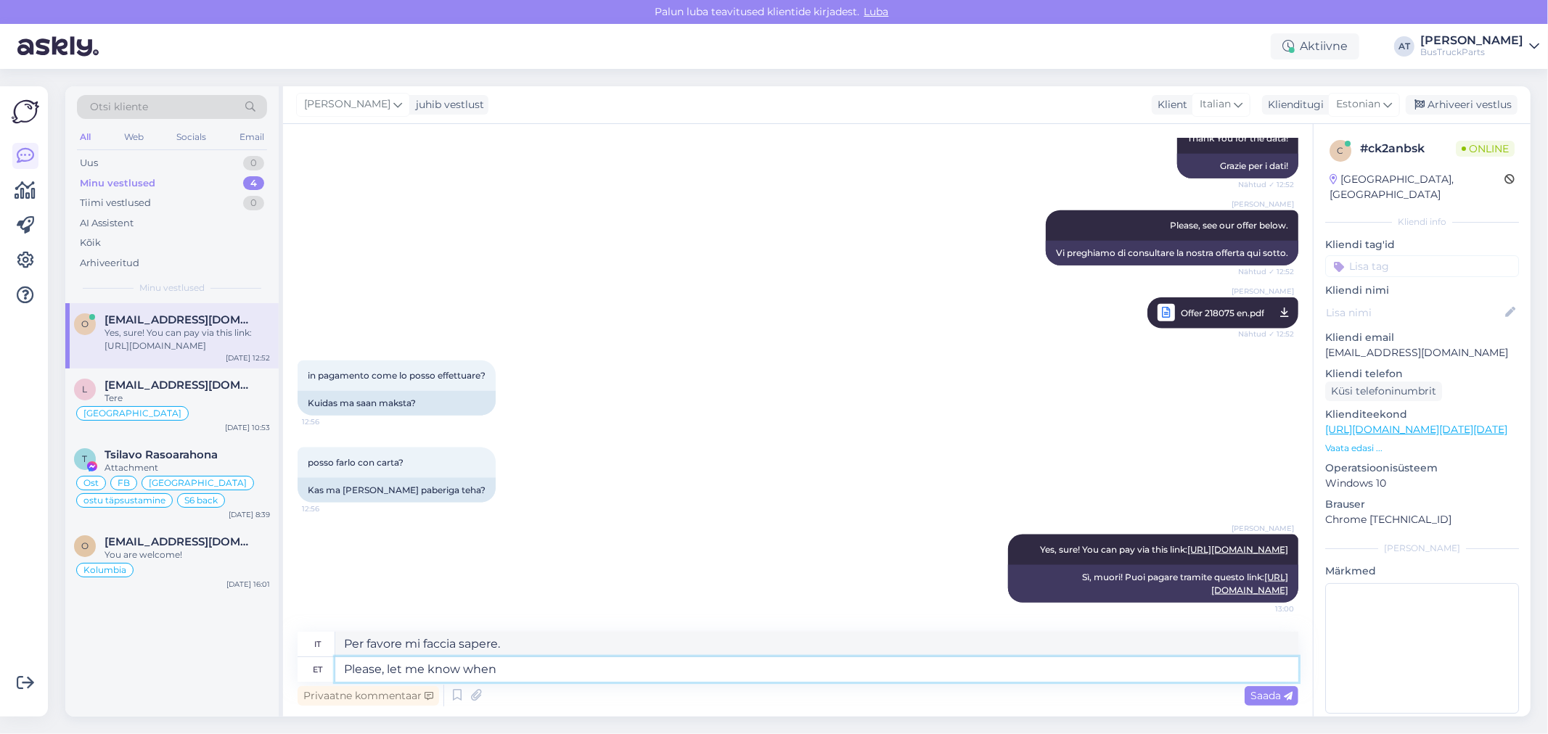
type textarea "Per favore, fammi sapere quando"
type textarea "Please, let me know when it is"
type textarea "Per favore, fammi sapere quando è"
type textarea "Please, let me know when it is done!"
type textarea "Per favore, fammi sapere quando è pronto!"
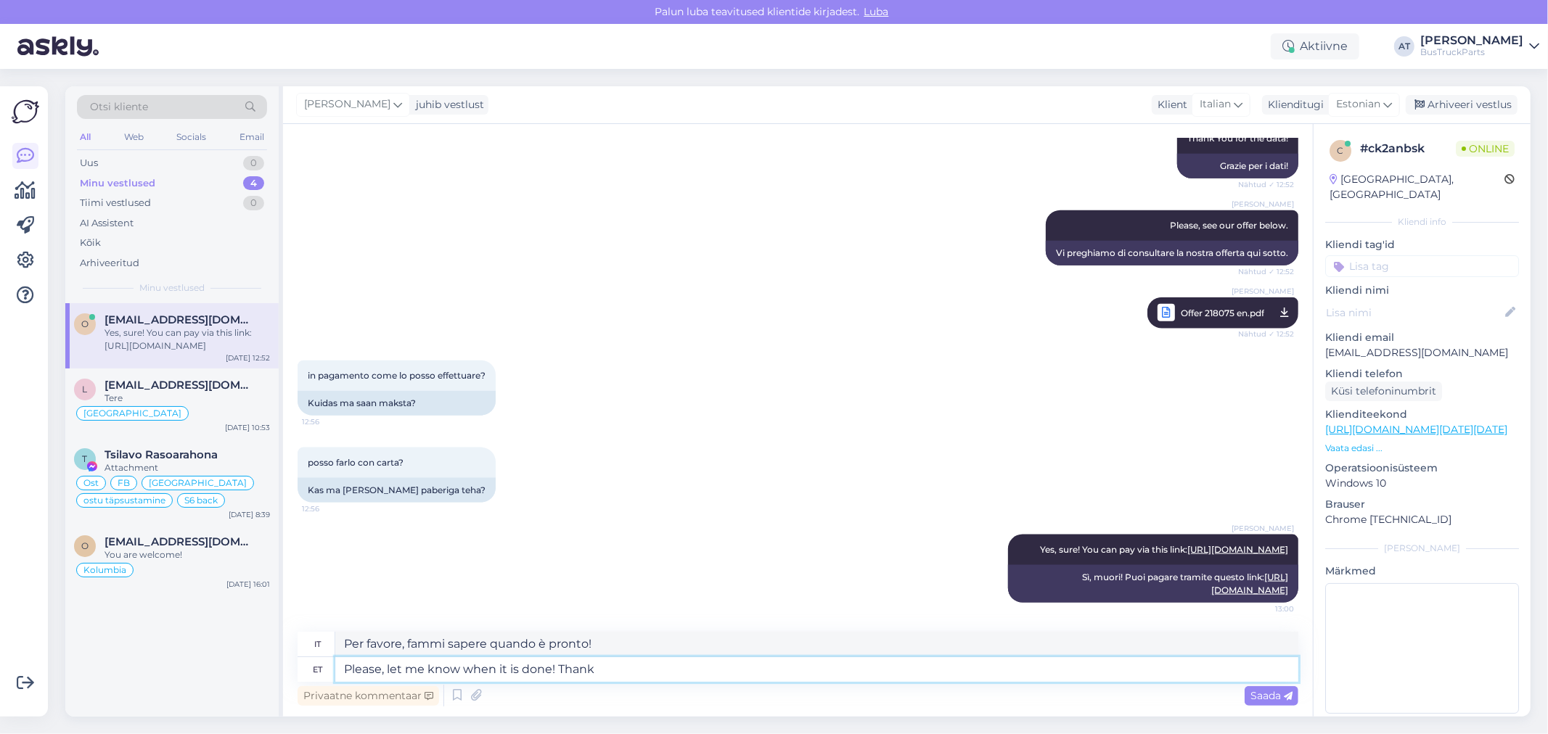
type textarea "Please, let me know when it is done! Thank"
type textarea "Per favore, fammi sapere quando è pronto! Grazie."
type textarea "Please, let me know when it is done! Thank You!"
type textarea "Per favore, fammi sapere quando hai finito! Grazie!"
type textarea "Please, let me know when it is done! Thank You!"
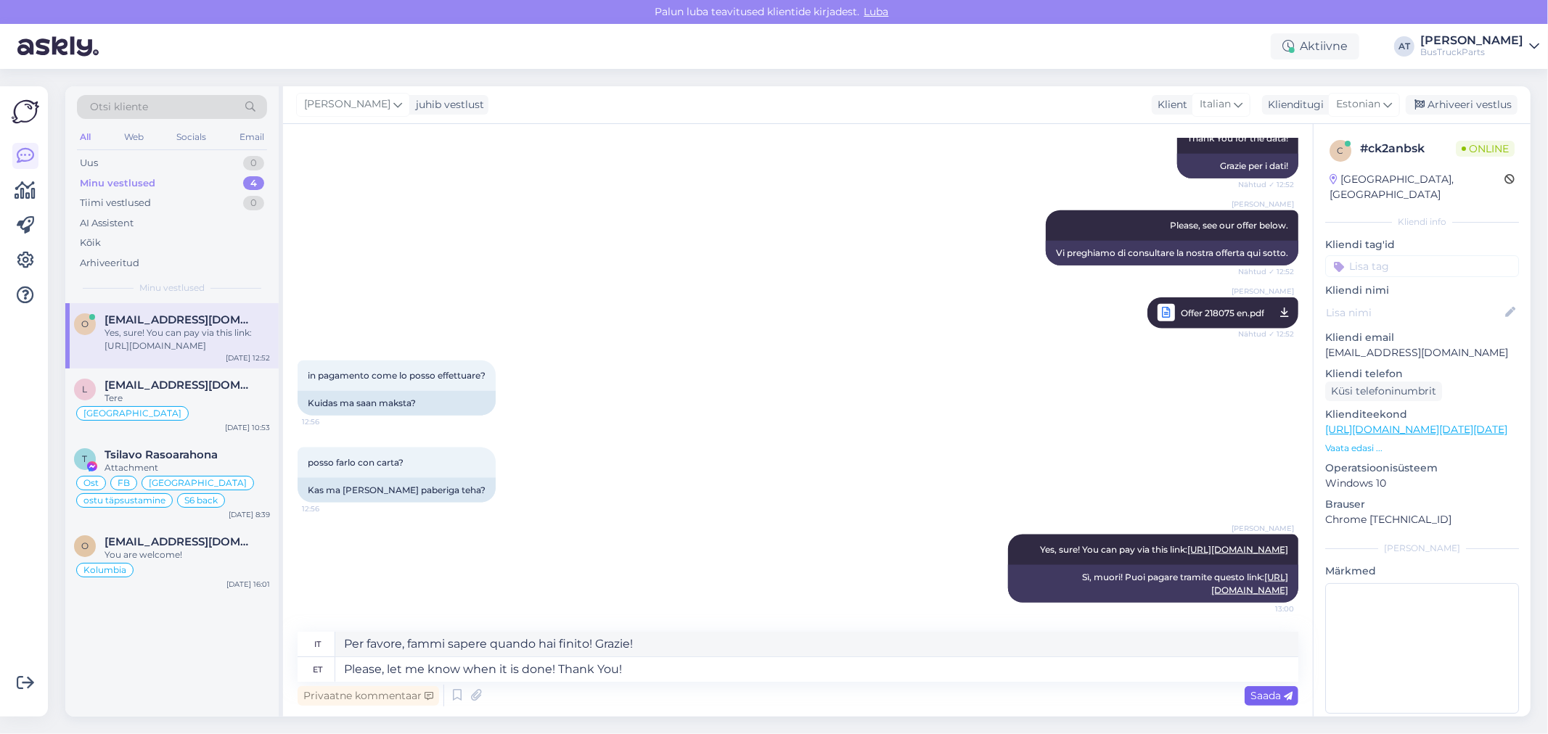
click at [1269, 692] on span "Saada" at bounding box center [1271, 695] width 42 height 13
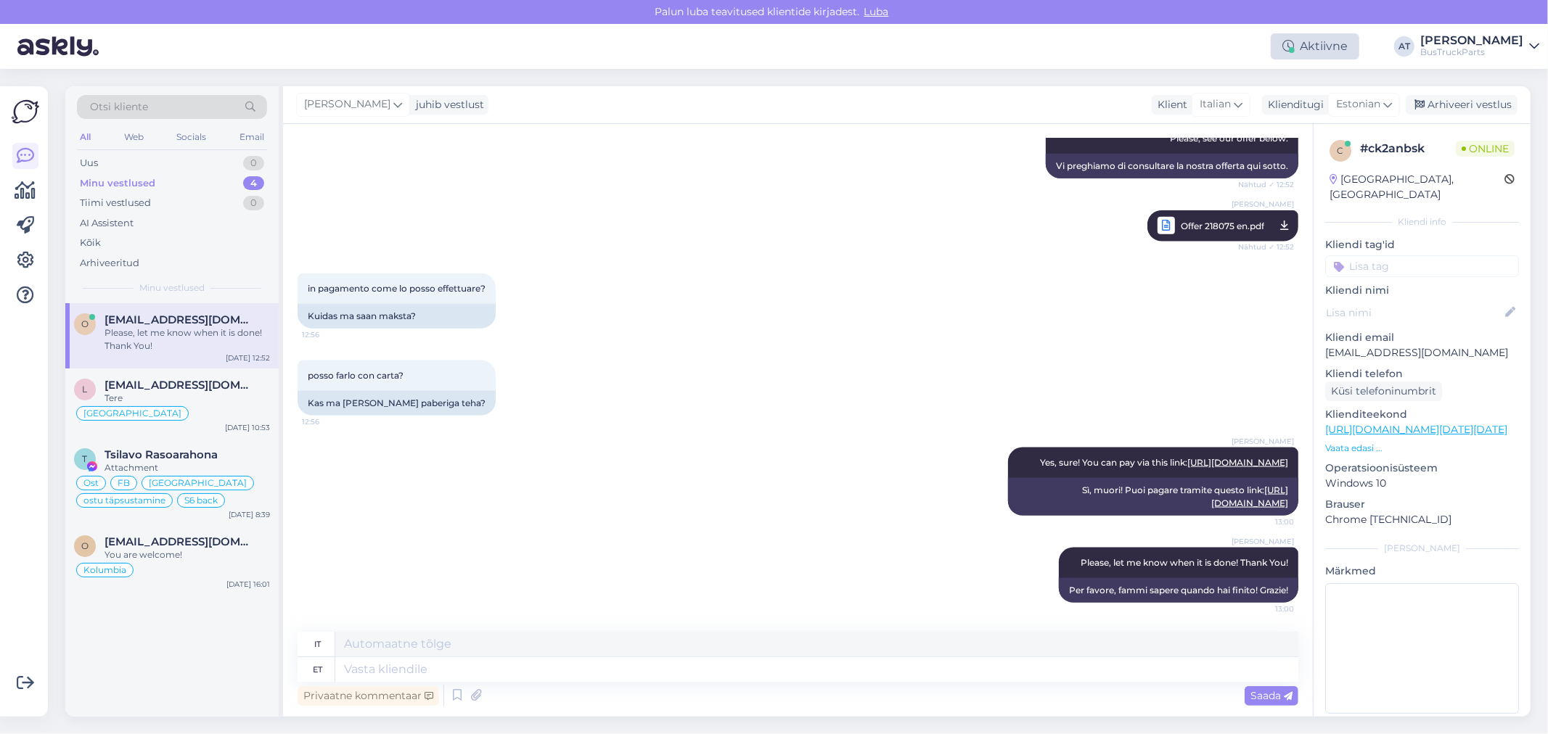
click at [1359, 57] on div "Aktiivne" at bounding box center [1315, 46] width 89 height 26
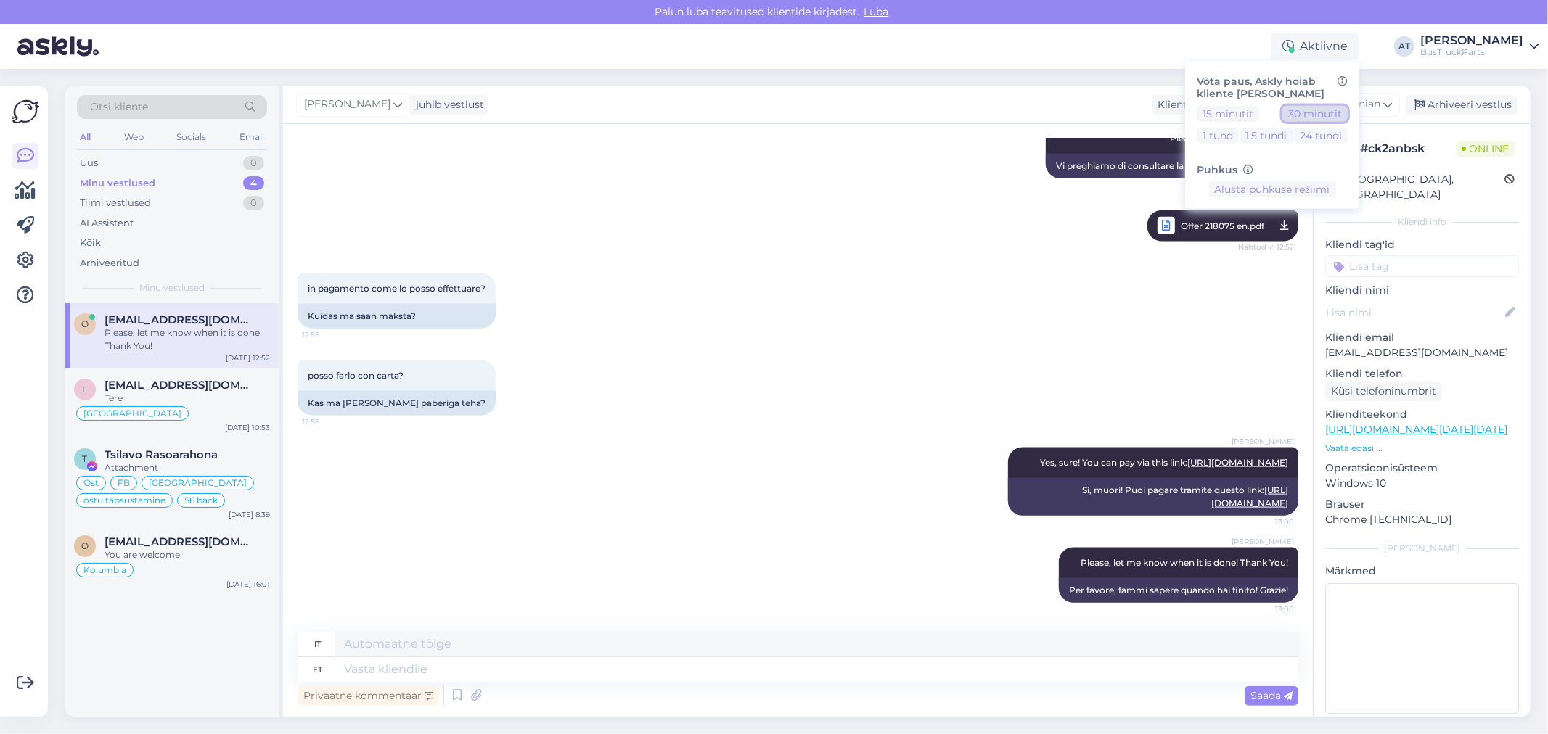
click at [1348, 110] on button "30 minutit" at bounding box center [1314, 113] width 65 height 16
click at [1304, 180] on div "Puhkus Alusta puhkuse režiimi" at bounding box center [1272, 175] width 151 height 46
click at [1304, 187] on button "Alusta puhkuse režiimi" at bounding box center [1272, 189] width 127 height 16
click at [1334, 107] on button "30 minutit" at bounding box center [1314, 113] width 65 height 16
click at [1331, 116] on button "30 minutit" at bounding box center [1314, 113] width 65 height 16
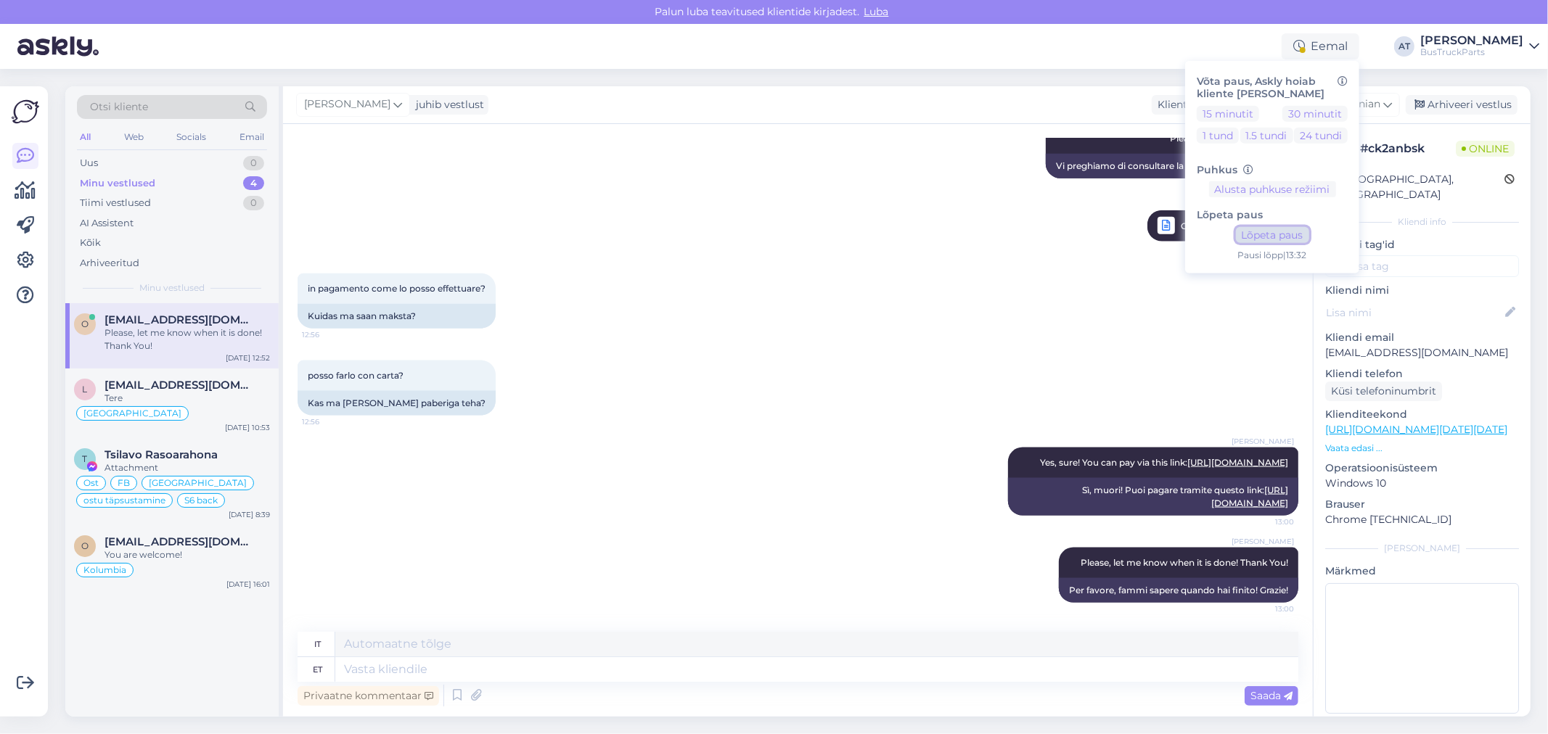
click at [1309, 230] on button "Lõpeta paus" at bounding box center [1272, 235] width 73 height 16
click at [736, 328] on div "in pagamento come lo posso effettuare? 12:56 Kuidas ma saan maksta?" at bounding box center [798, 301] width 1001 height 87
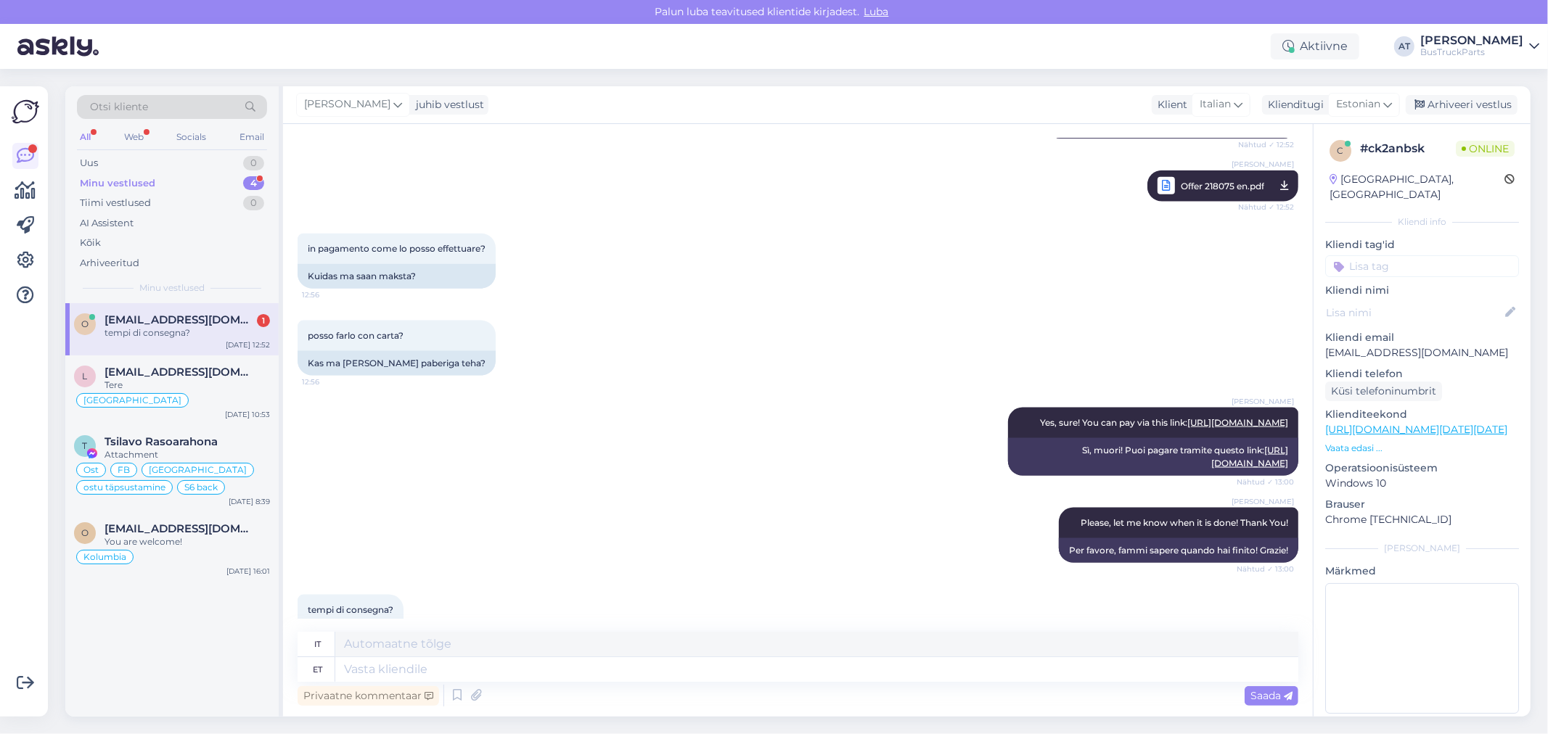
scroll to position [1650, 0]
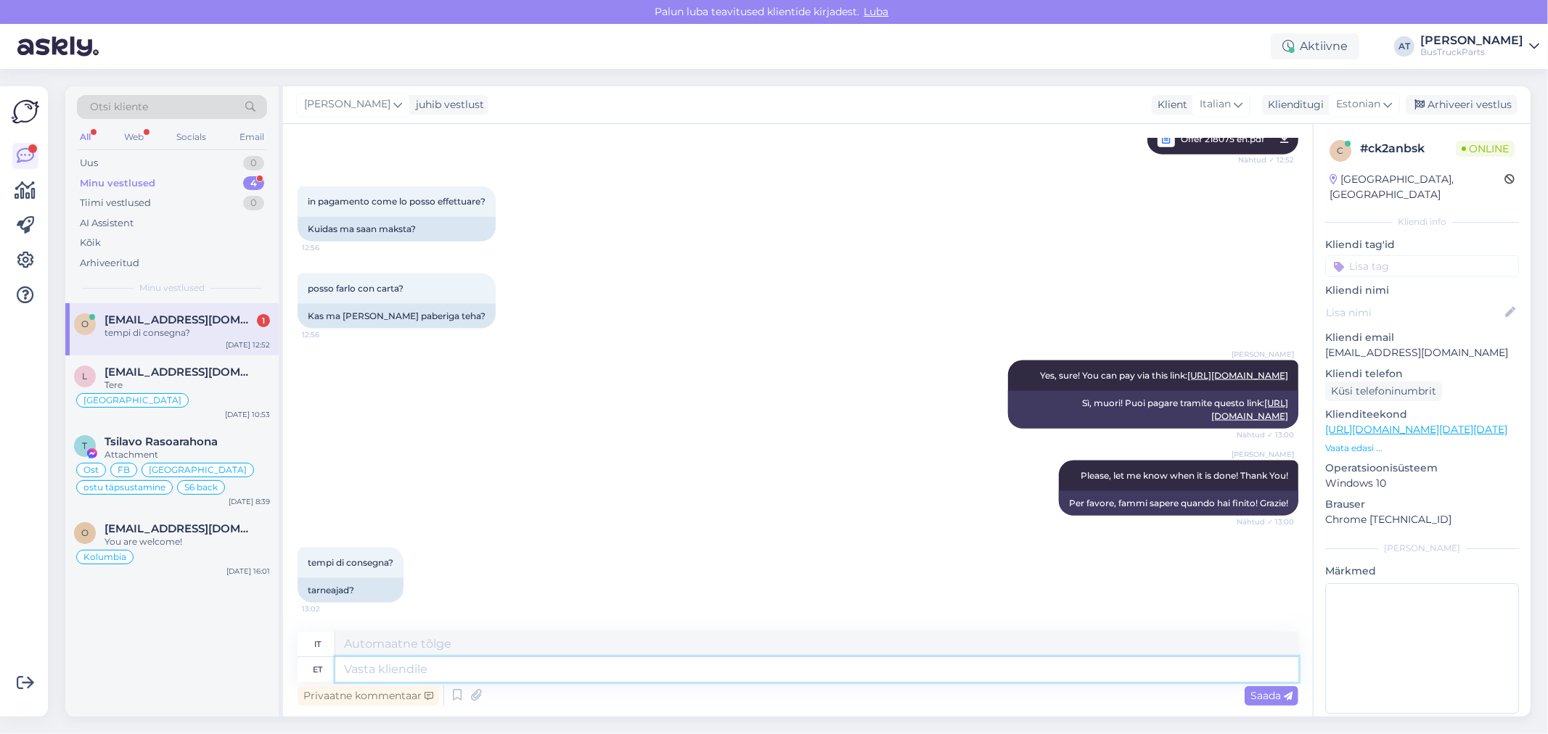
click at [479, 677] on textarea at bounding box center [816, 669] width 963 height 25
drag, startPoint x: 930, startPoint y: 657, endPoint x: 923, endPoint y: 658, distance: 7.3
click at [930, 657] on textarea at bounding box center [816, 669] width 963 height 25
type textarea "5-7"
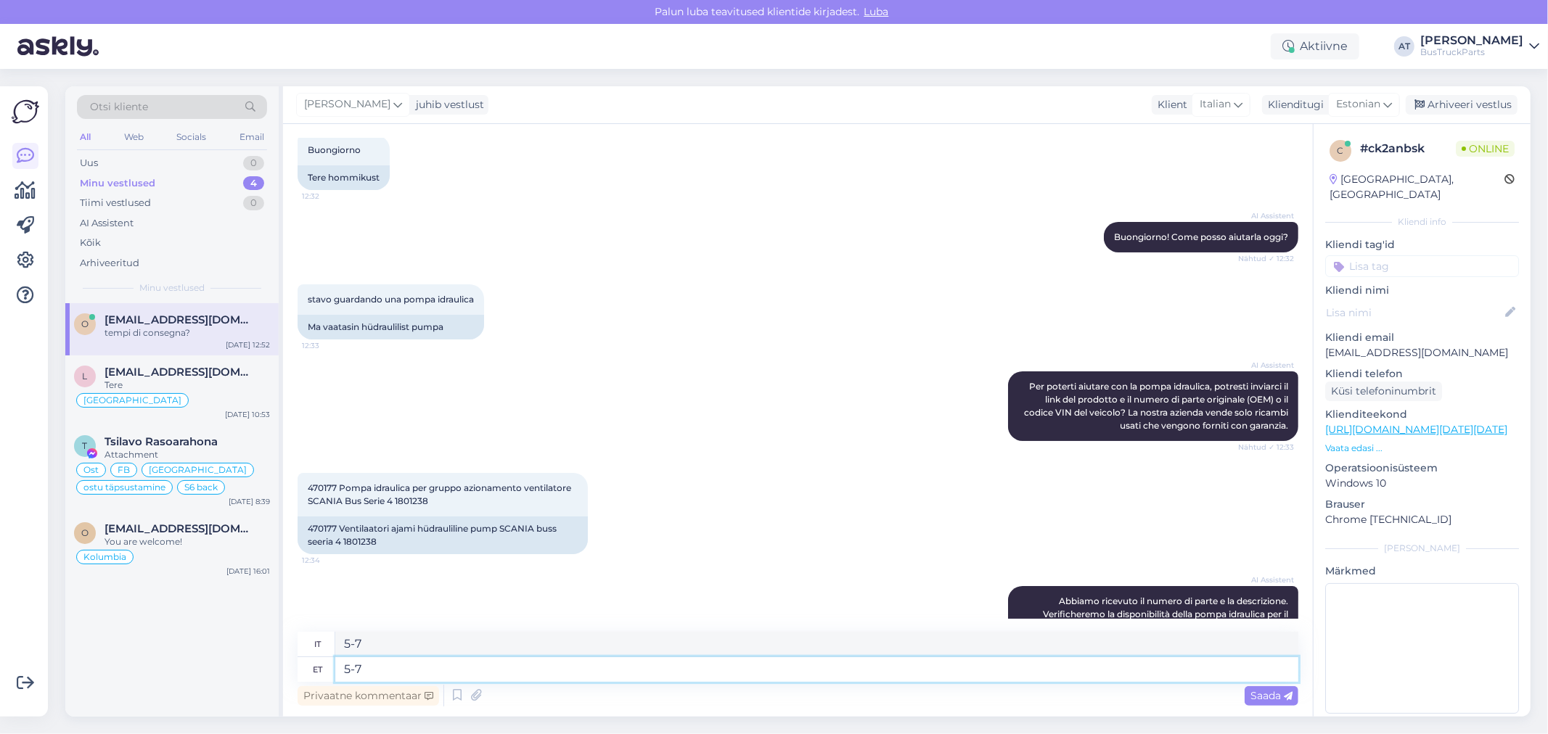
scroll to position [0, 0]
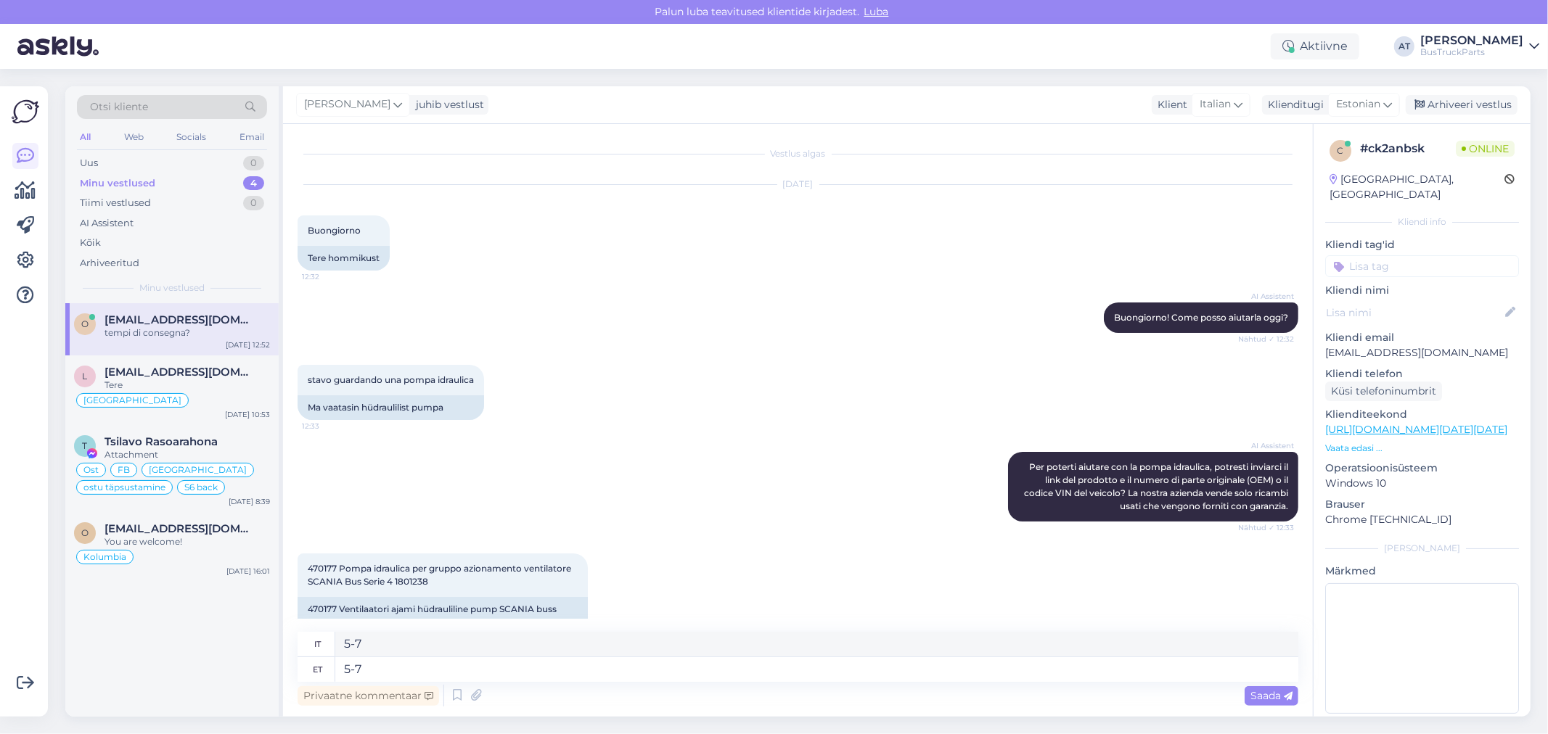
click at [1354, 442] on p "Vaata edasi ..." at bounding box center [1422, 448] width 194 height 13
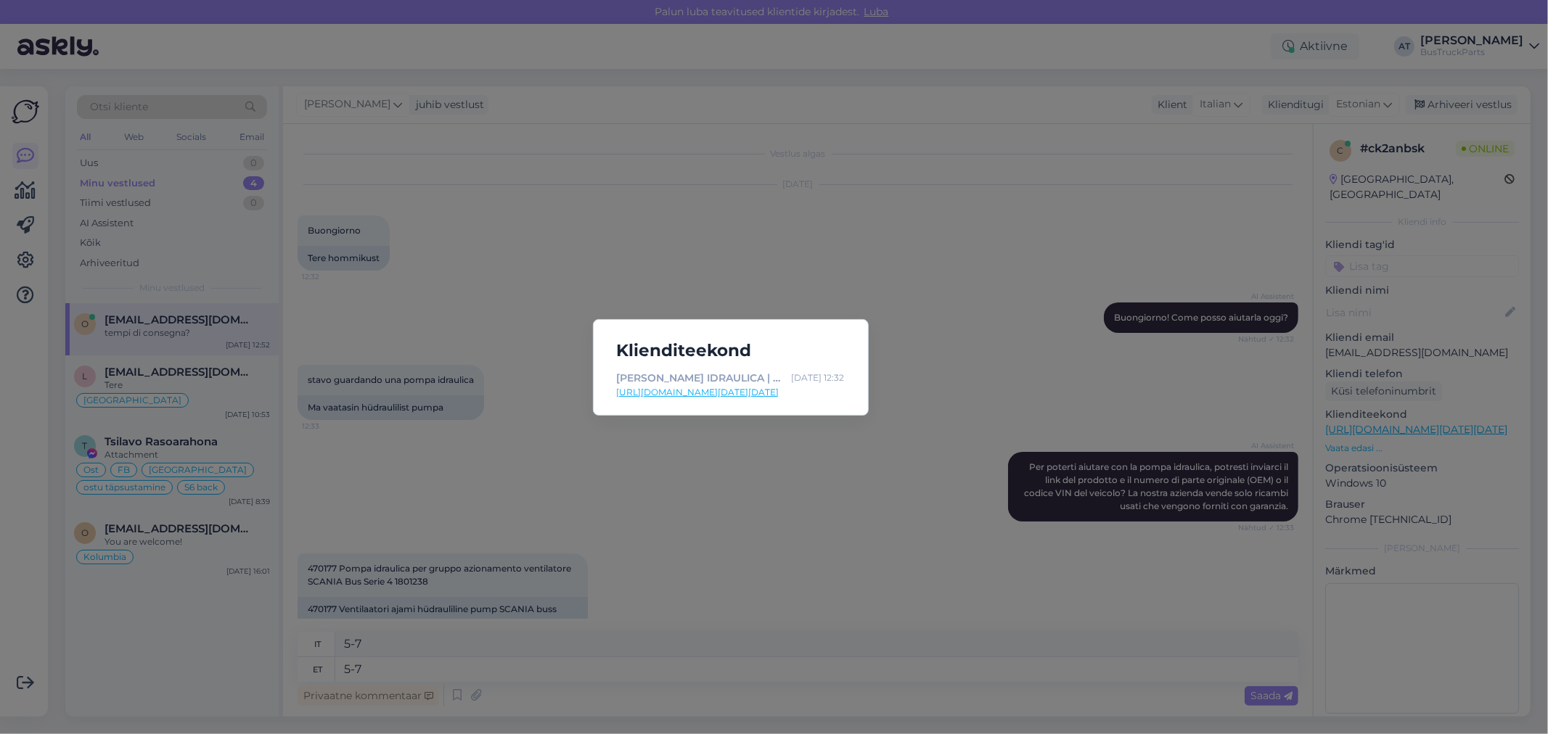
click at [669, 398] on link "[URL][DOMAIN_NAME][DATE][DATE]" at bounding box center [731, 392] width 228 height 13
click at [767, 441] on div "Klienditeekond [PERSON_NAME] IDRAULICA | SCANIA SERIE 4 ([DATE]-[DATE]), 2001, …" at bounding box center [774, 367] width 1548 height 734
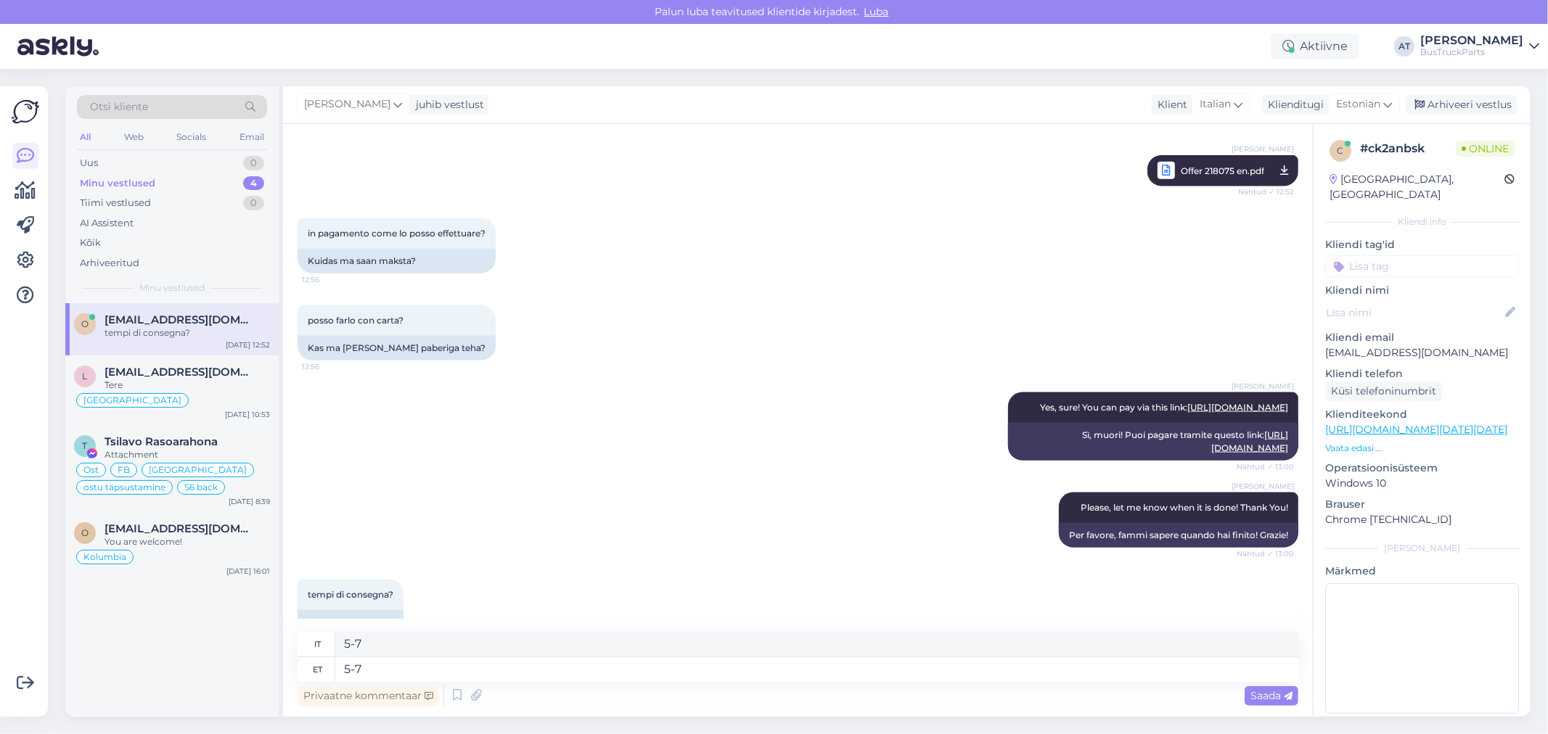
scroll to position [1650, 0]
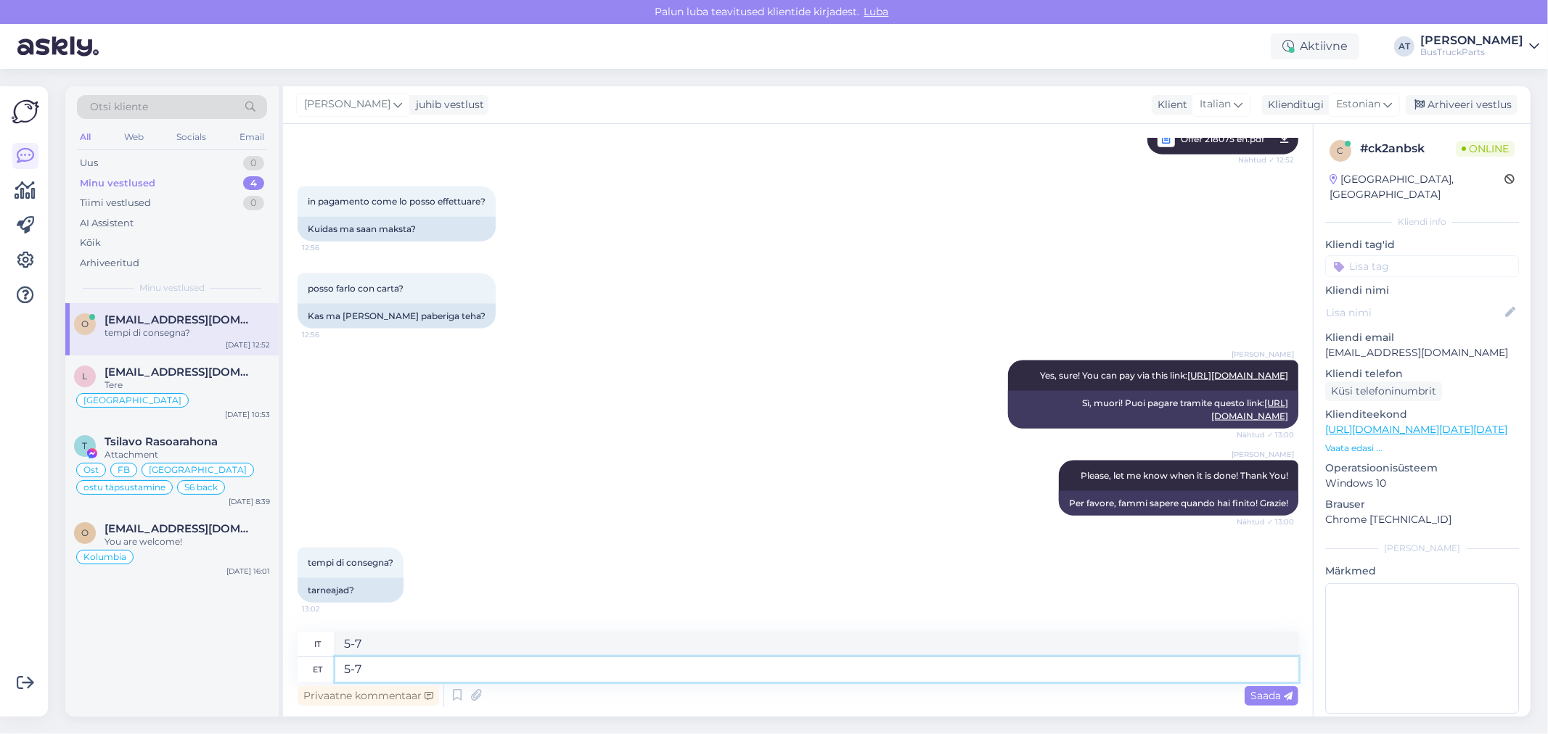
click at [495, 668] on textarea "5-7" at bounding box center [816, 669] width 963 height 25
type textarea "5"
click at [711, 675] on textarea at bounding box center [816, 669] width 963 height 25
type textarea "3-5"
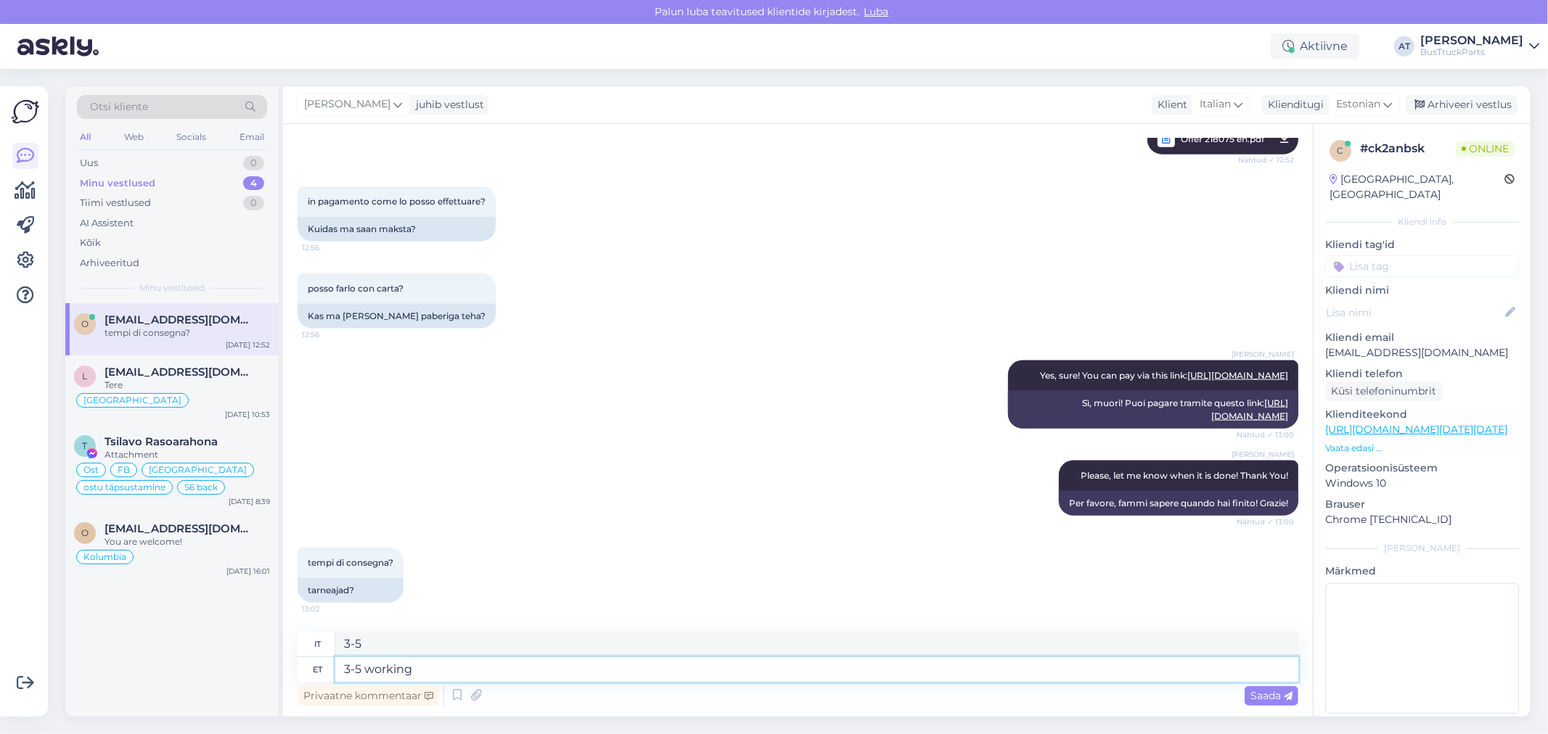
type textarea "3-5 working d"
type textarea "3-5 giorni lavorativi"
click at [347, 672] on textarea "3-5 working days" at bounding box center [816, 669] width 963 height 25
type textarea "Delivery takes 3-5 working days"
type textarea "La consegna richiede 3-5 giorni lavorativi"
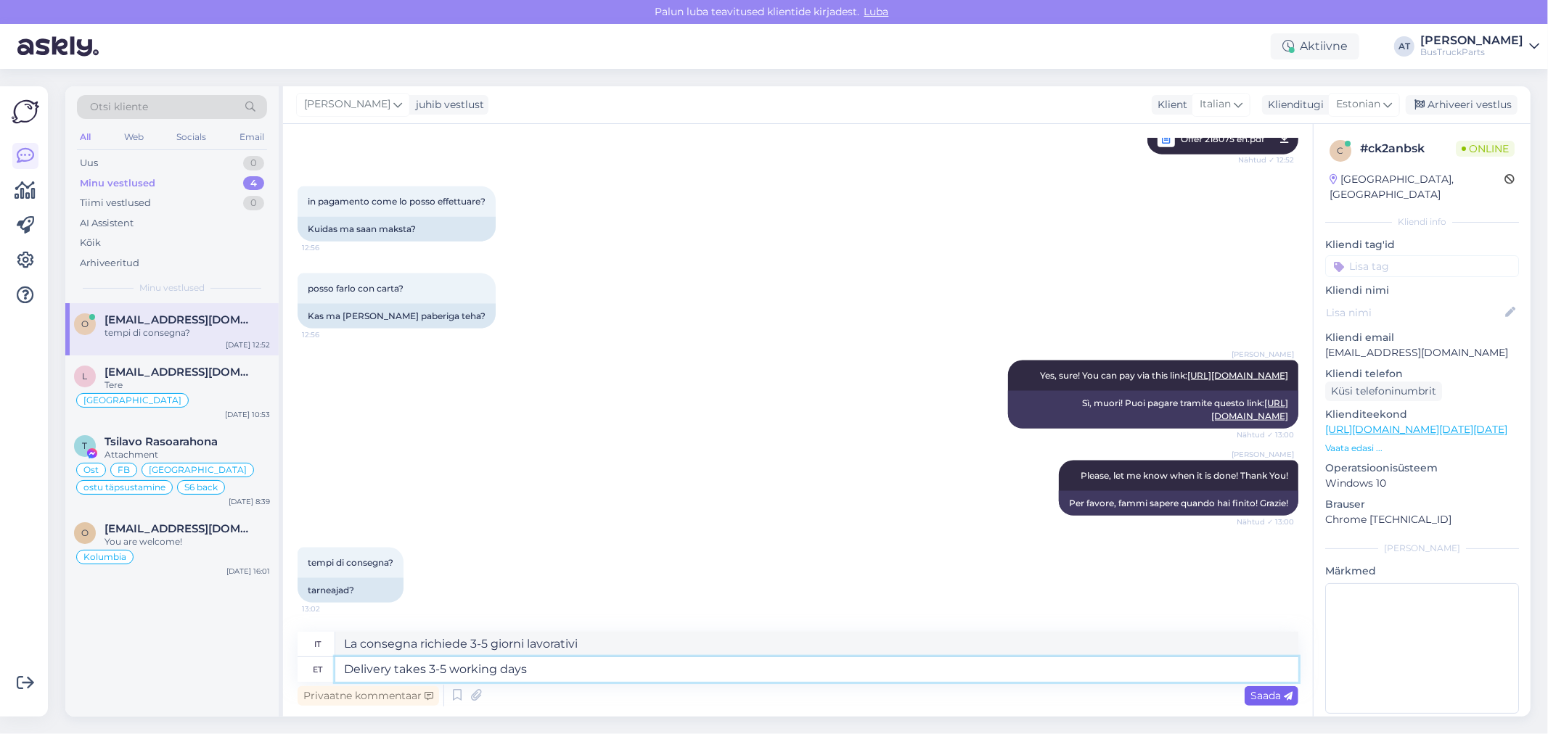
type textarea "Delivery takes 3-5 working days"
click at [1256, 697] on span "Saada" at bounding box center [1271, 695] width 42 height 13
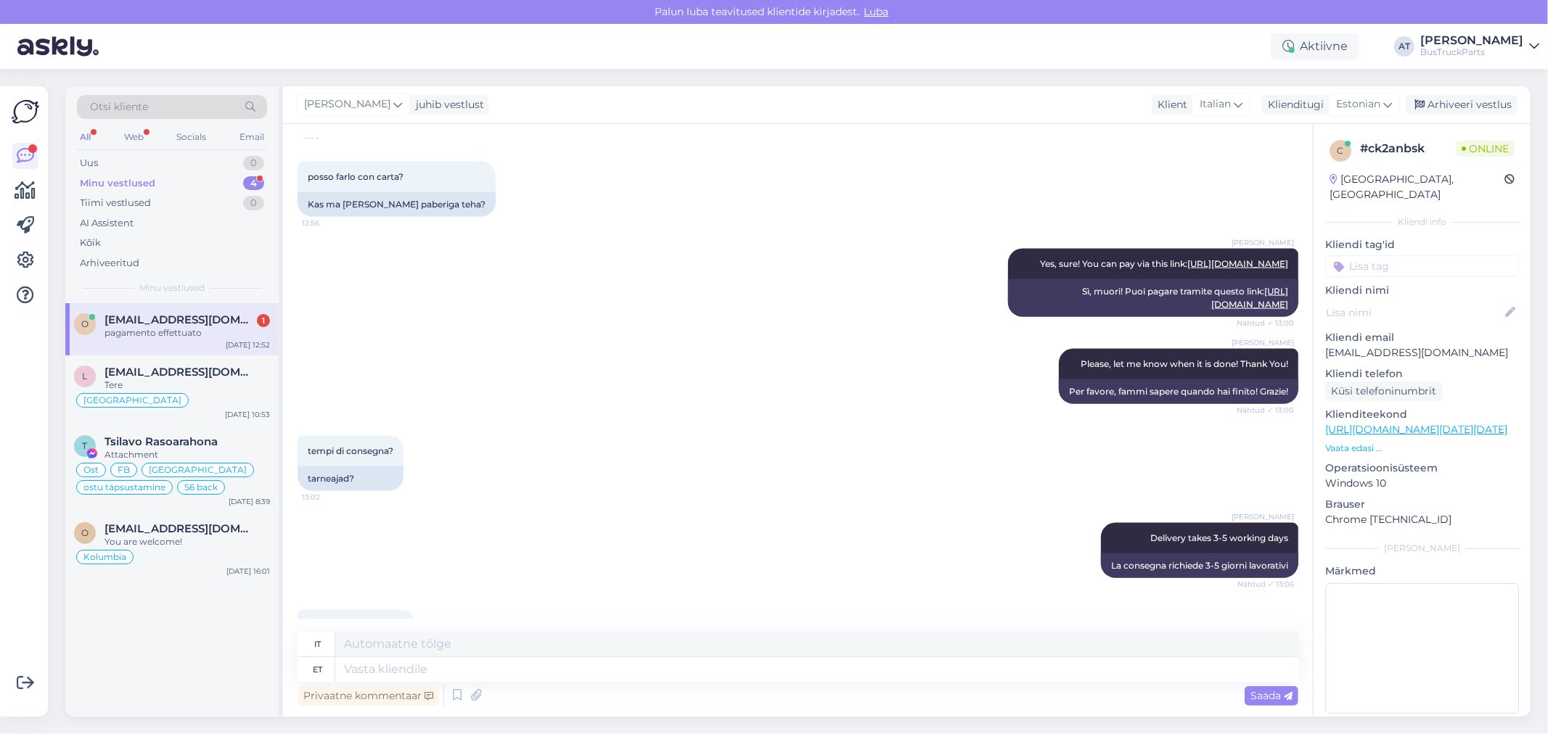
scroll to position [1824, 0]
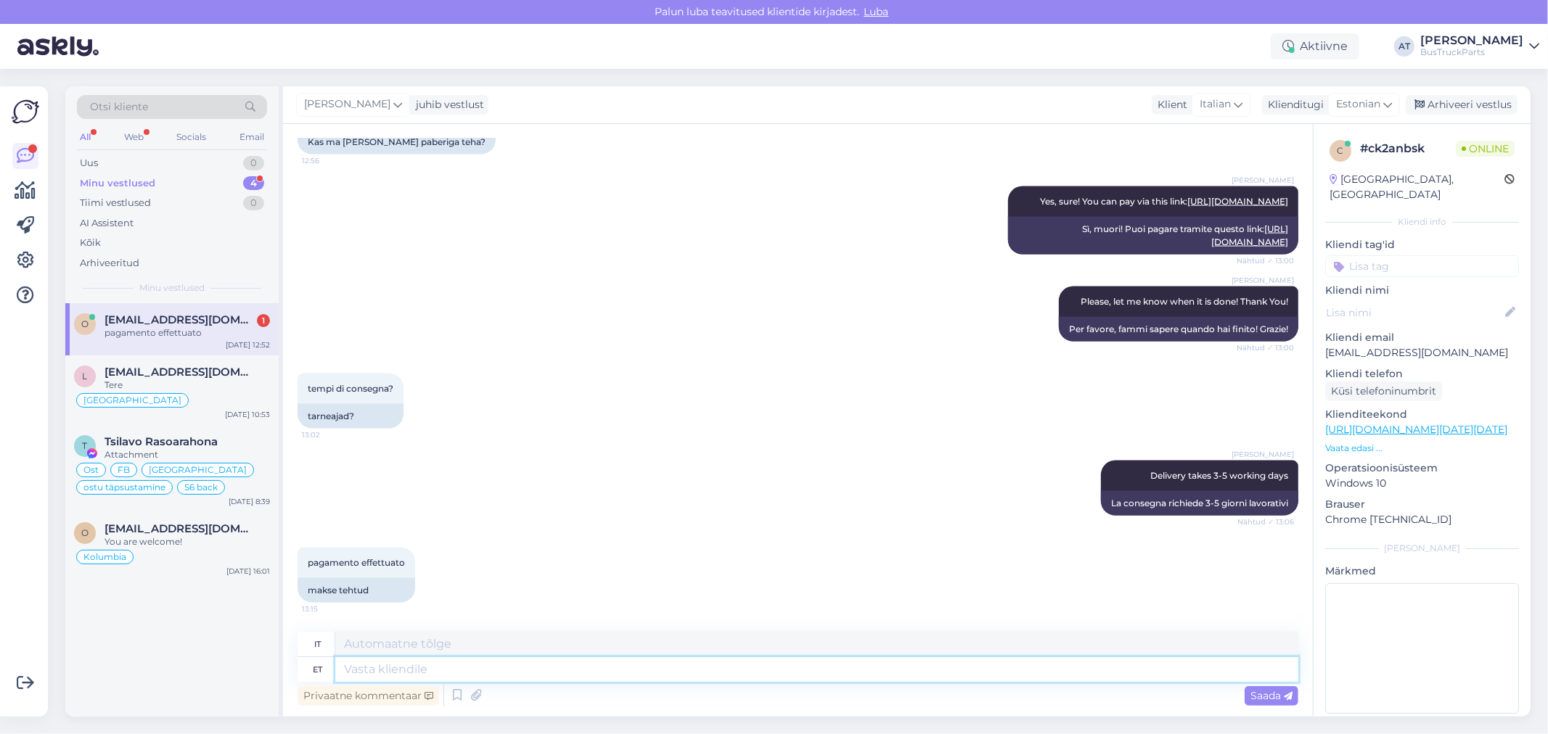
click at [486, 676] on textarea at bounding box center [816, 669] width 963 height 25
click at [568, 668] on textarea at bounding box center [816, 669] width 963 height 25
type textarea "Thank [PERSON_NAME]"
type textarea "Grazie"
type textarea "Thank You"
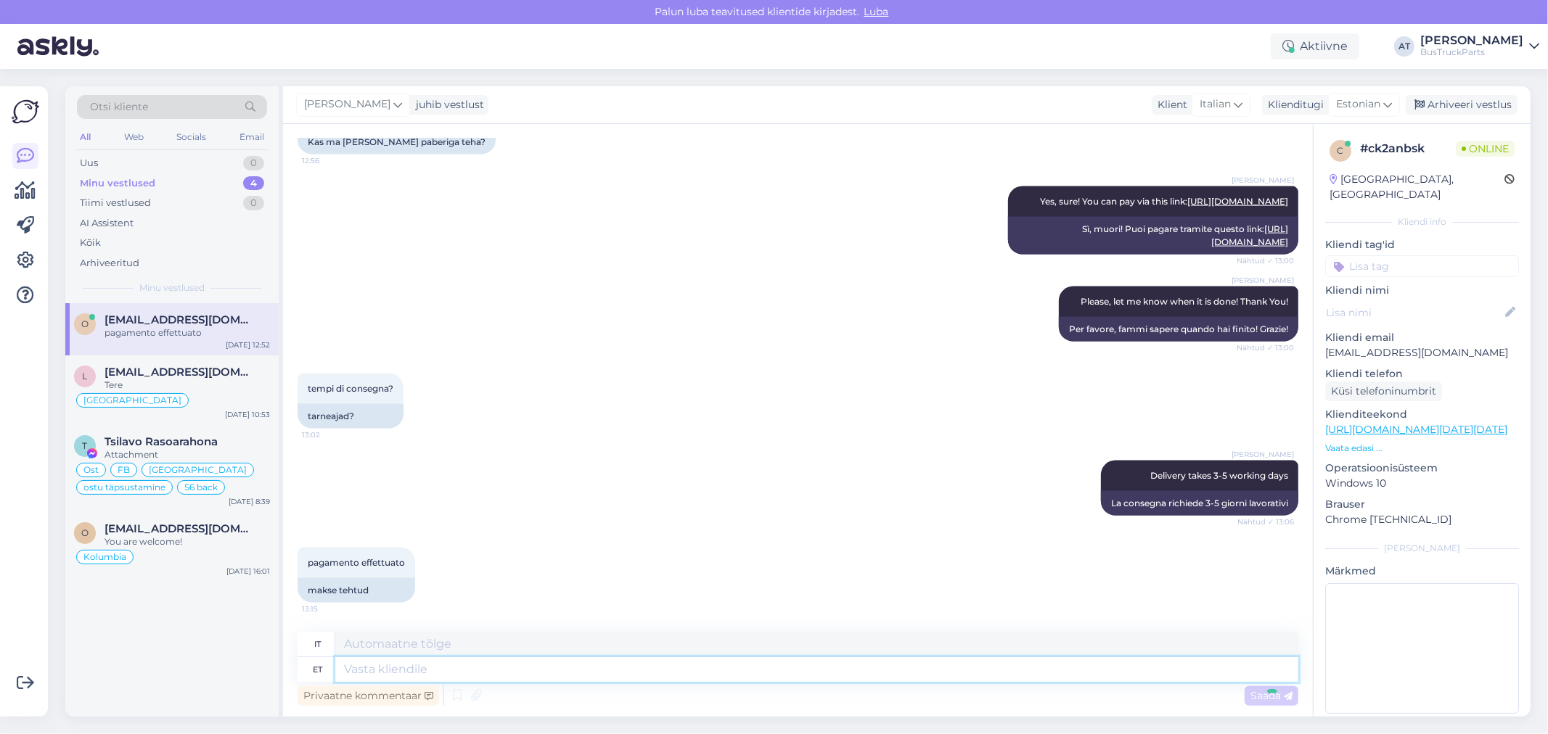
scroll to position [1911, 0]
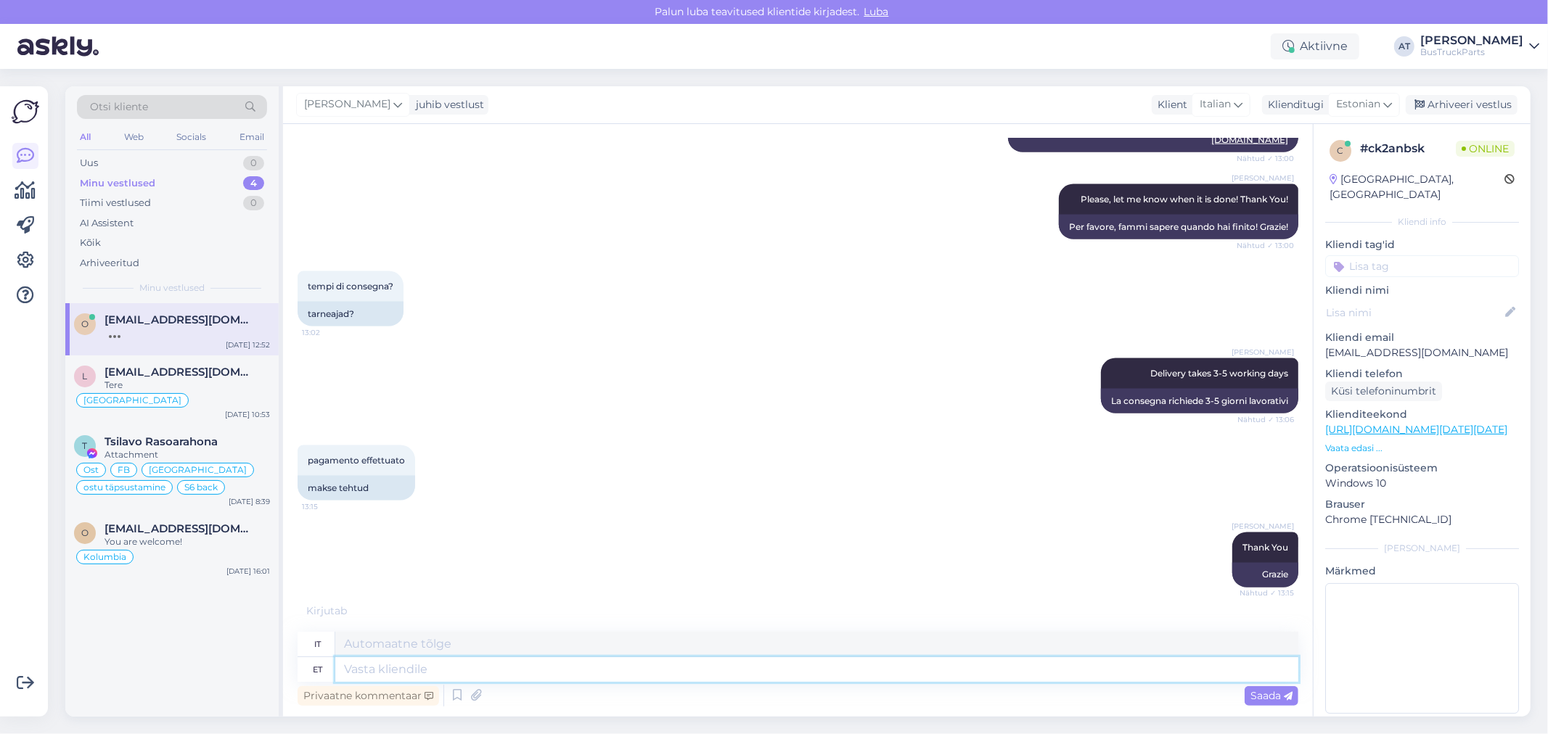
click at [425, 672] on textarea at bounding box center [816, 669] width 963 height 25
type textarea "I wi"
type textarea "IO"
type textarea "I will s"
type textarea "Lo farò"
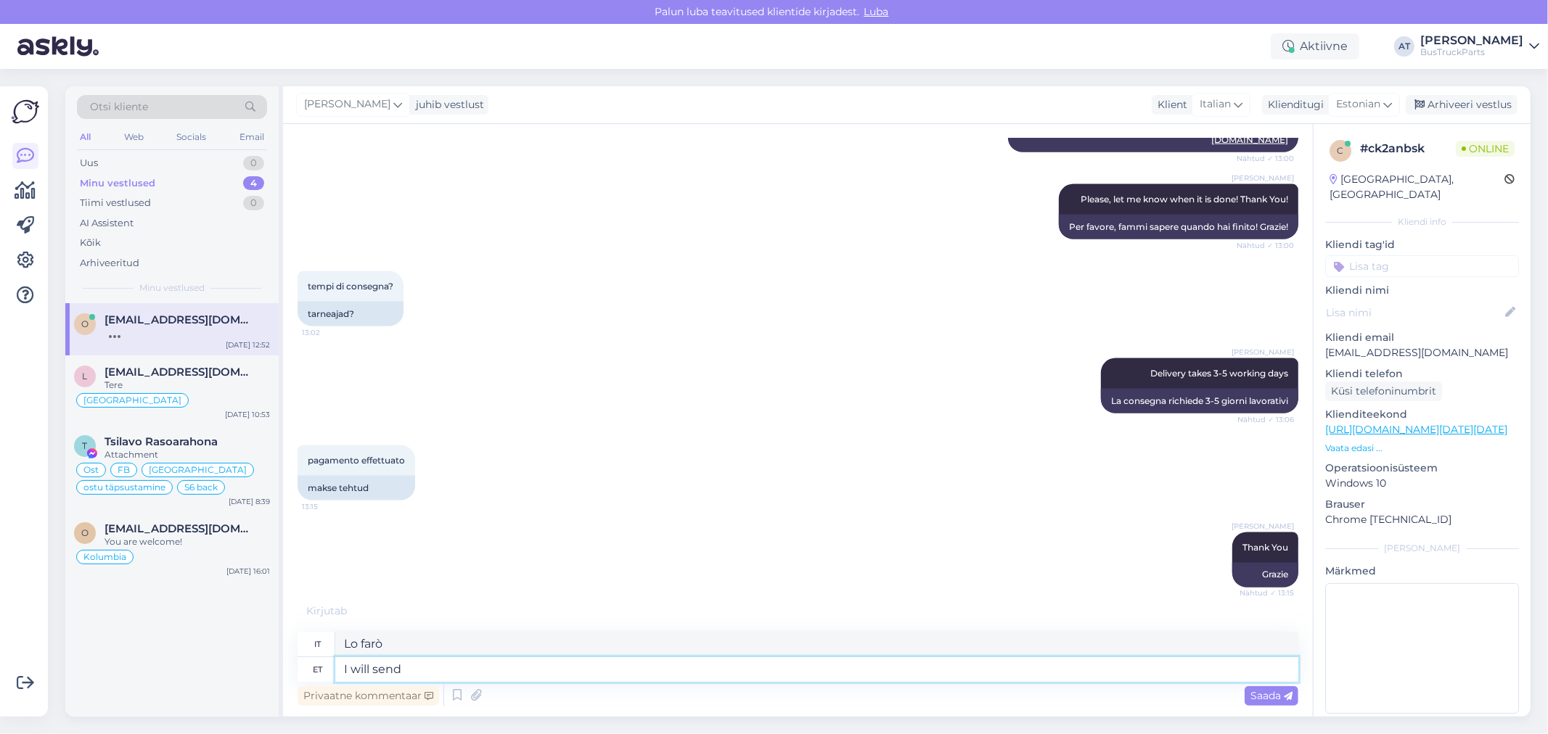
type textarea "I will send"
type textarea "Io manderò"
type textarea "I will send You"
type textarea "Ti manderò"
type textarea "I will send You tracking num"
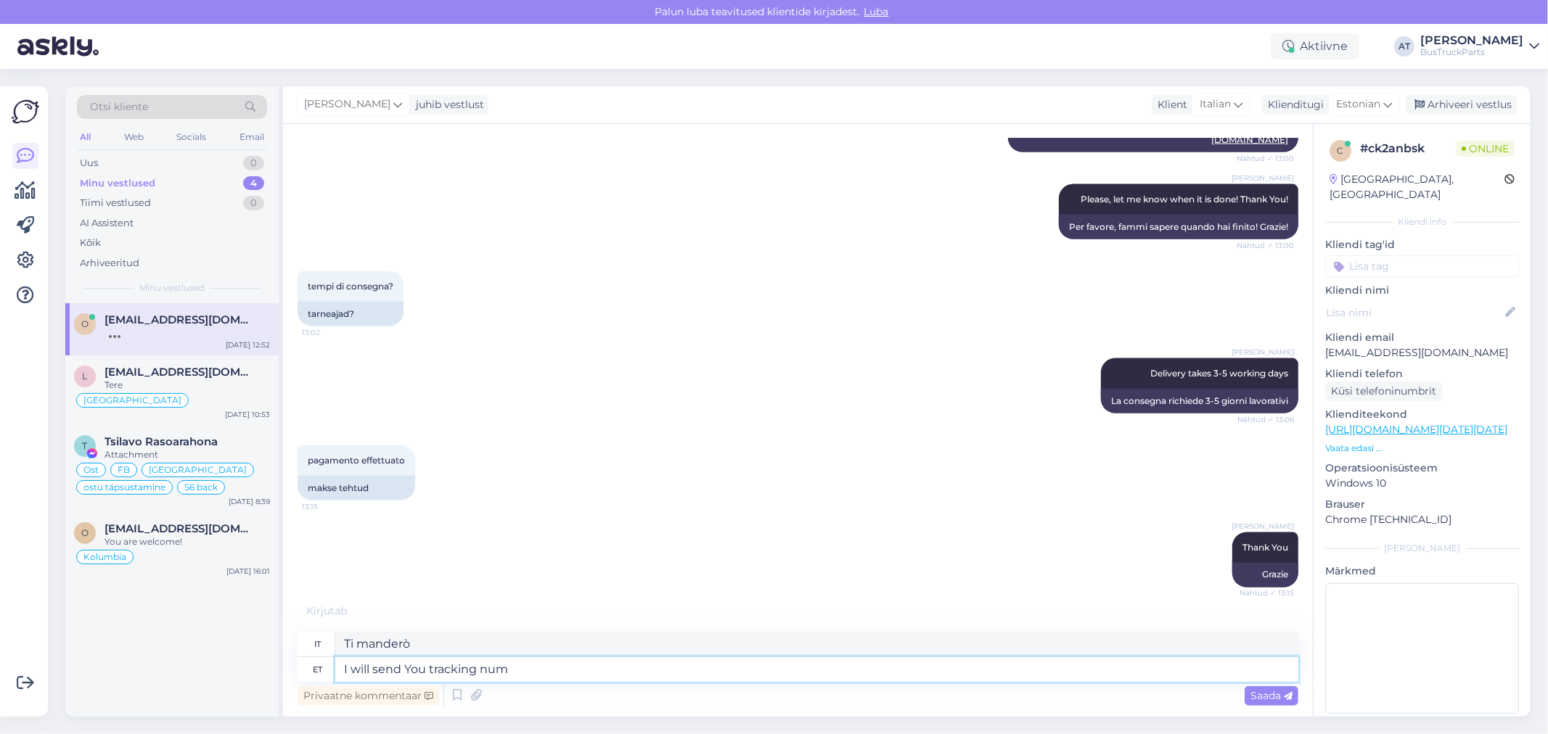
type textarea "Ti invierò il tracciamento"
type textarea "I will send You tracking number an"
type textarea "Ti invierò un numero di tracciamento"
type textarea "I will send You tracking number and final"
type textarea "Ti invierò il numero di tracciamento e la finale"
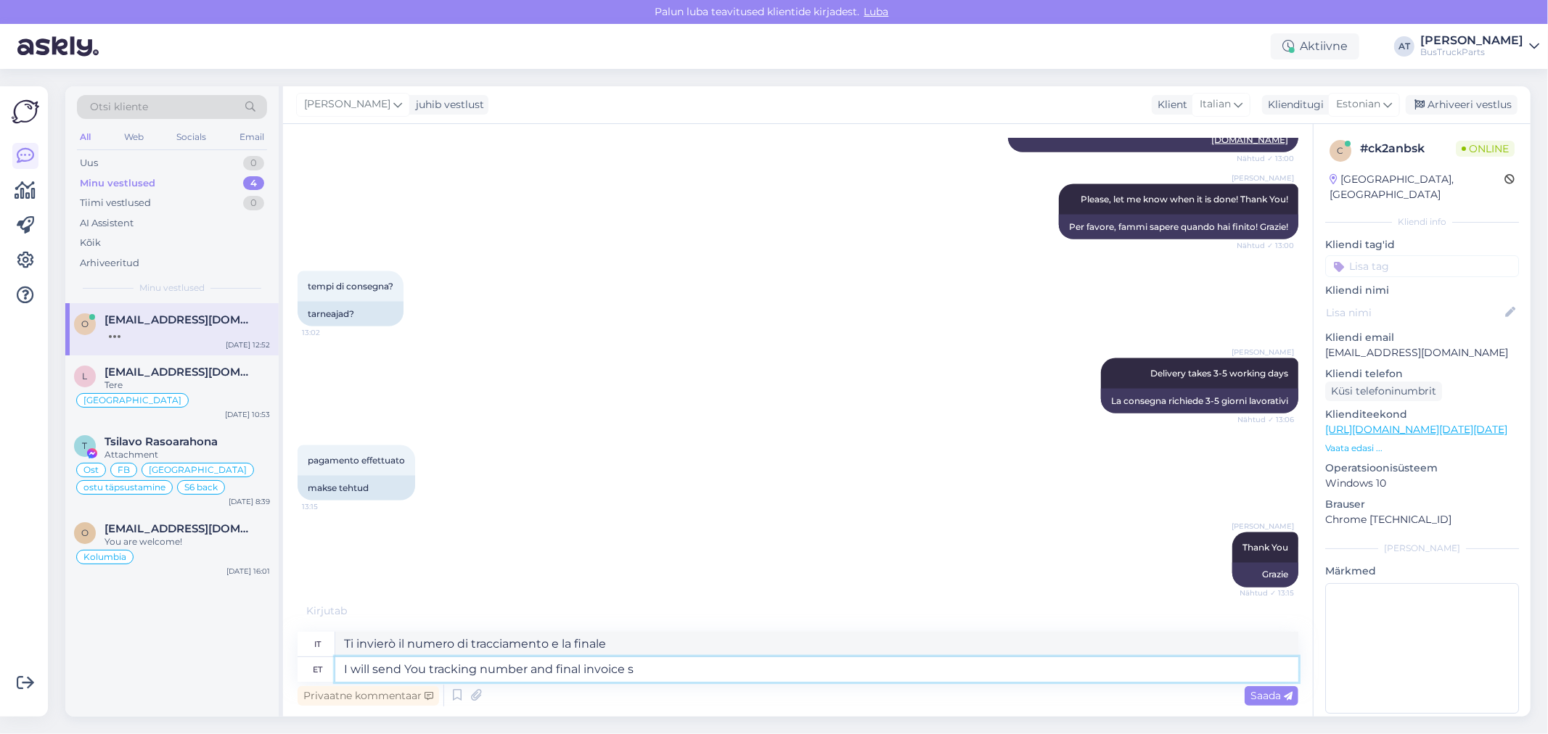
type textarea "I will send You tracking number and final invoice so"
type textarea "Ti invierò il numero di tracciamento e la fattura finale"
type textarea "I will send You tracking number and final invoice soon!"
type textarea "Ti invierò presto il numero di tracciamento e la fattura finale!"
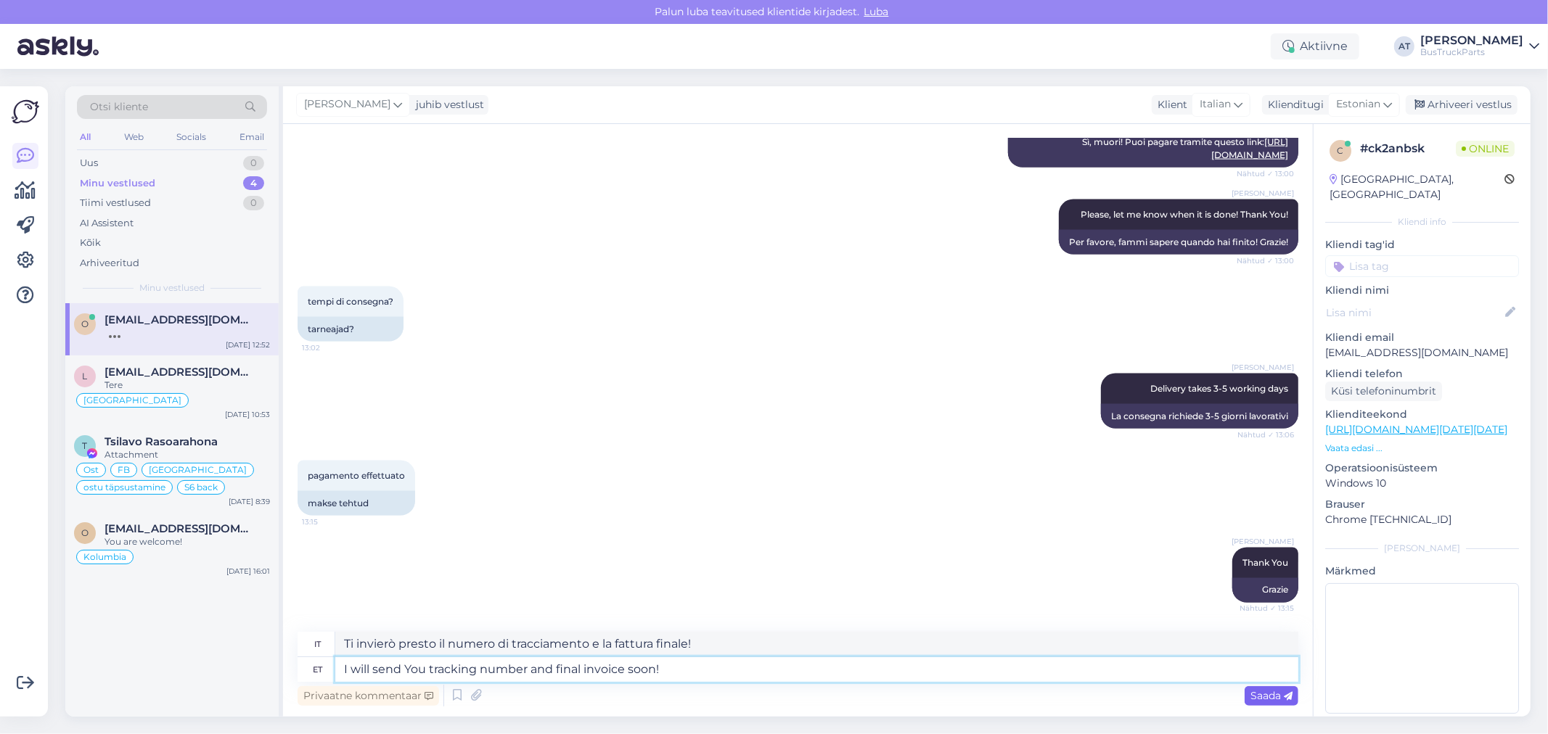
type textarea "I will send You tracking number and final invoice soon!"
click at [1271, 688] on div "Saada" at bounding box center [1272, 697] width 54 height 20
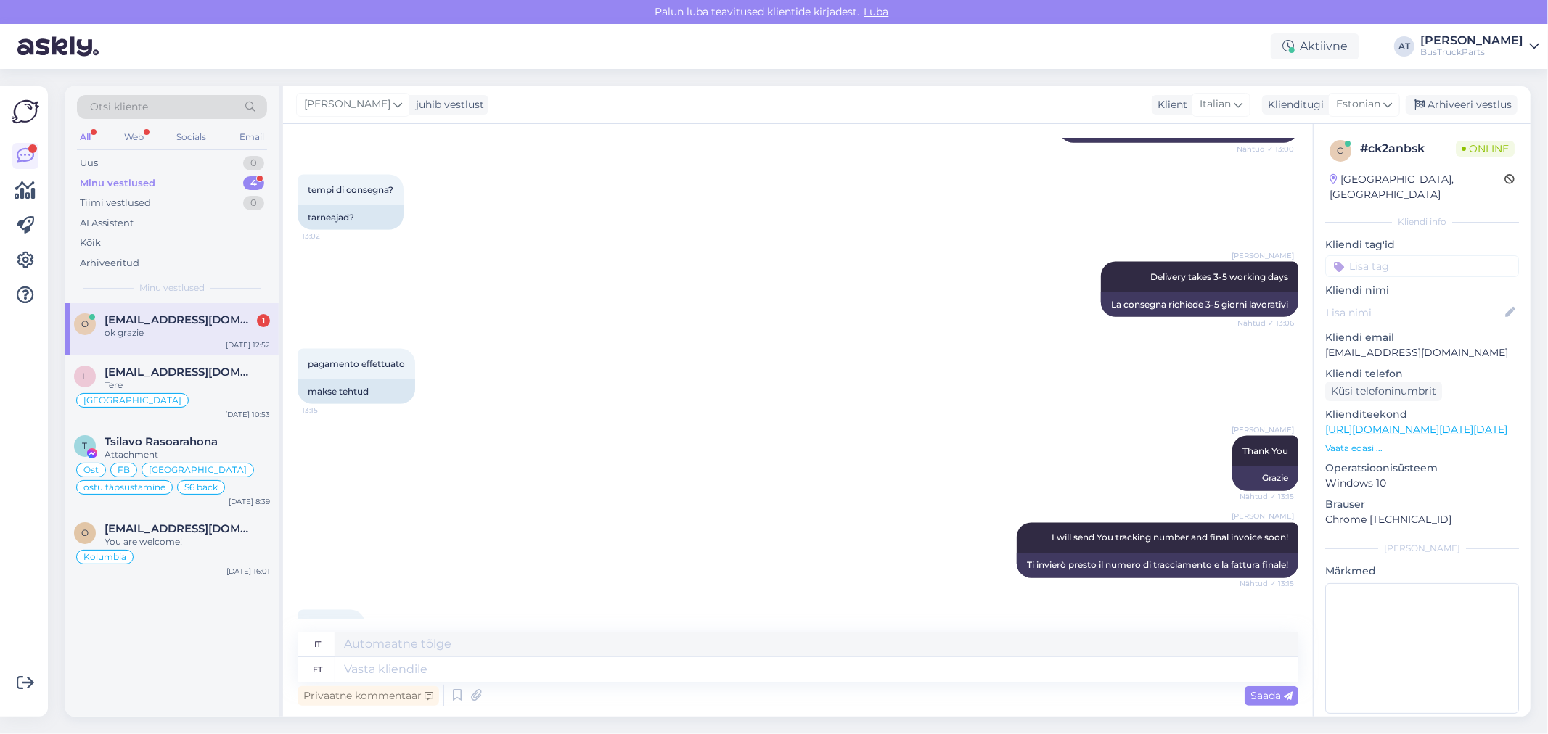
scroll to position [2084, 0]
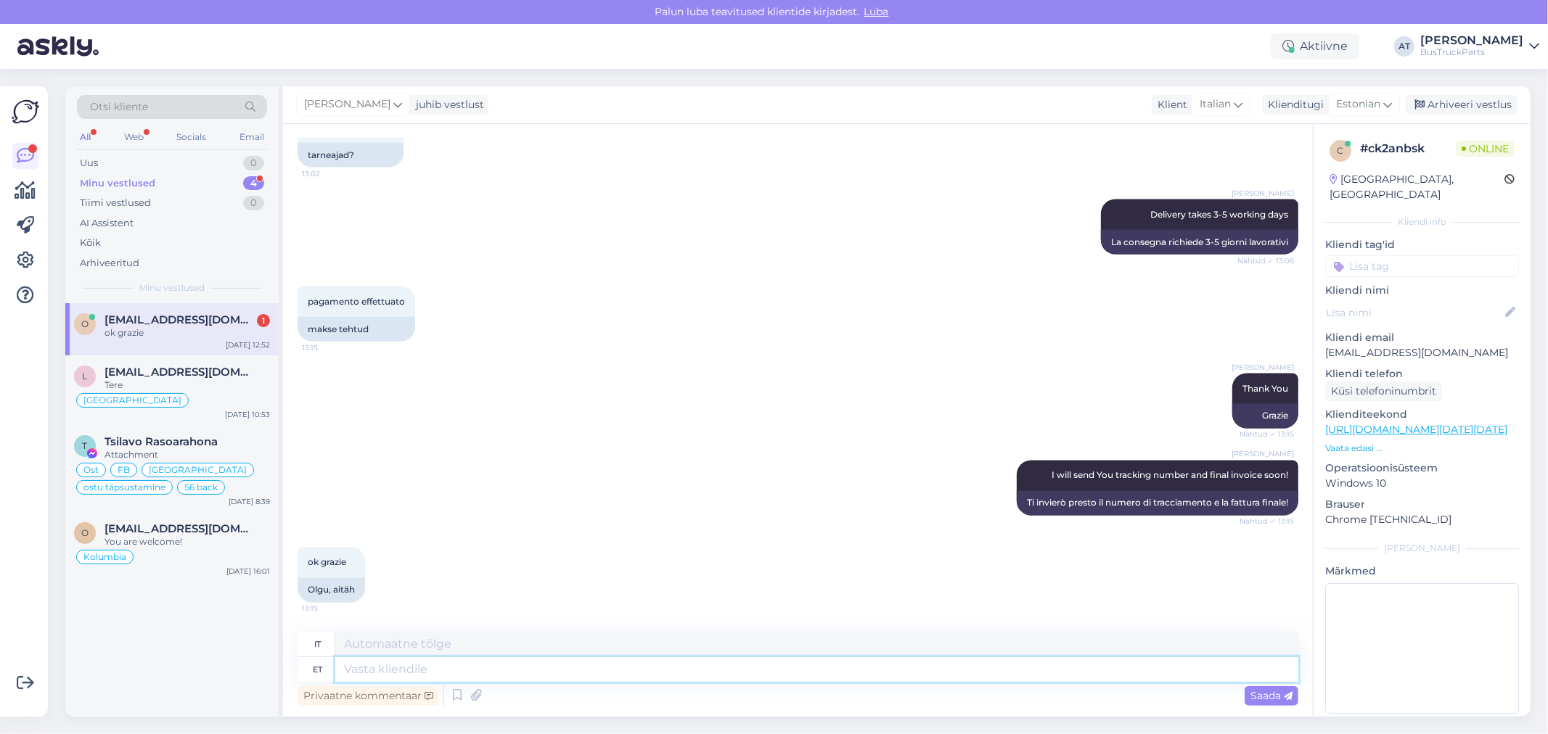
click at [803, 663] on textarea at bounding box center [816, 669] width 963 height 25
click at [1403, 255] on input at bounding box center [1422, 266] width 194 height 22
type input "[GEOGRAPHIC_DATA]"
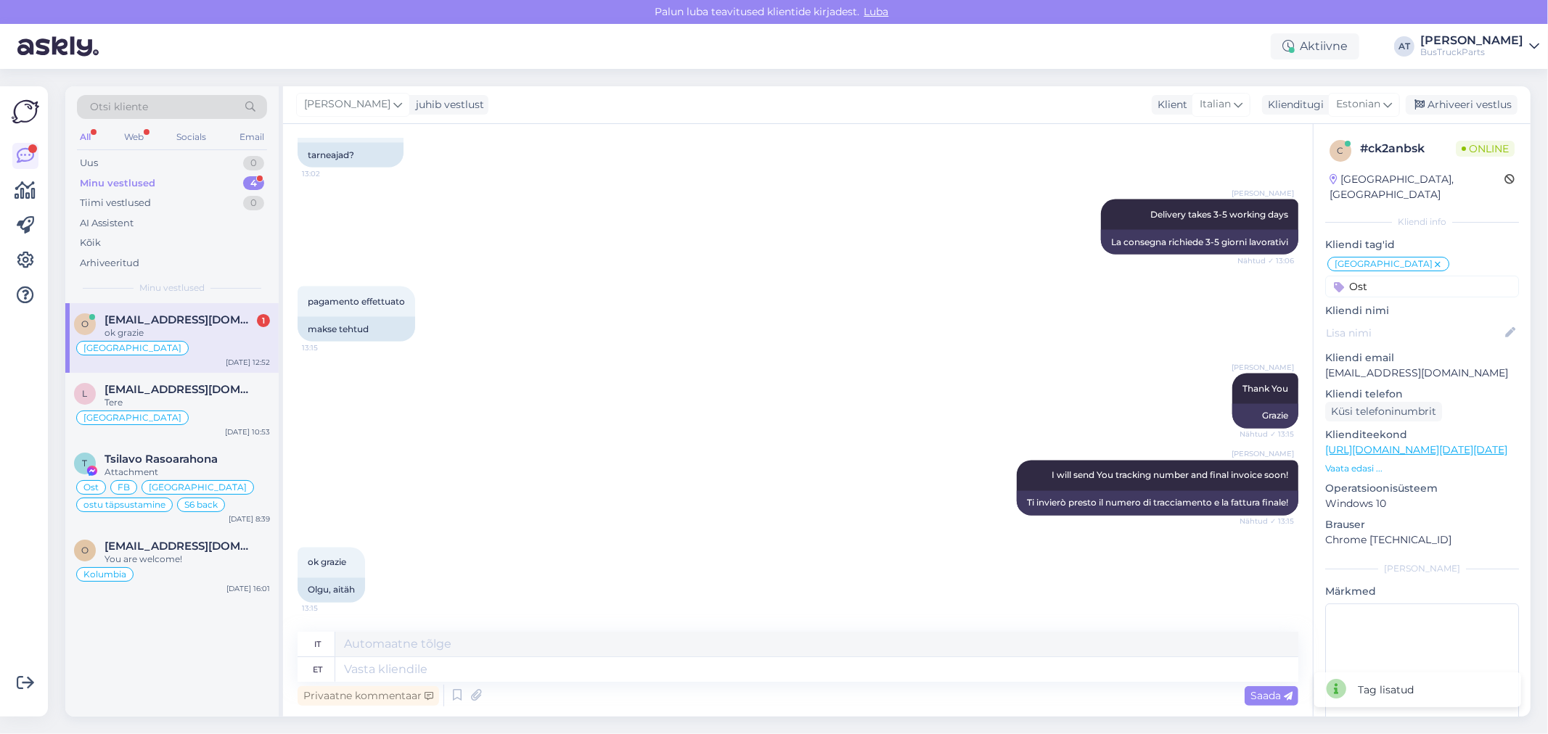
click at [1410, 276] on input "Ost" at bounding box center [1422, 287] width 194 height 22
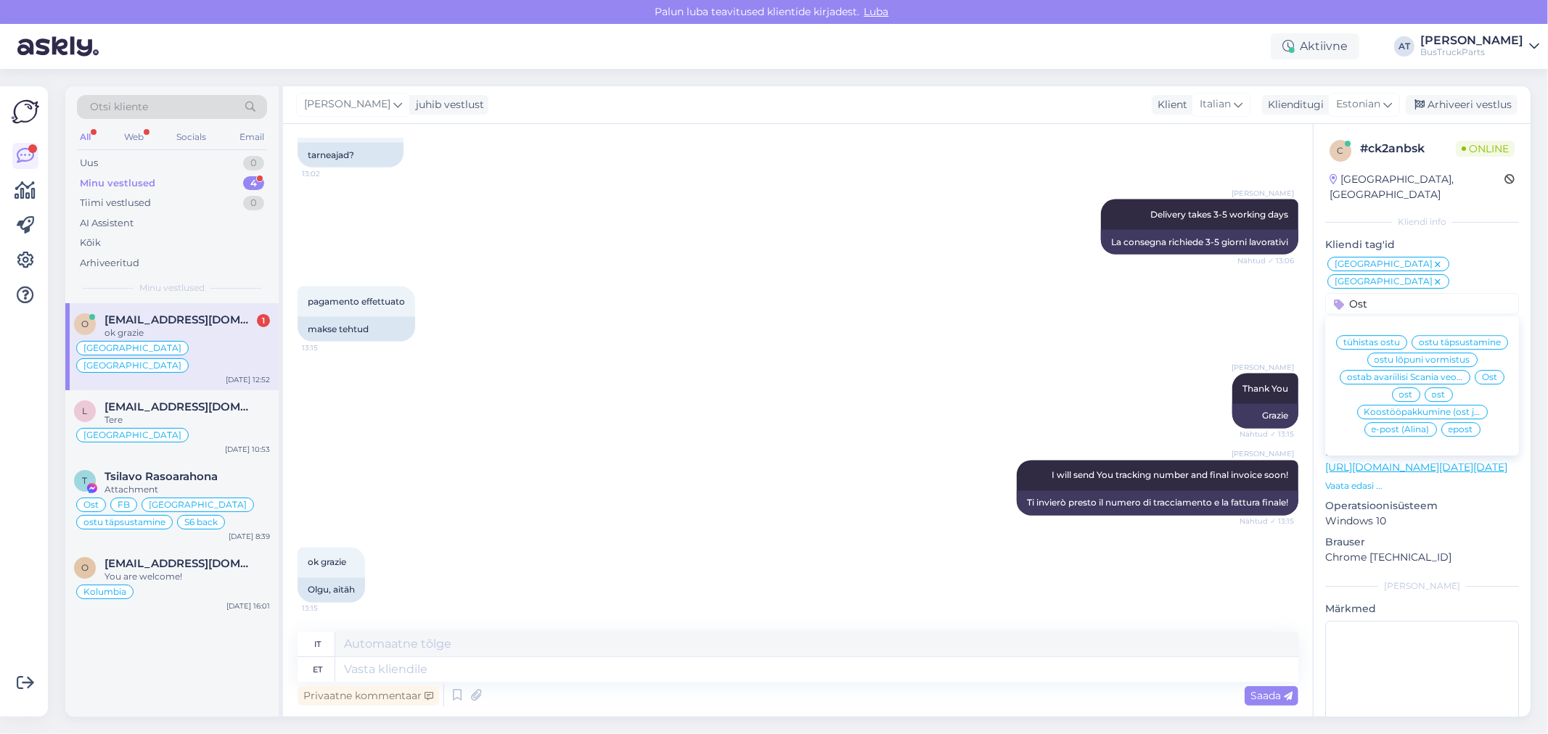
type input "Ost"
click at [1488, 373] on span "Ost" at bounding box center [1489, 377] width 15 height 9
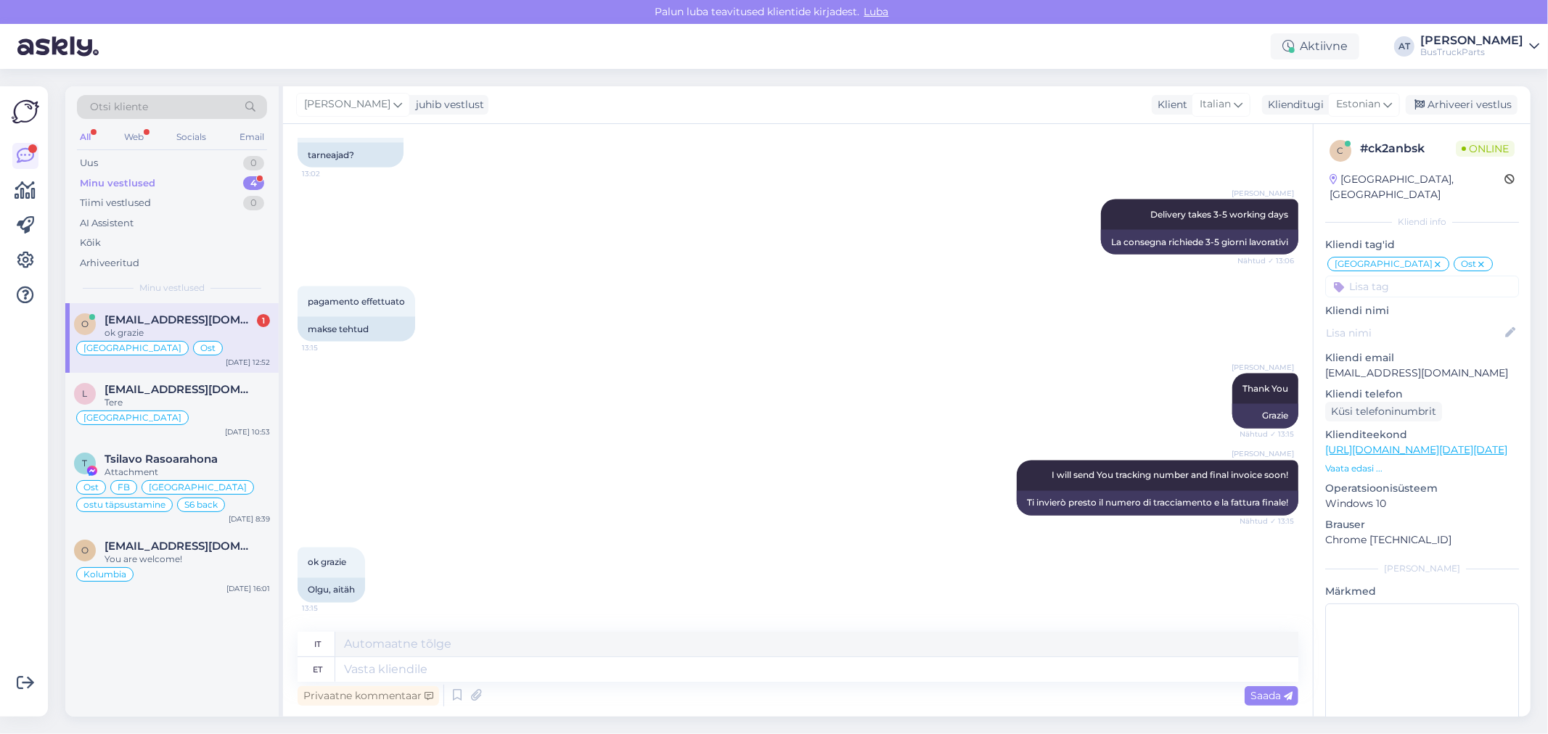
click at [164, 328] on div "ok grazie" at bounding box center [187, 333] width 165 height 13
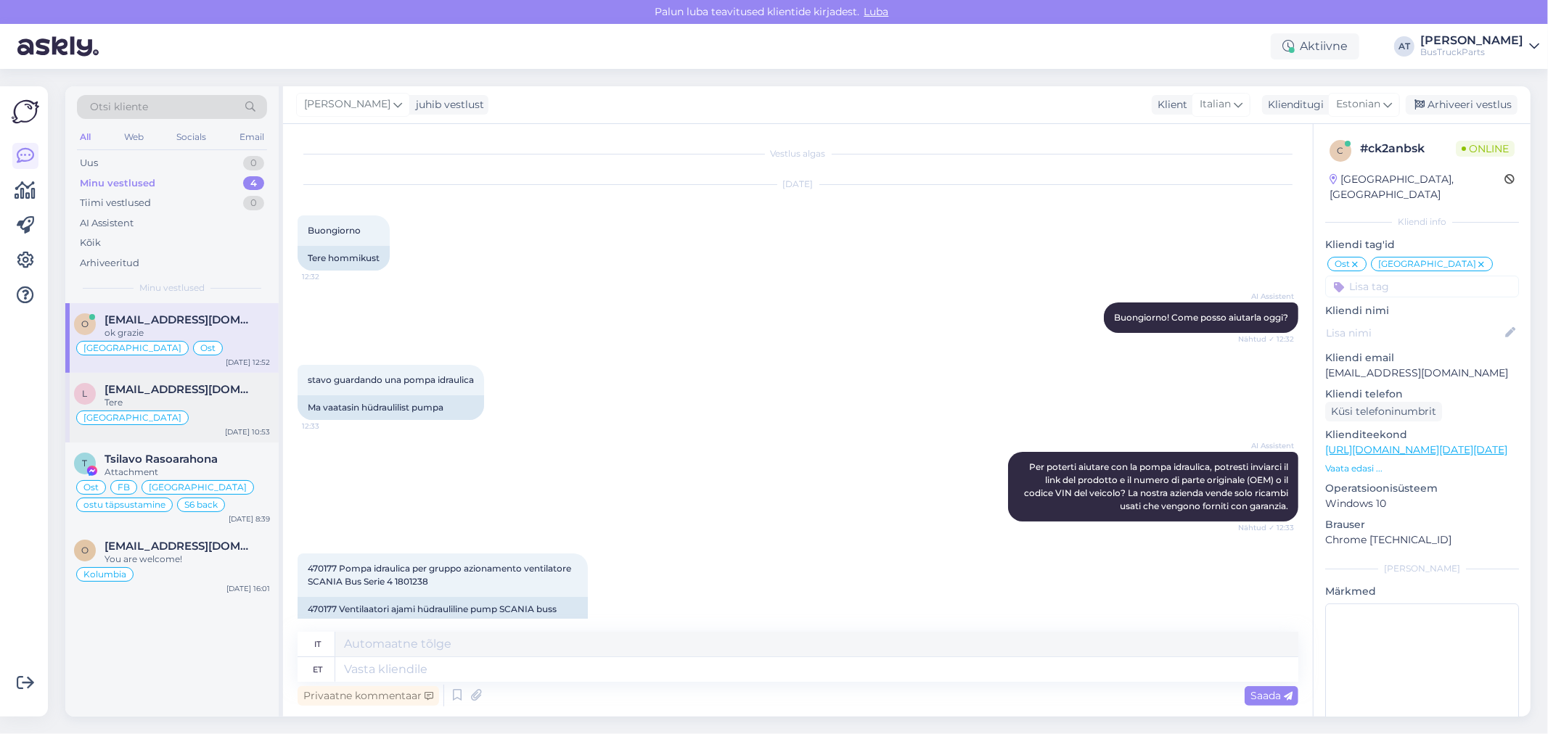
click at [189, 409] on div "Tere" at bounding box center [187, 402] width 165 height 13
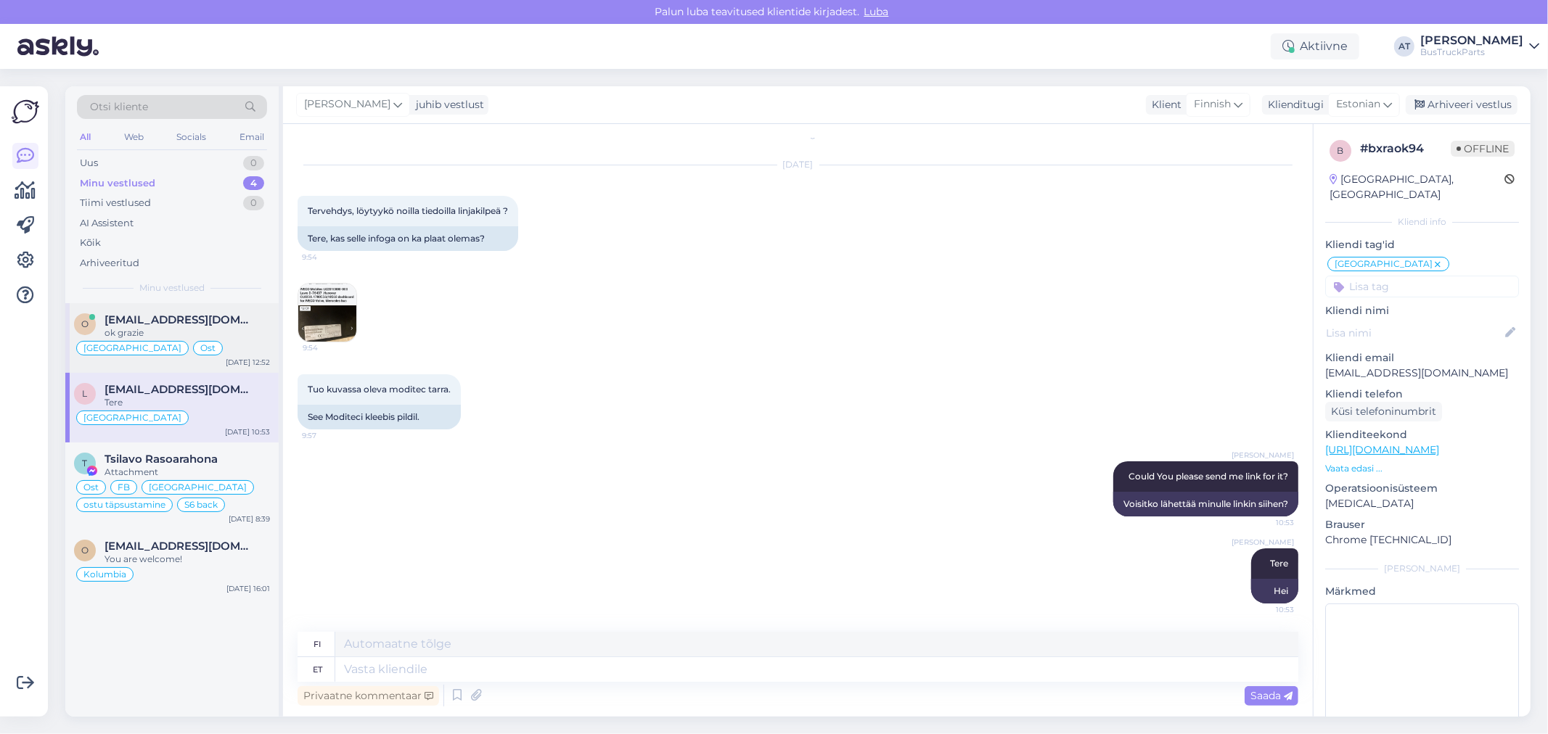
click at [192, 337] on div "ok grazie" at bounding box center [187, 333] width 165 height 13
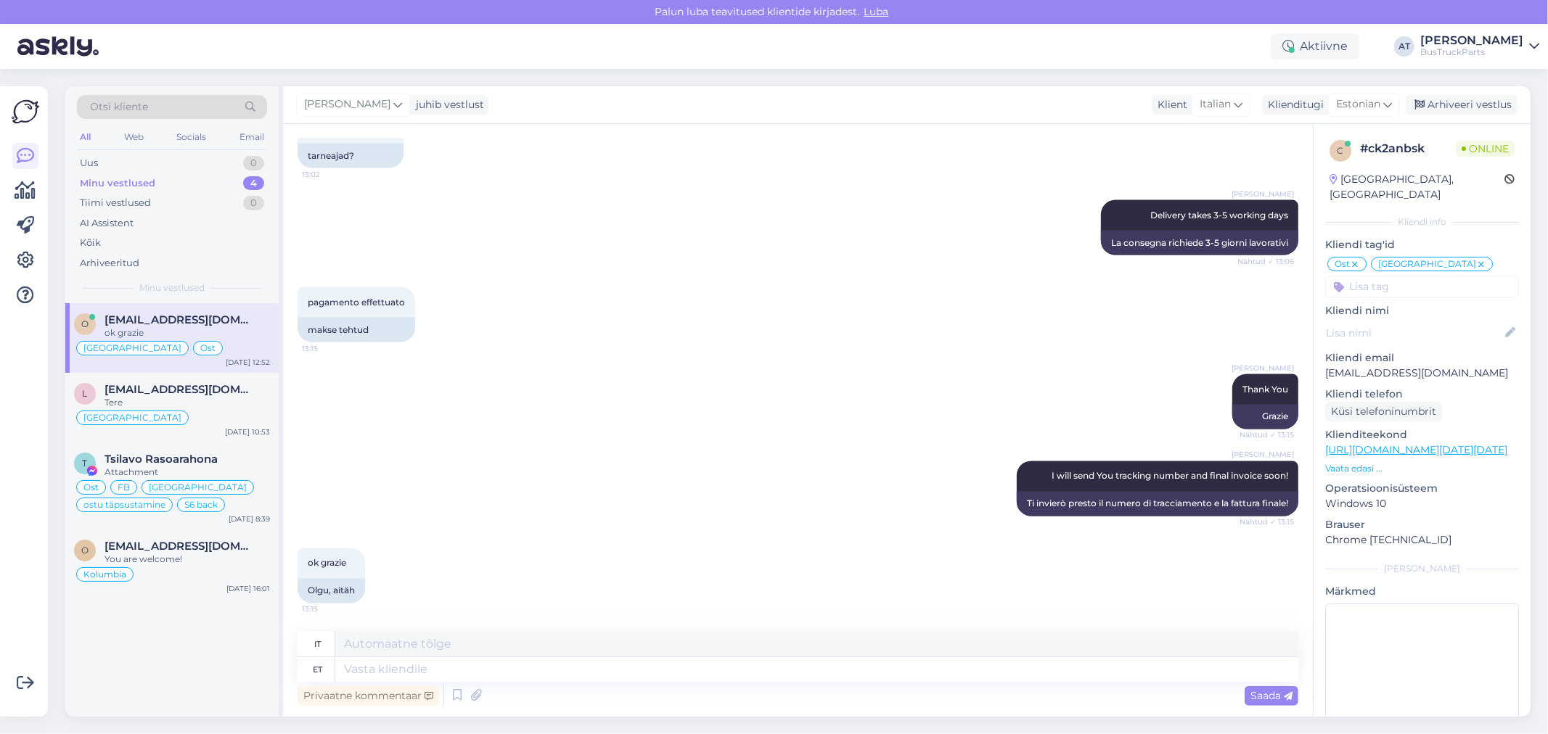
scroll to position [2084, 0]
click at [194, 396] on div "Tere" at bounding box center [187, 402] width 165 height 13
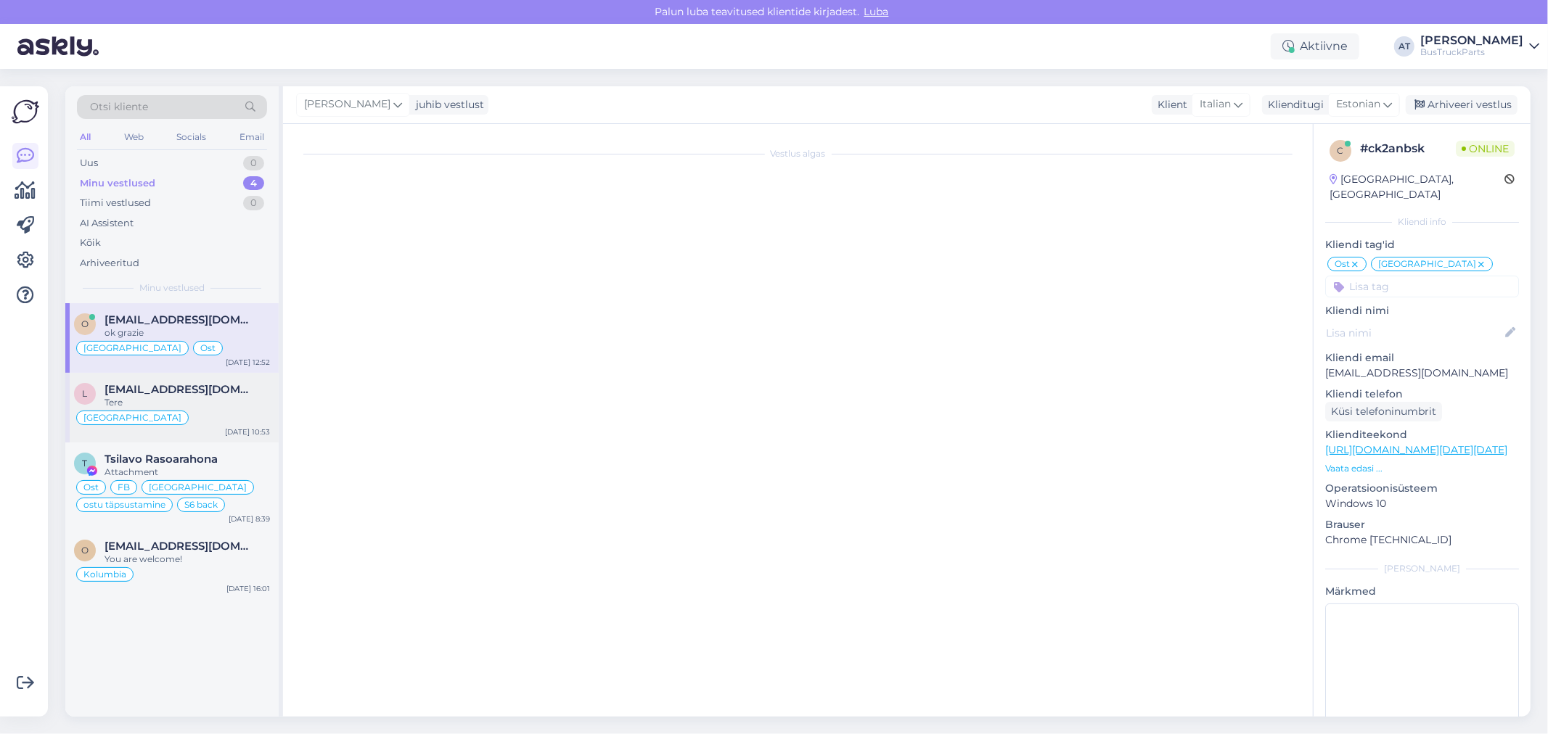
scroll to position [20, 0]
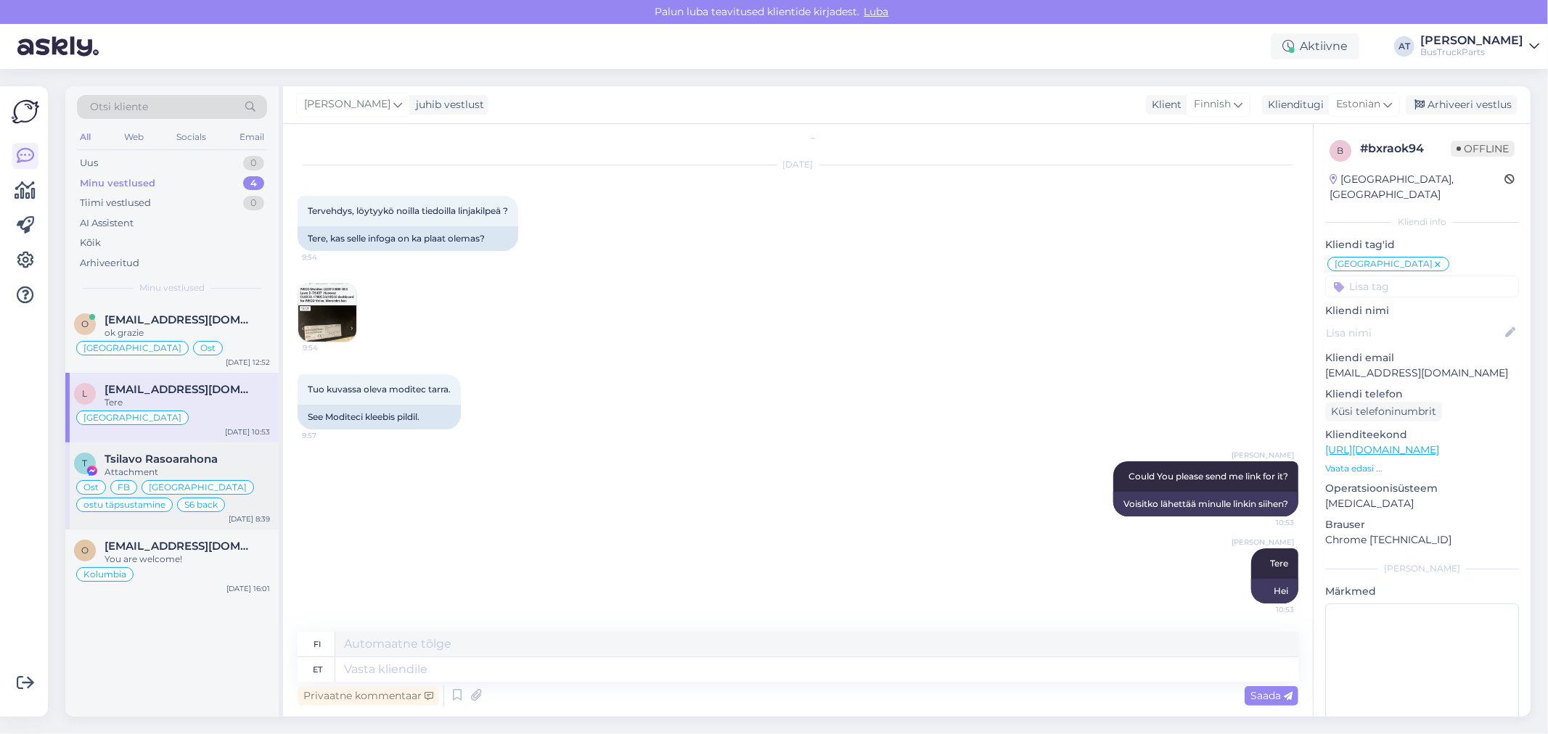
click at [201, 458] on span "Tsilavo Rasoarahona" at bounding box center [161, 459] width 113 height 13
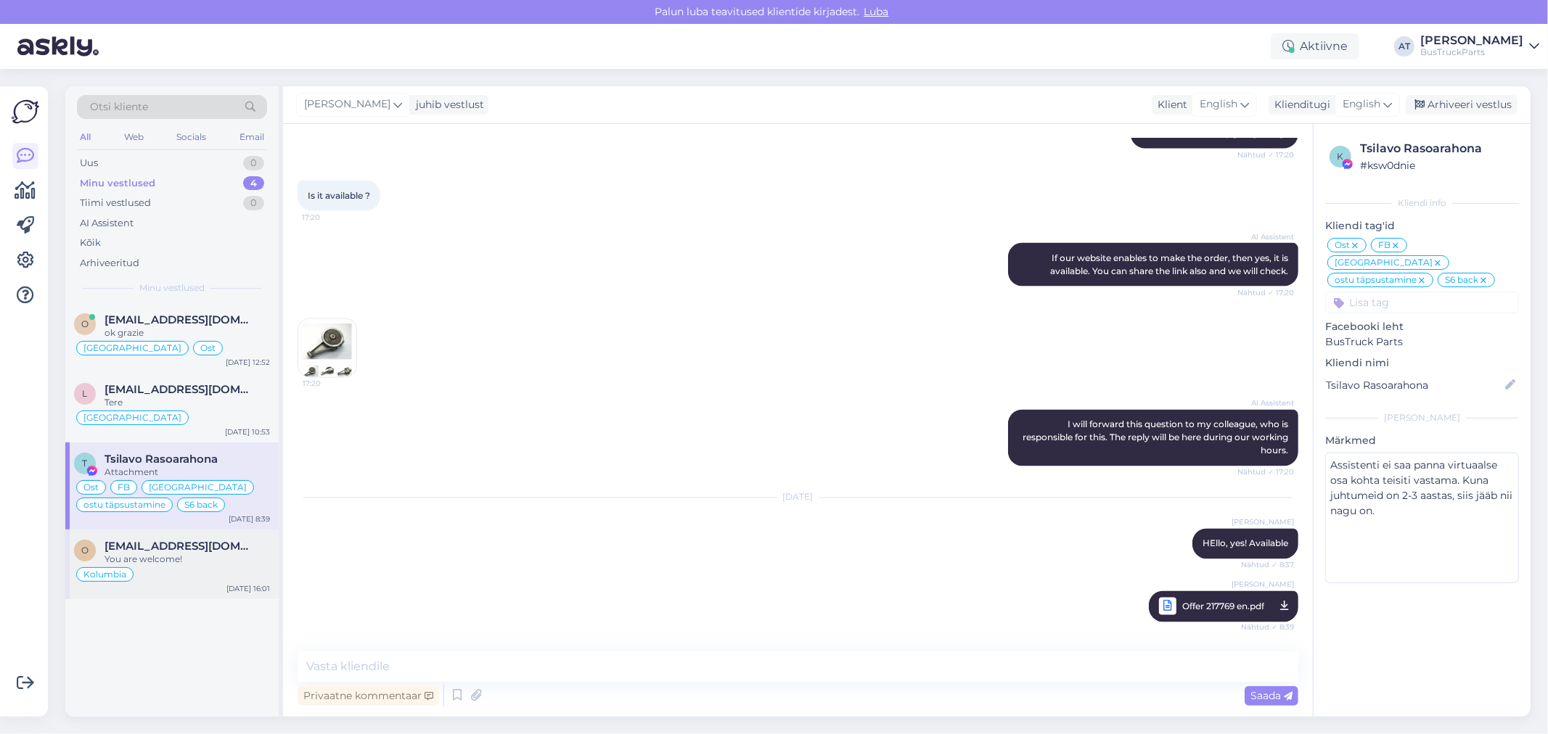
click at [176, 547] on span "[EMAIL_ADDRESS][DOMAIN_NAME]" at bounding box center [180, 546] width 151 height 13
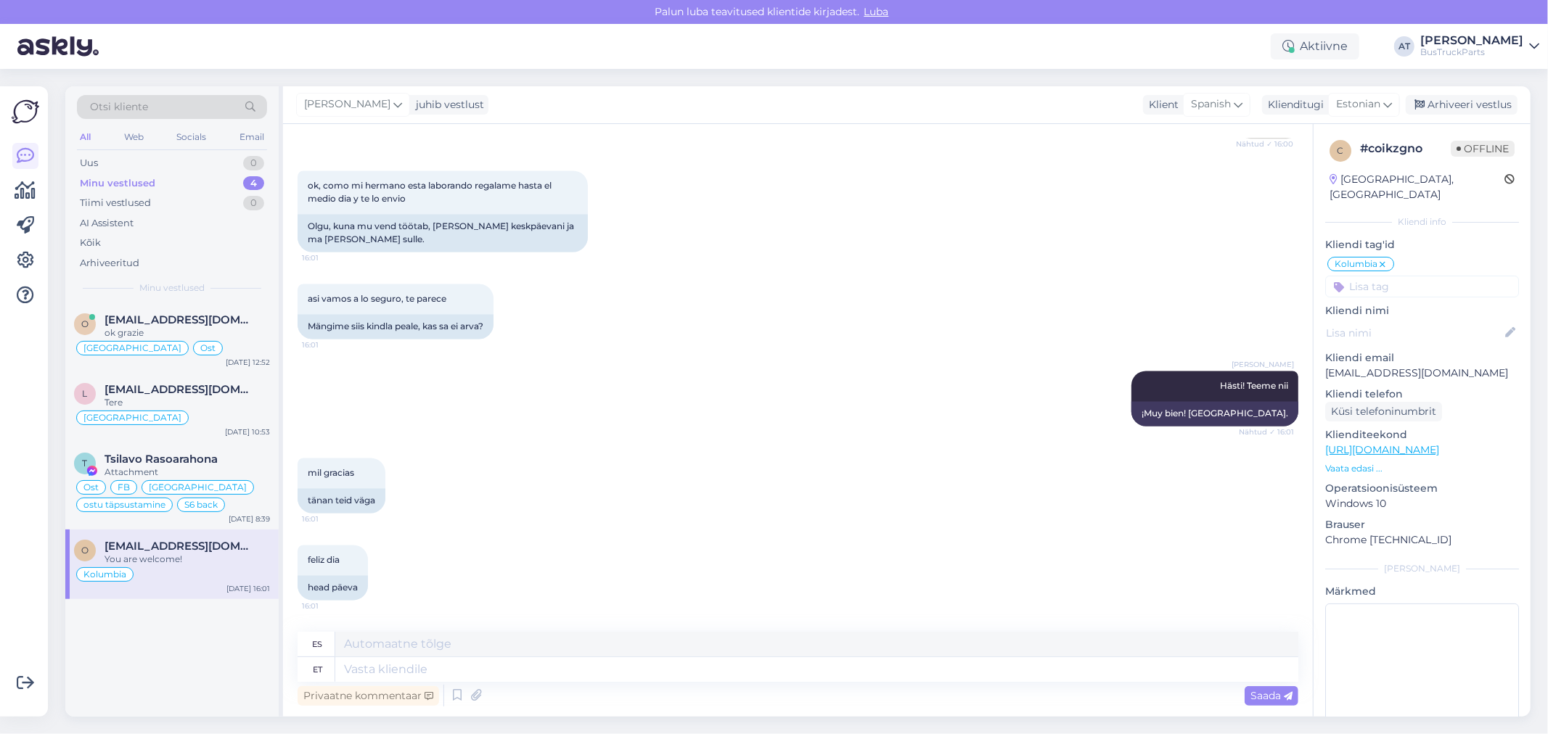
scroll to position [2074, 0]
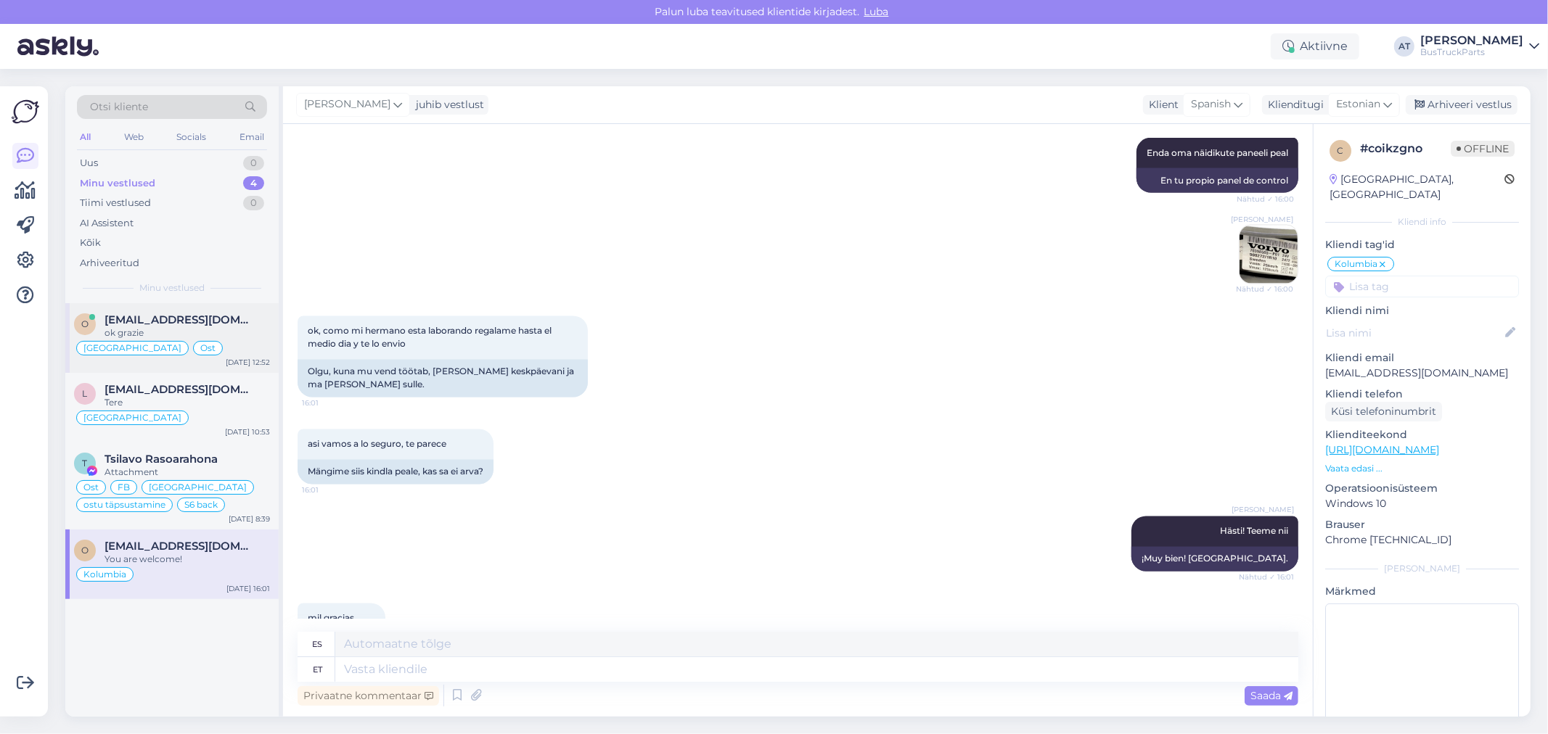
click at [200, 318] on span "[EMAIL_ADDRESS][DOMAIN_NAME]" at bounding box center [180, 320] width 151 height 13
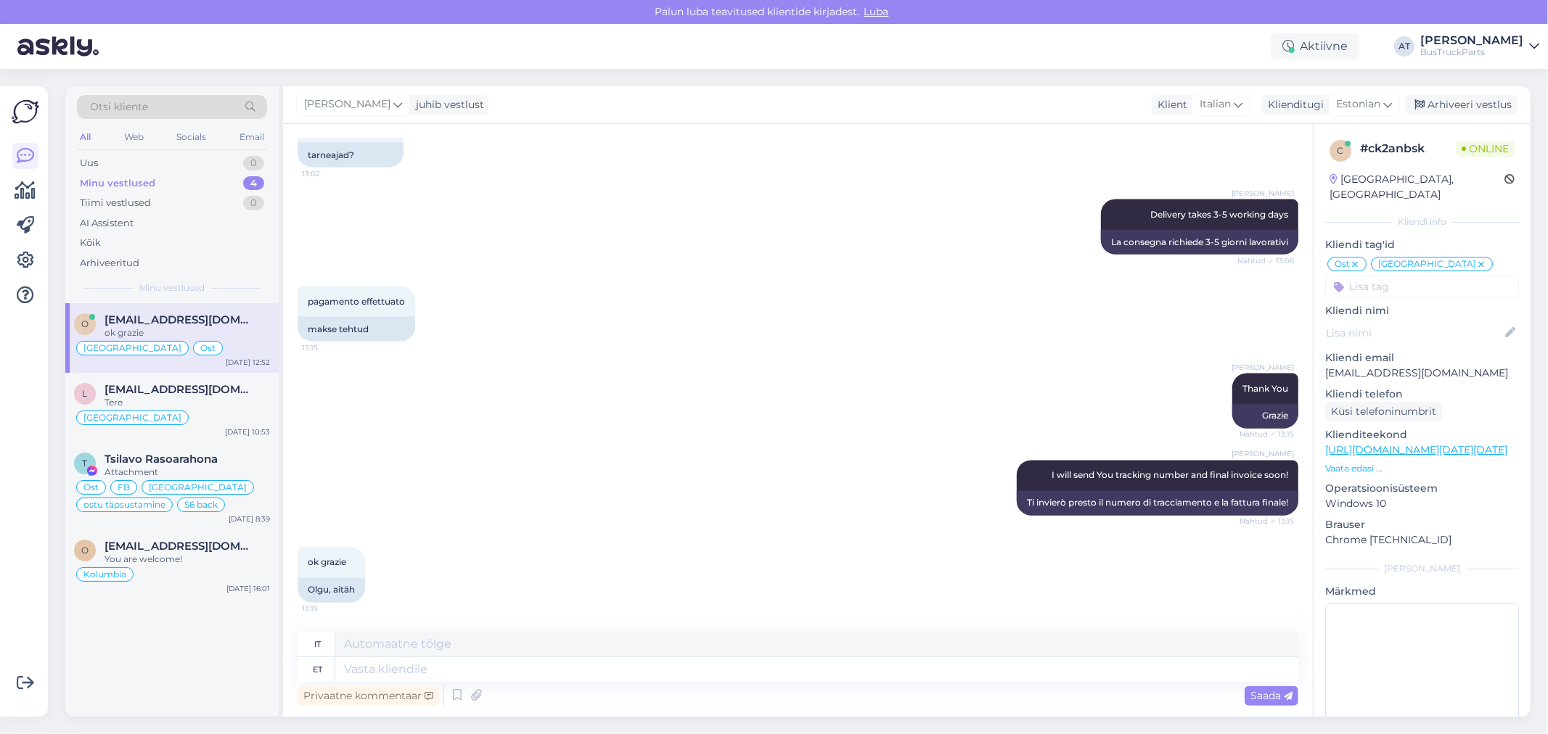
scroll to position [1605, 0]
